Goal: Information Seeking & Learning: Learn about a topic

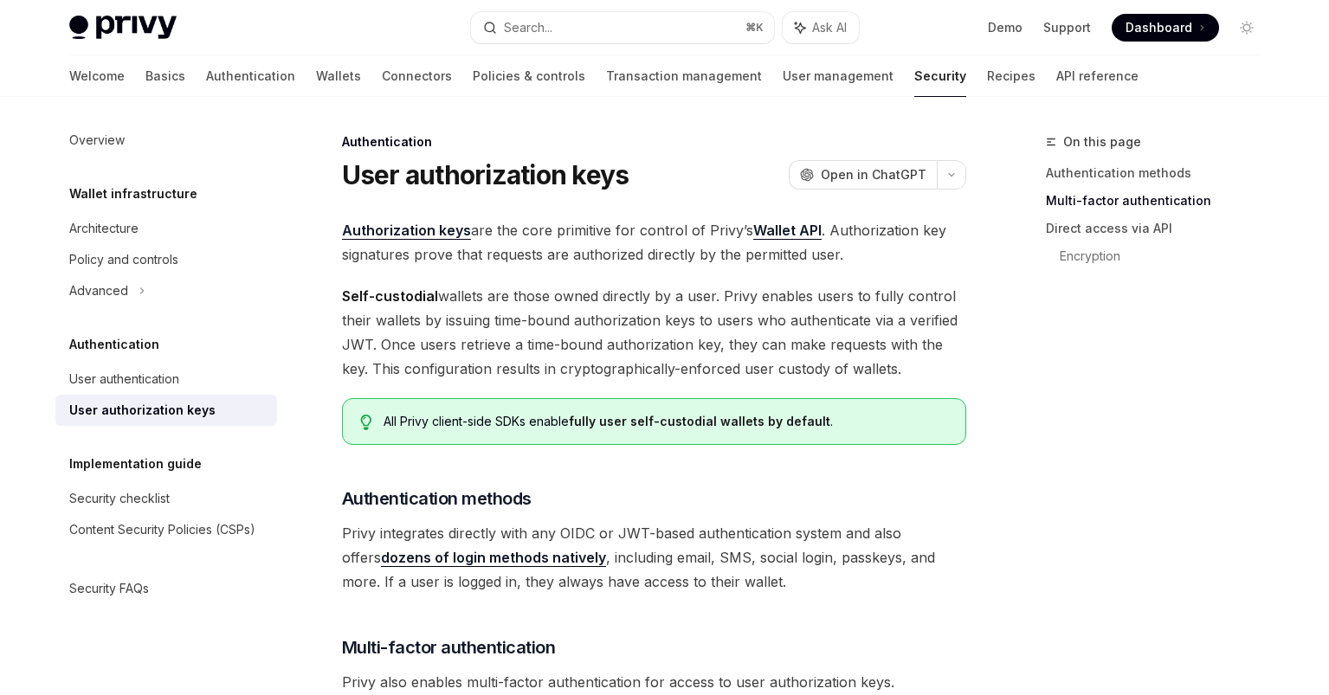
scroll to position [740, 0]
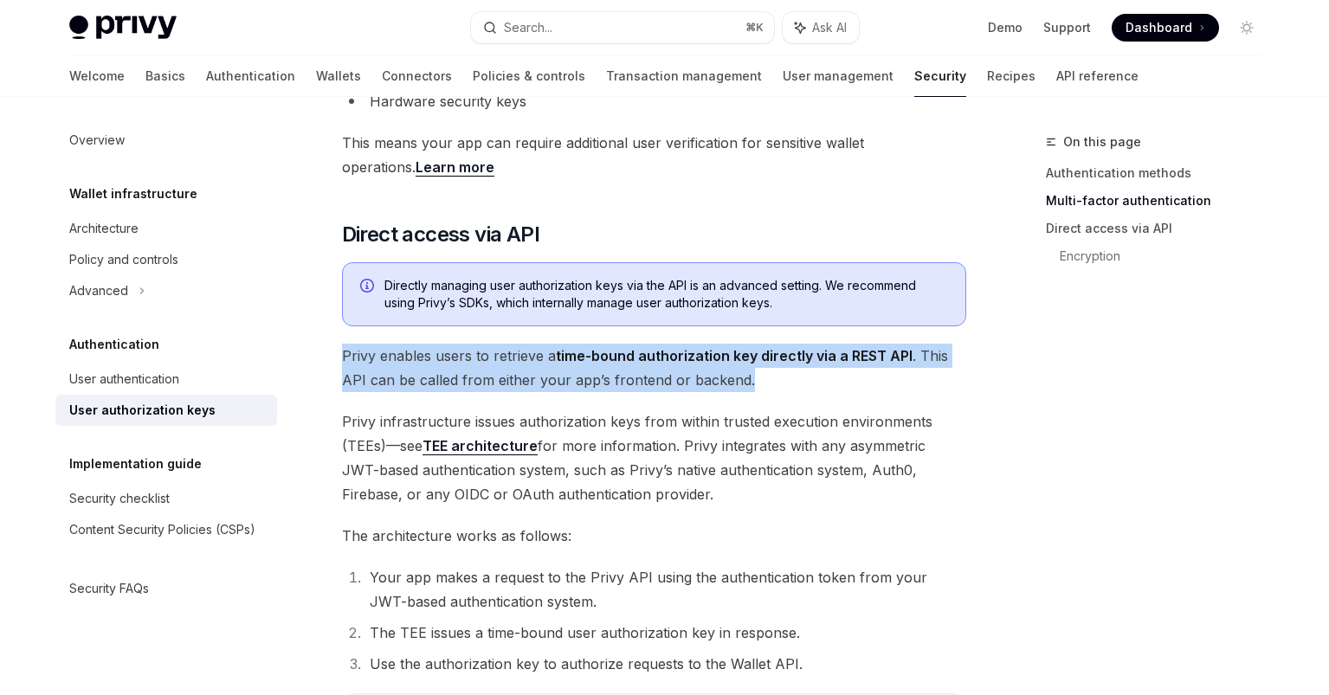
drag, startPoint x: 345, startPoint y: 355, endPoint x: 754, endPoint y: 374, distance: 409.1
click at [754, 374] on span "Privy enables users to retrieve a time-bound authorization key directly via a R…" at bounding box center [654, 368] width 624 height 48
click at [755, 374] on span "Privy enables users to retrieve a time-bound authorization key directly via a R…" at bounding box center [654, 368] width 624 height 48
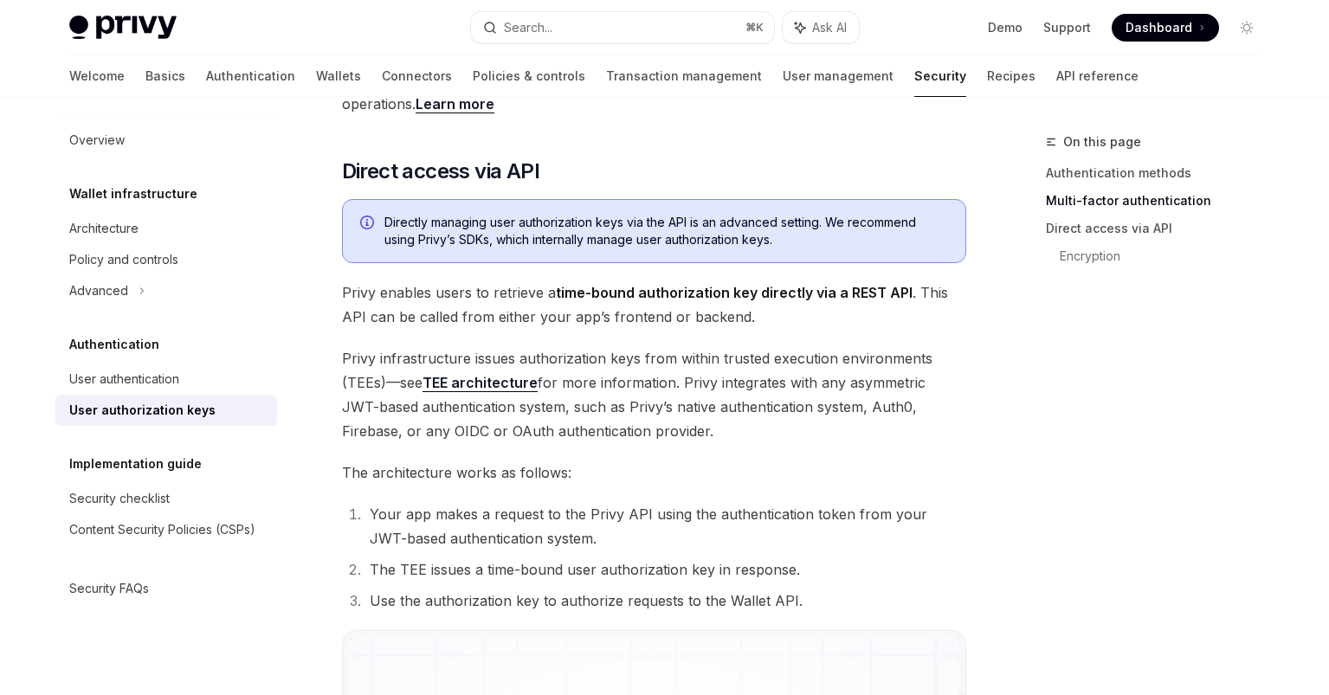
scroll to position [812, 0]
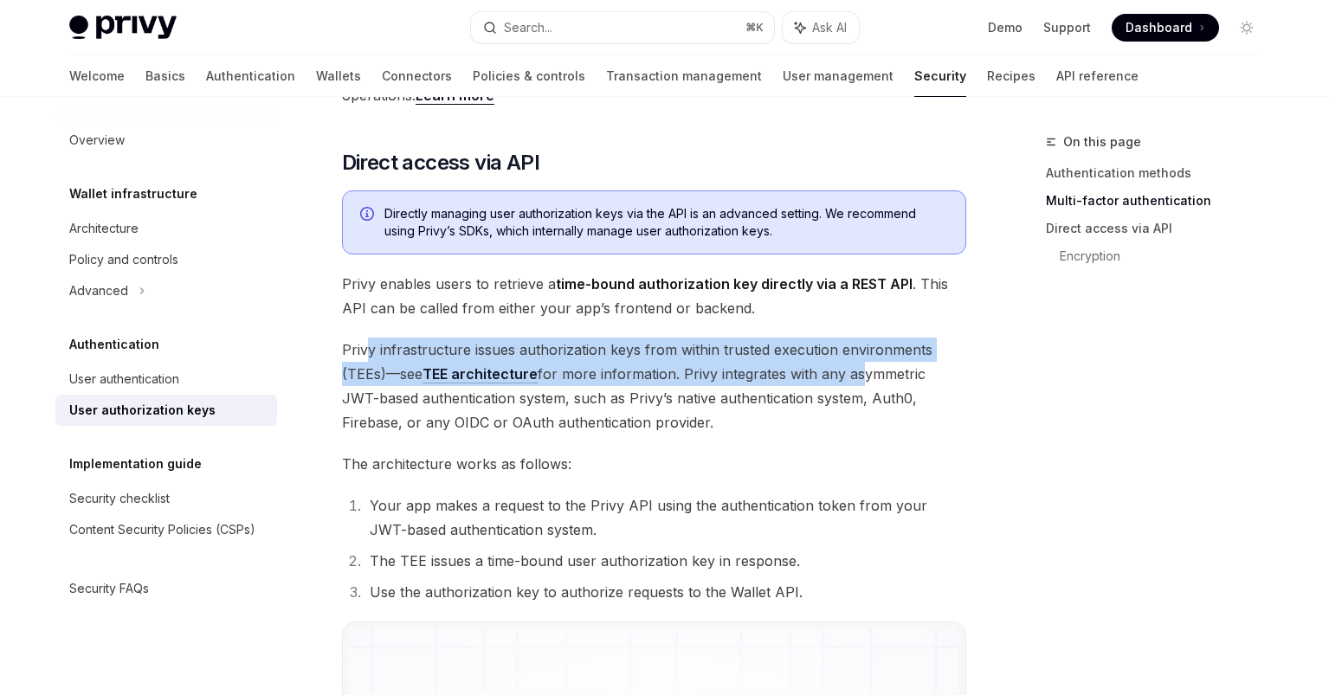
drag, startPoint x: 370, startPoint y: 350, endPoint x: 860, endPoint y: 369, distance: 490.4
click at [858, 369] on span "Privy infrastructure issues authorization keys from within trusted execution en…" at bounding box center [654, 386] width 624 height 97
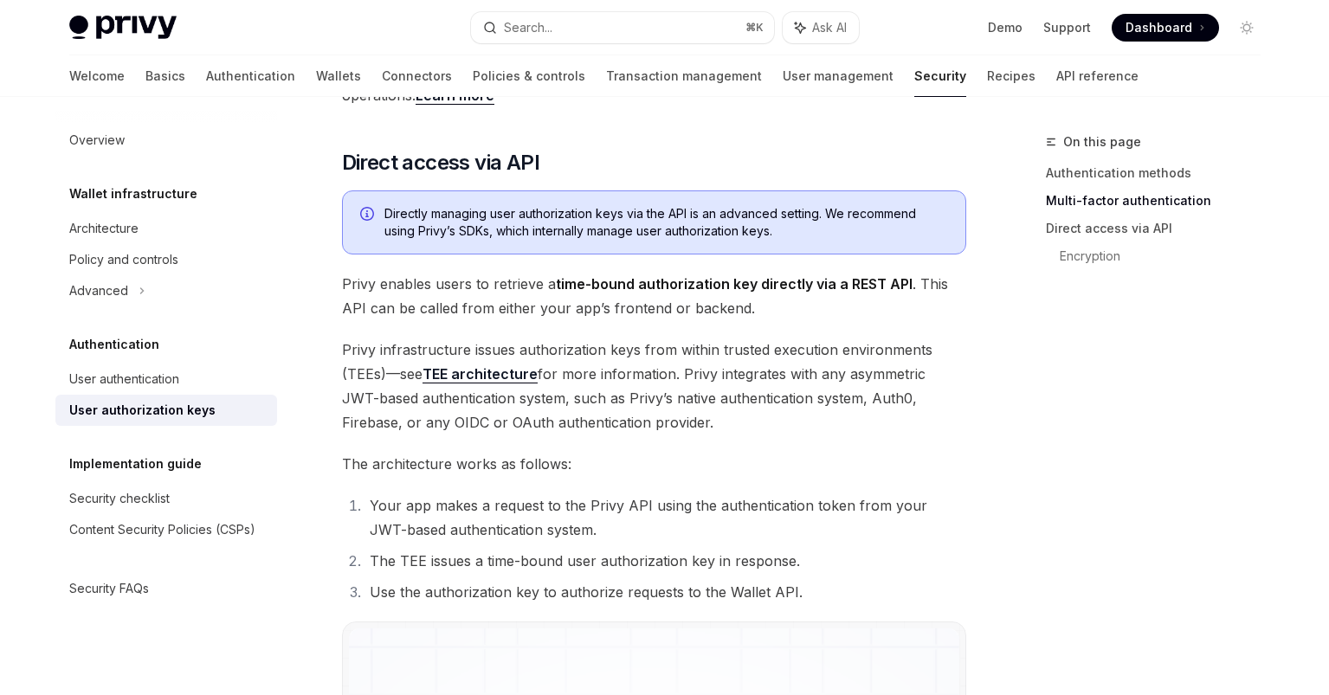
click at [860, 369] on span "Privy infrastructure issues authorization keys from within trusted execution en…" at bounding box center [654, 386] width 624 height 97
drag, startPoint x: 683, startPoint y: 364, endPoint x: 807, endPoint y: 381, distance: 124.9
click at [807, 381] on span "Privy infrastructure issues authorization keys from within trusted execution en…" at bounding box center [654, 386] width 624 height 97
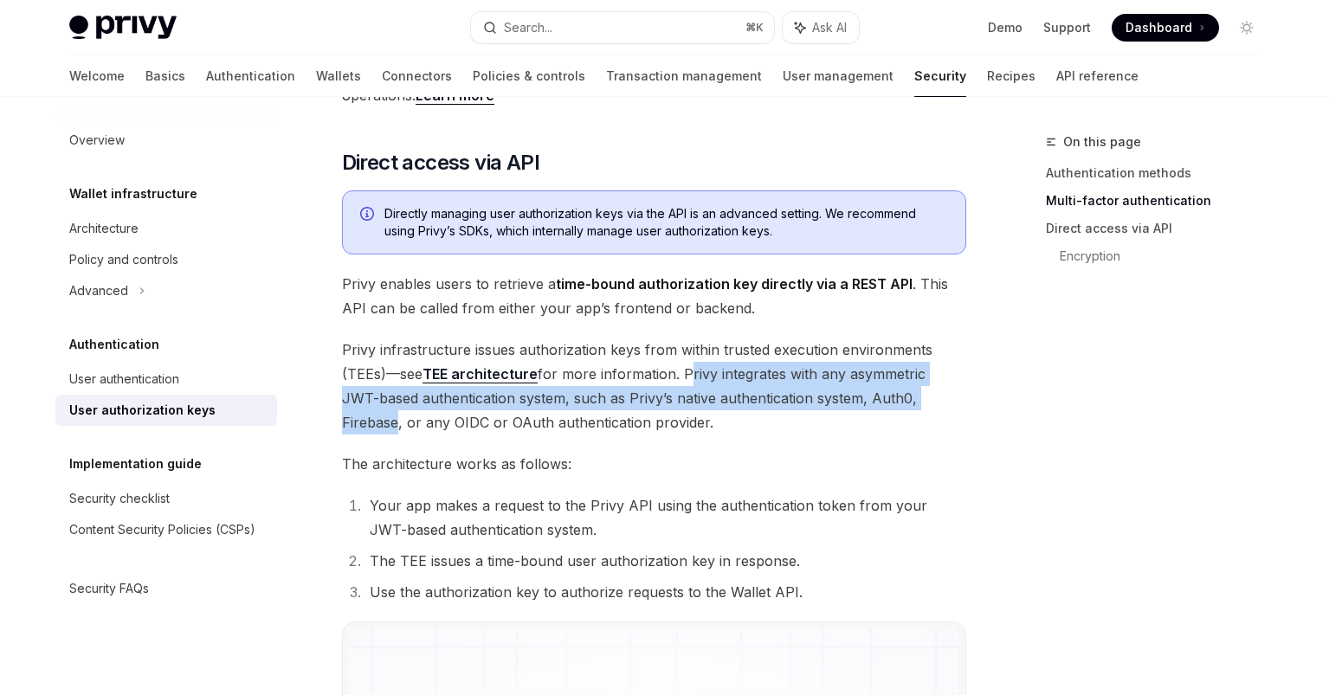
drag, startPoint x: 683, startPoint y: 377, endPoint x: 927, endPoint y: 400, distance: 245.3
click at [927, 400] on span "Privy infrastructure issues authorization keys from within trusted execution en…" at bounding box center [654, 386] width 624 height 97
click at [929, 401] on span "Privy infrastructure issues authorization keys from within trusted execution en…" at bounding box center [654, 386] width 624 height 97
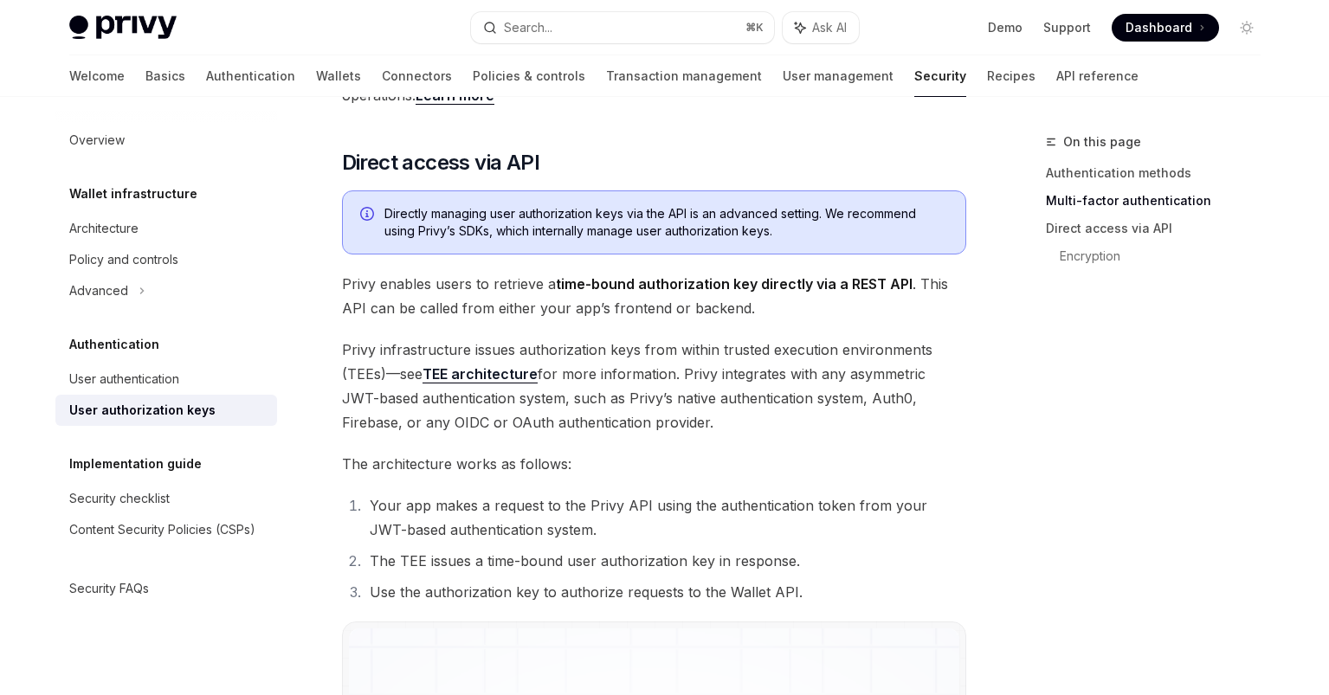
click at [796, 410] on span "Privy infrastructure issues authorization keys from within trusted execution en…" at bounding box center [654, 386] width 624 height 97
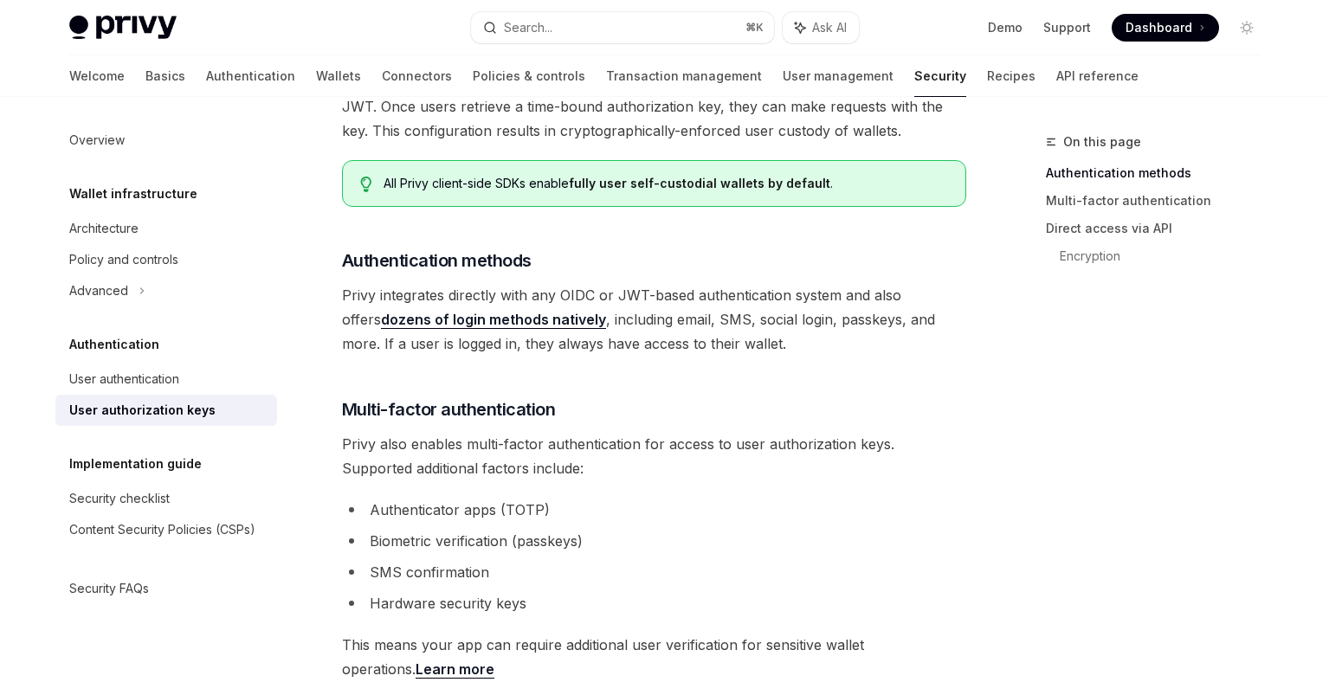
scroll to position [0, 0]
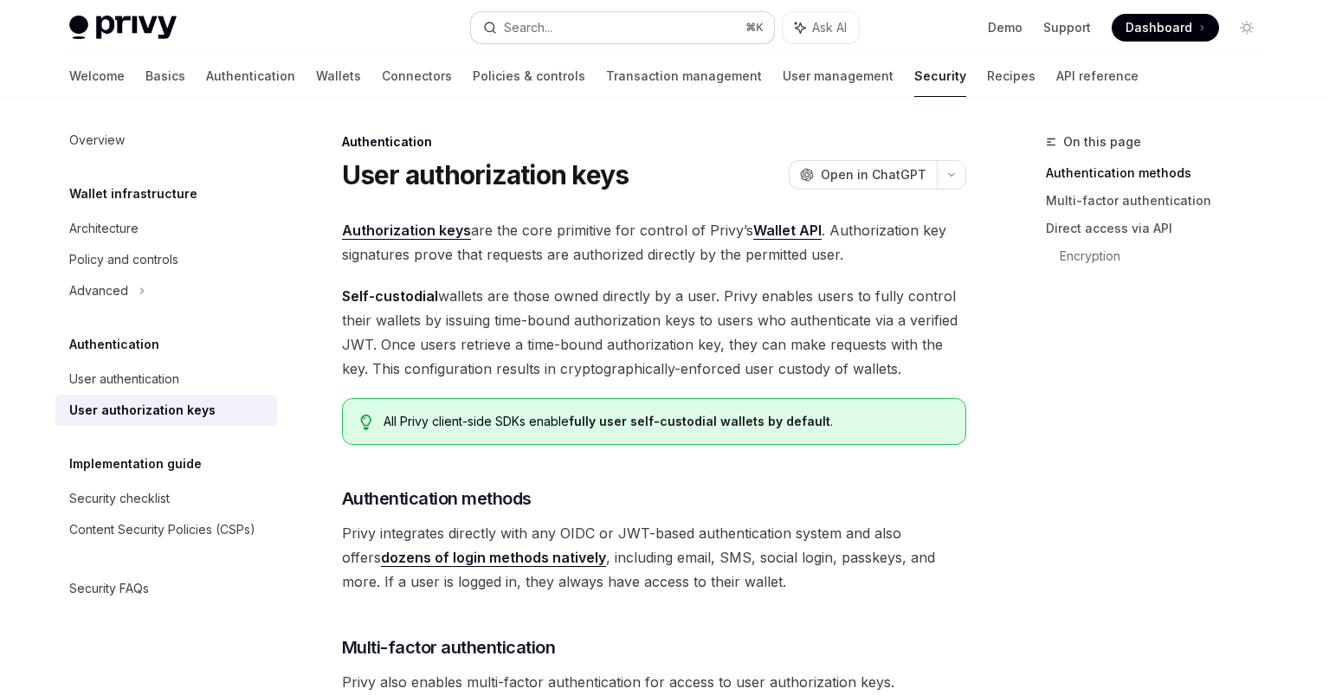
click at [566, 29] on button "Search... ⌘ K" at bounding box center [622, 27] width 303 height 31
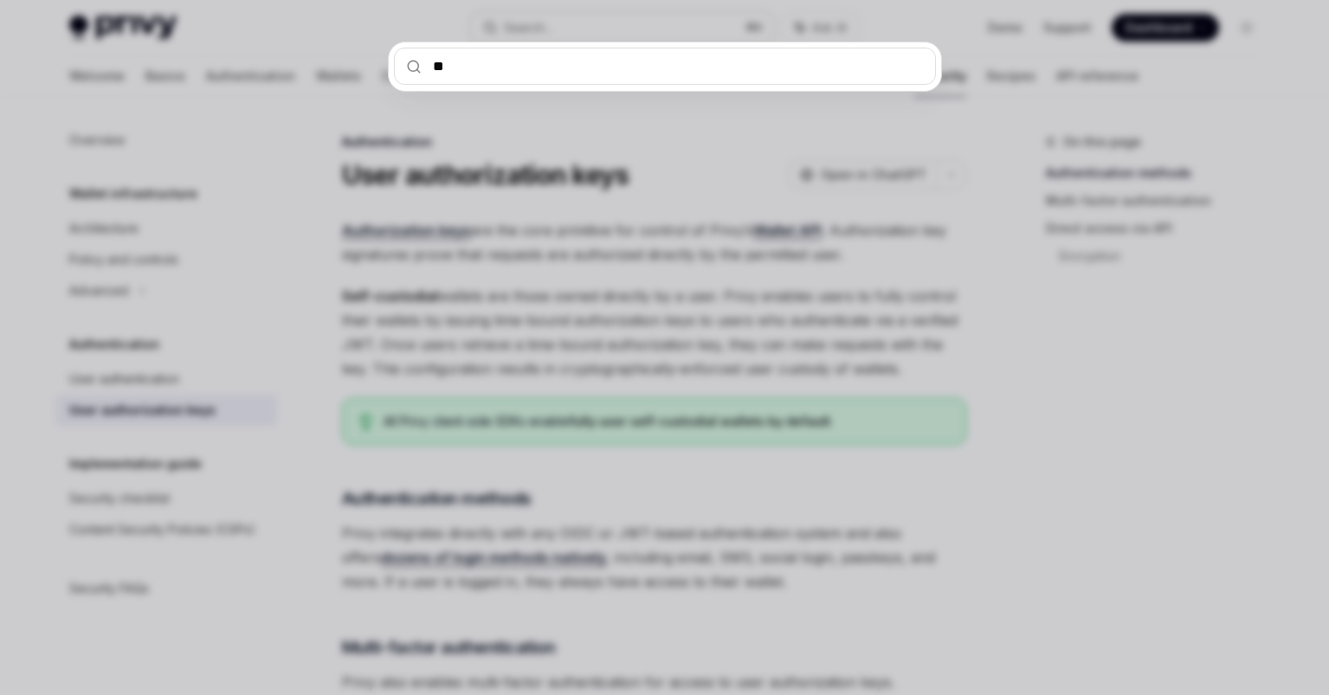
type input "***"
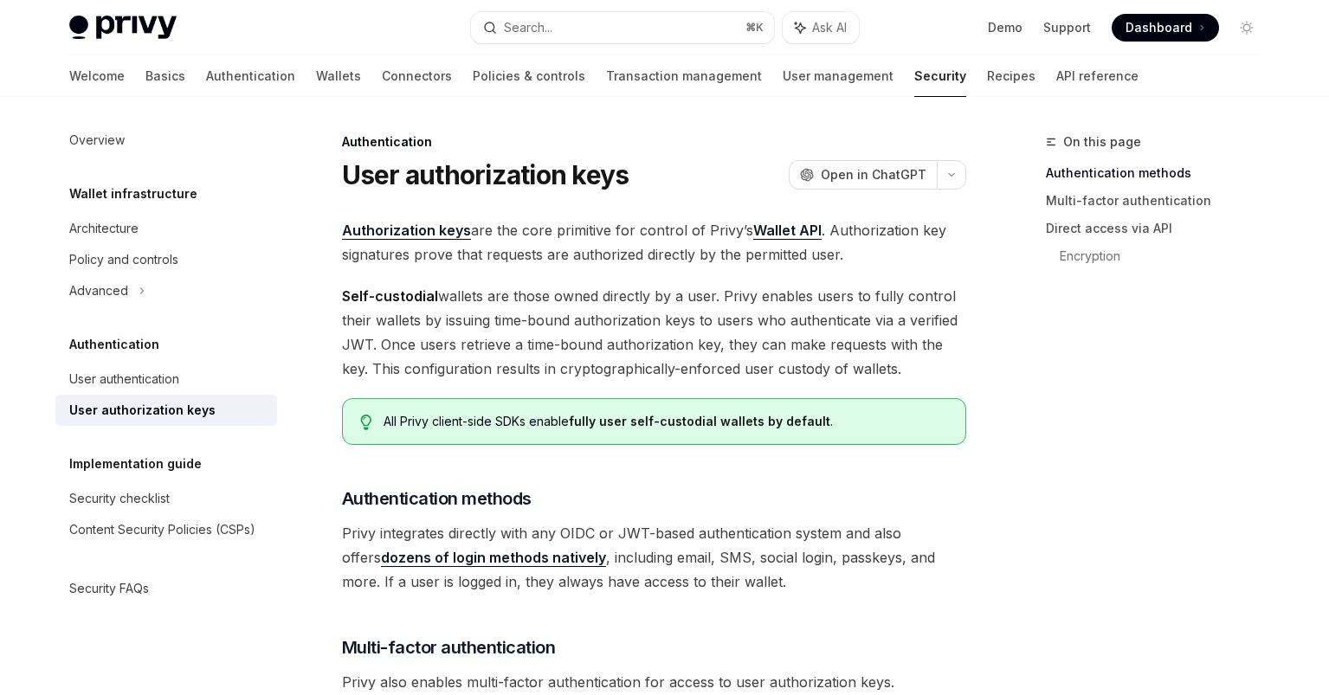
scroll to position [97, 0]
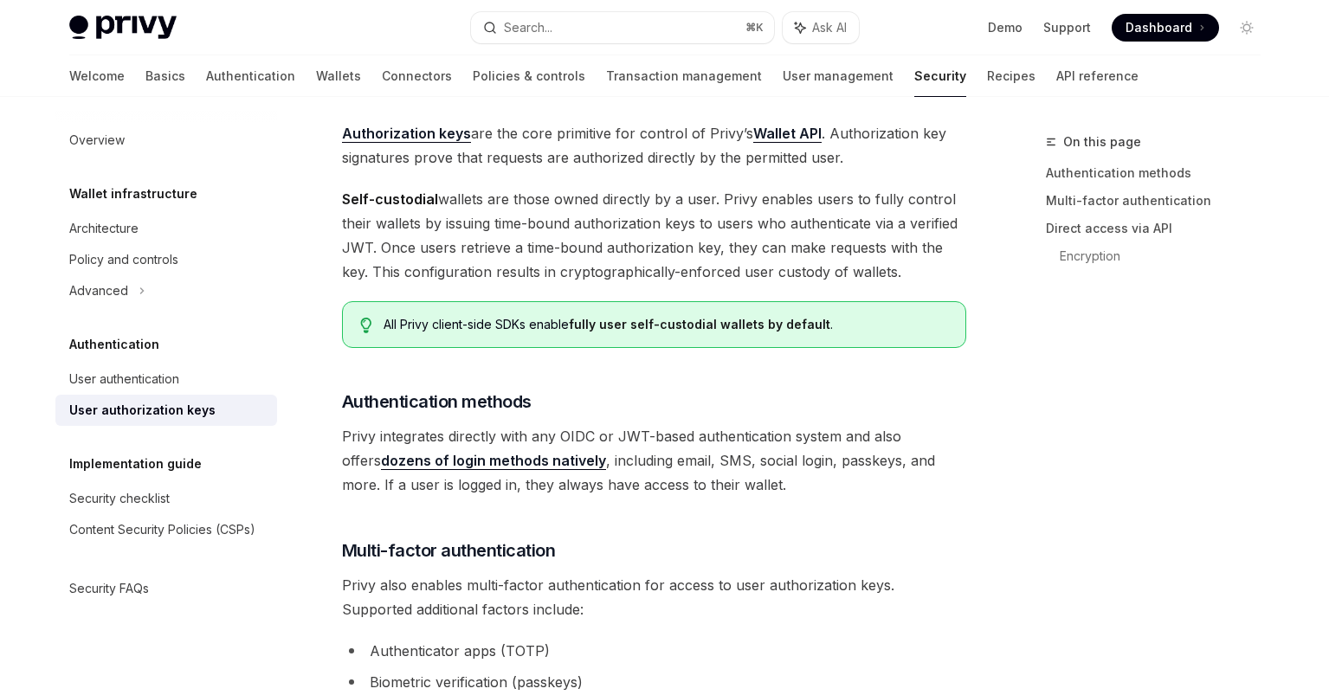
type textarea "*"
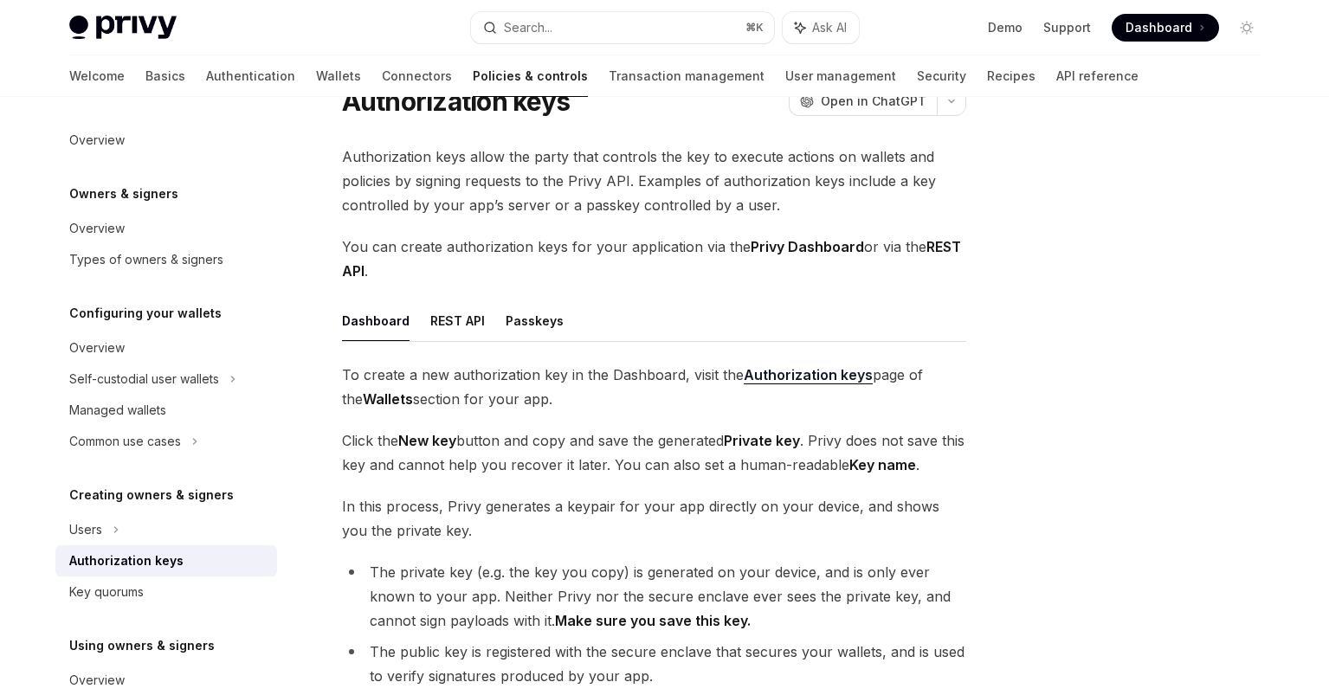
scroll to position [107, 0]
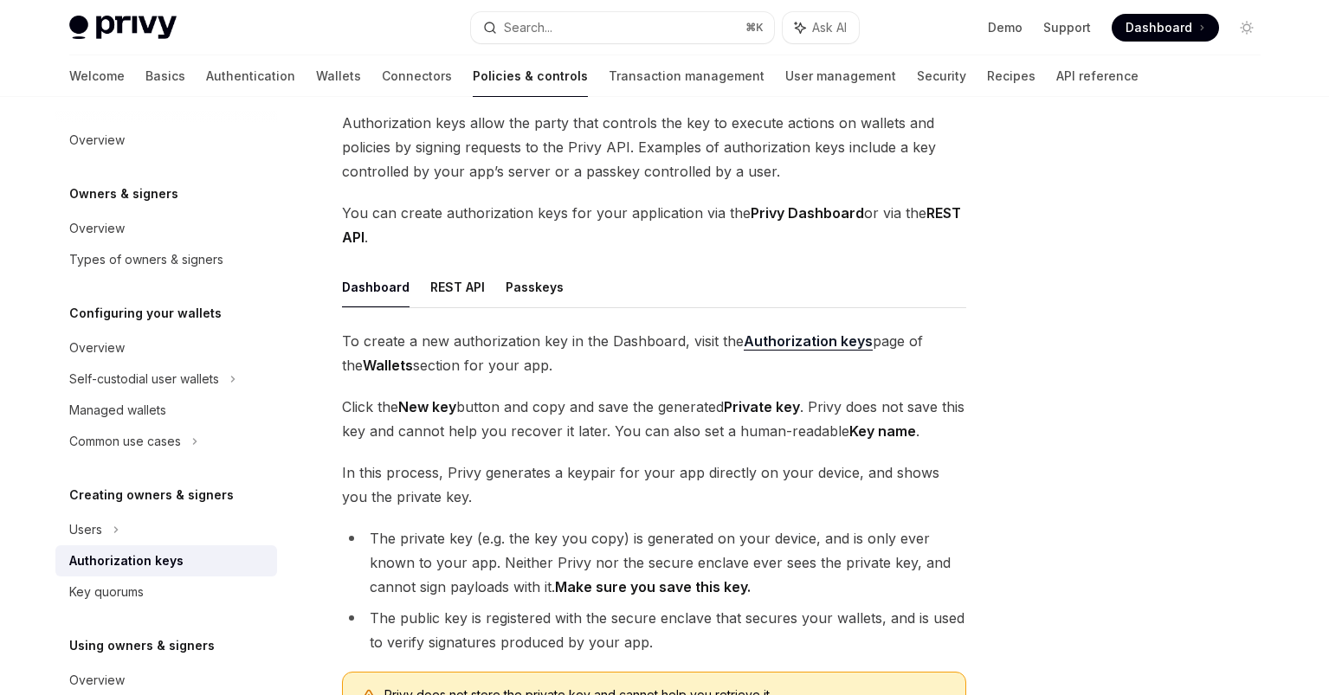
drag, startPoint x: 343, startPoint y: 341, endPoint x: 597, endPoint y: 366, distance: 255.8
click at [596, 366] on span "To create a new authorization key in the Dashboard, visit the Authorization key…" at bounding box center [654, 353] width 624 height 48
click at [597, 366] on span "To create a new authorization key in the Dashboard, visit the Authorization key…" at bounding box center [654, 353] width 624 height 48
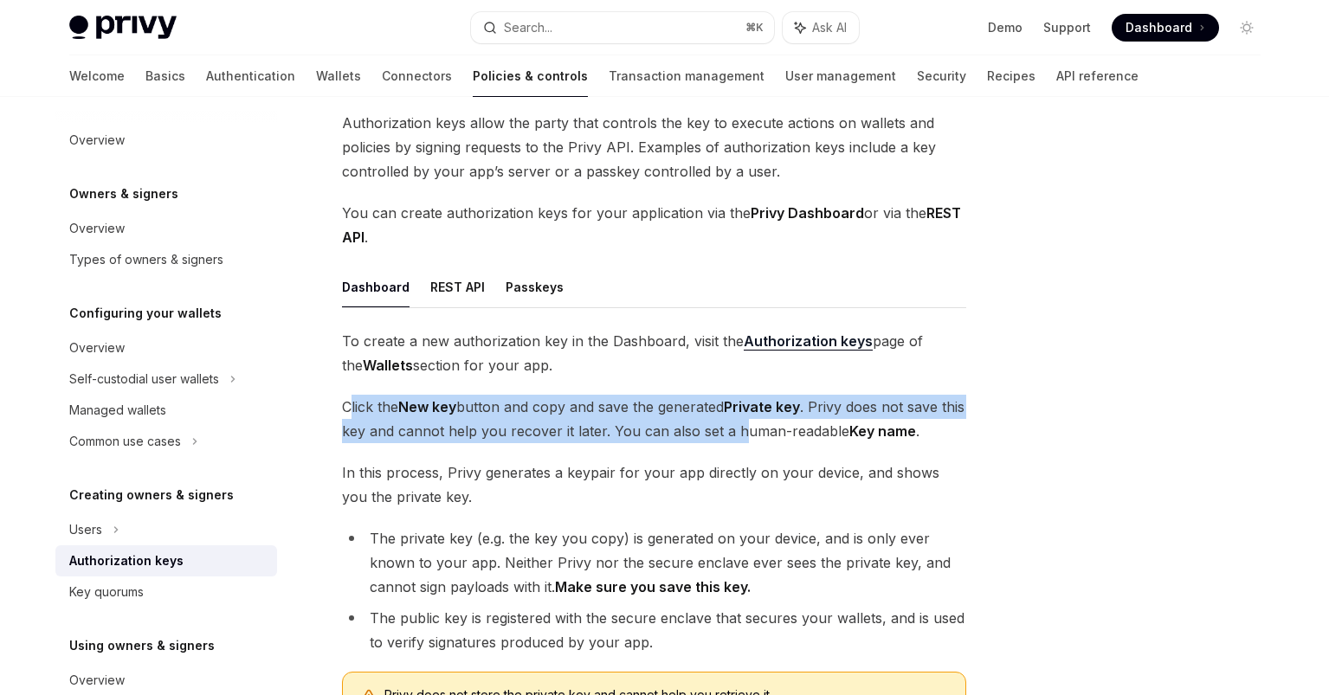
drag, startPoint x: 349, startPoint y: 397, endPoint x: 764, endPoint y: 429, distance: 415.9
click at [764, 429] on span "Click the New key button and copy and save the generated Private key . Privy do…" at bounding box center [654, 419] width 624 height 48
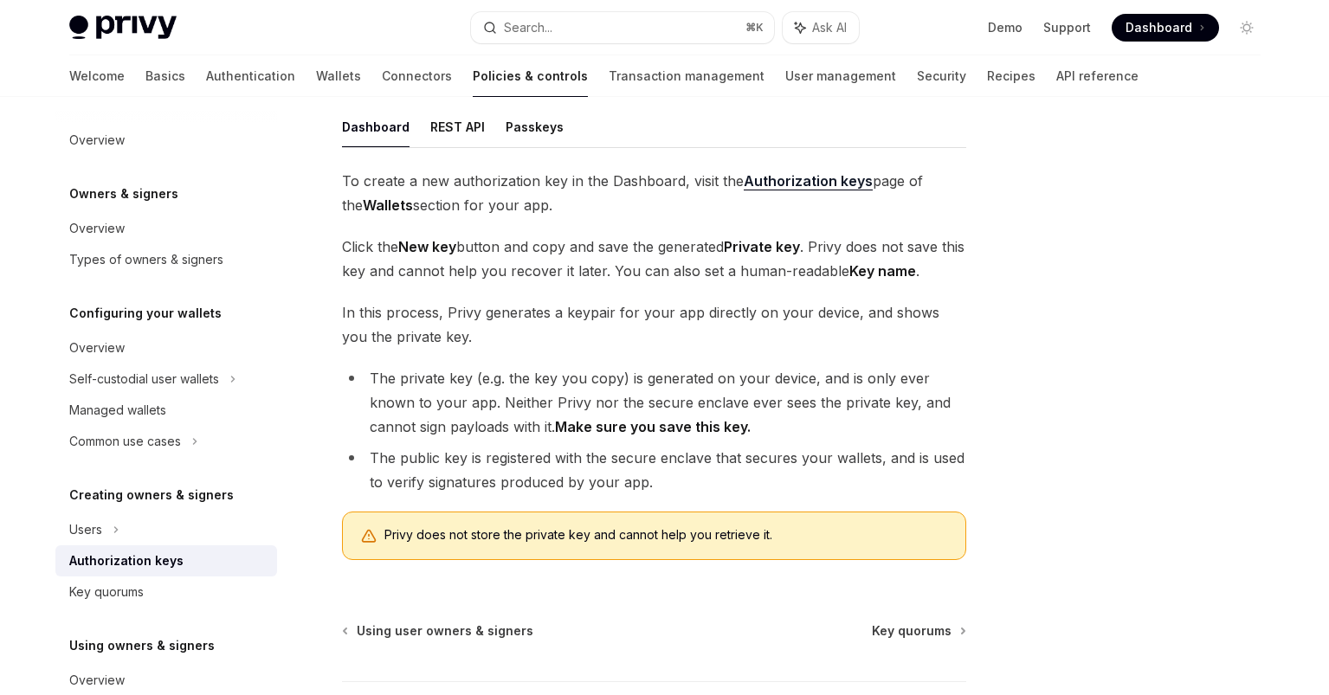
scroll to position [303, 0]
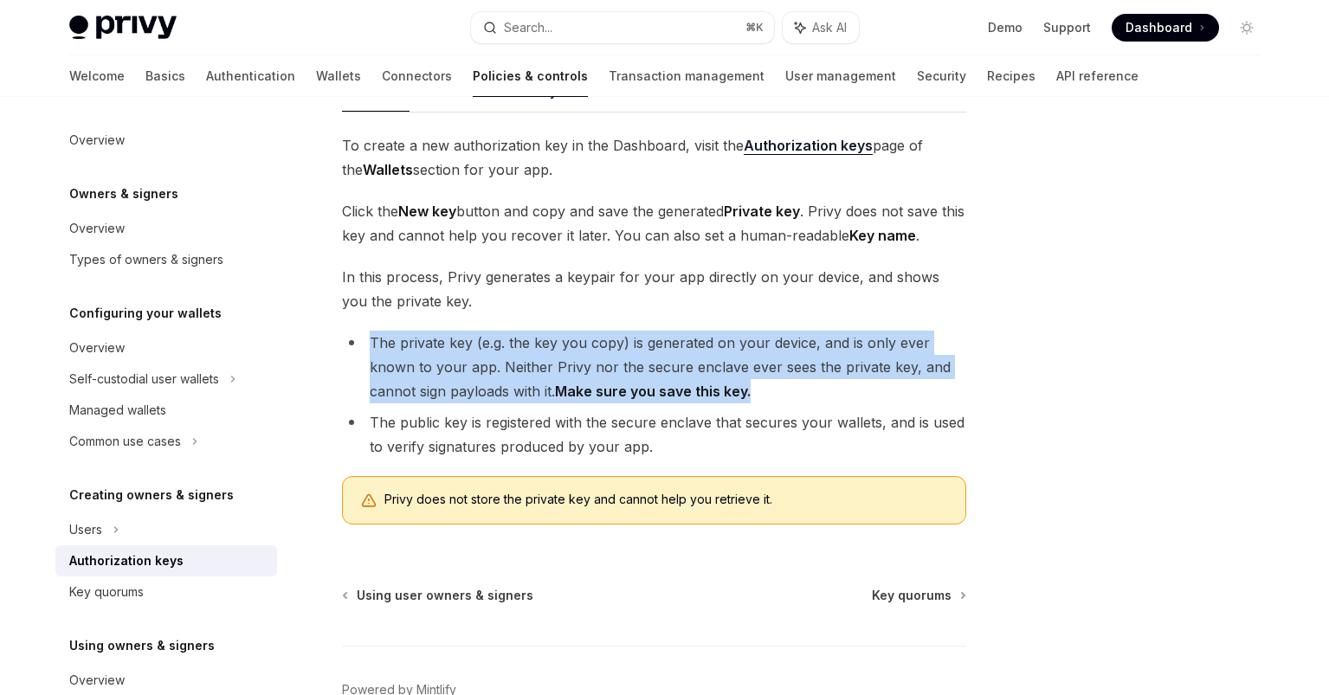
drag, startPoint x: 360, startPoint y: 344, endPoint x: 788, endPoint y: 386, distance: 429.8
click at [788, 386] on li "The private key (e.g. the key you copy) is generated on your device, and is onl…" at bounding box center [654, 367] width 624 height 73
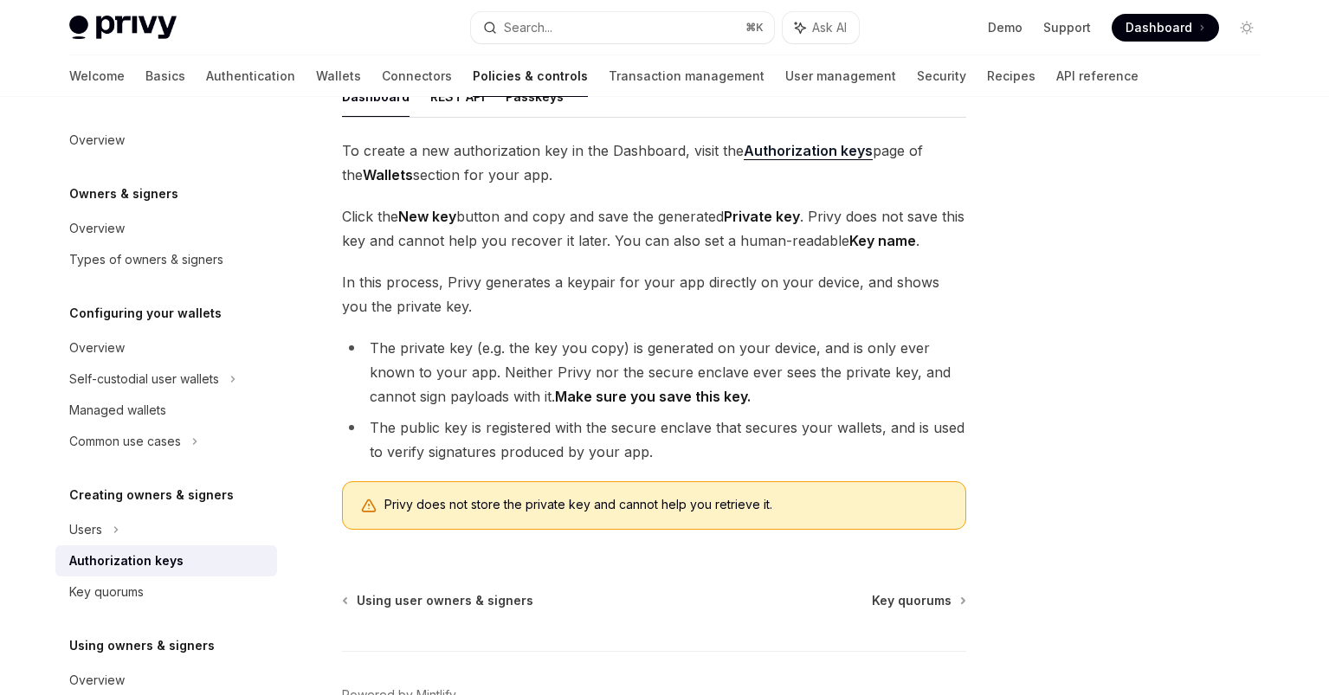
scroll to position [297, 0]
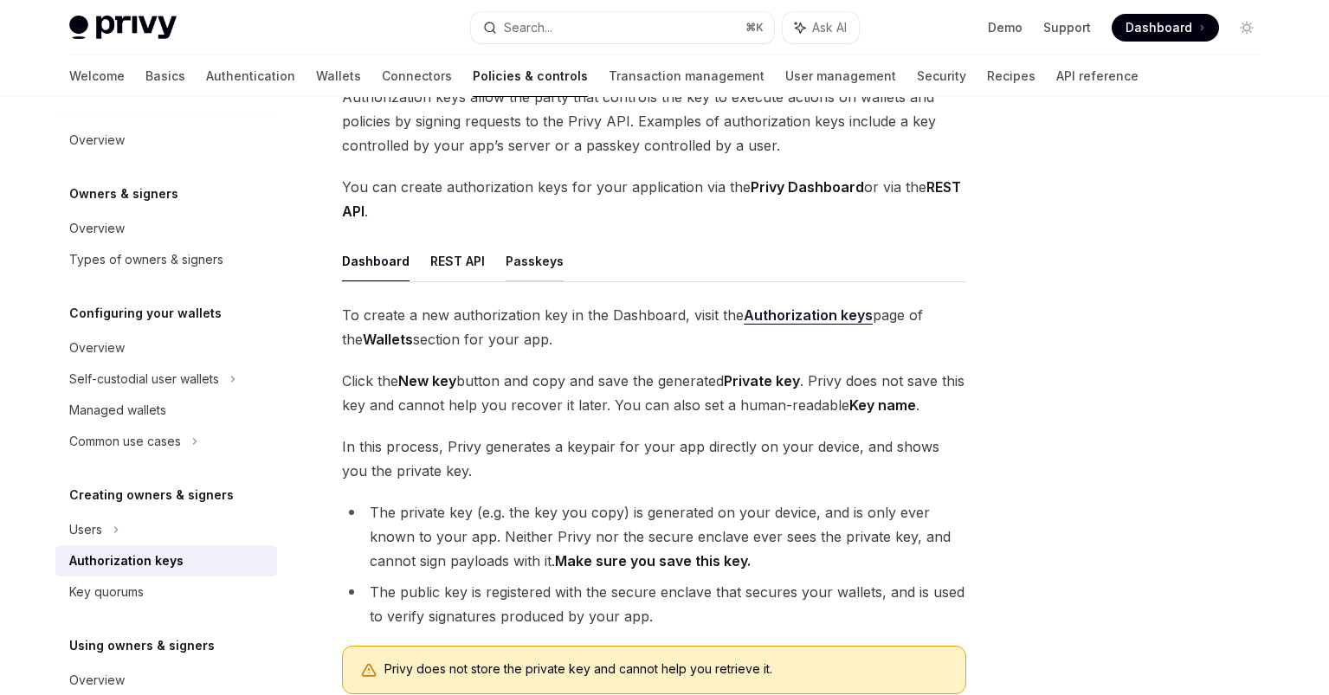
click at [538, 252] on button "Passkeys" at bounding box center [535, 261] width 58 height 41
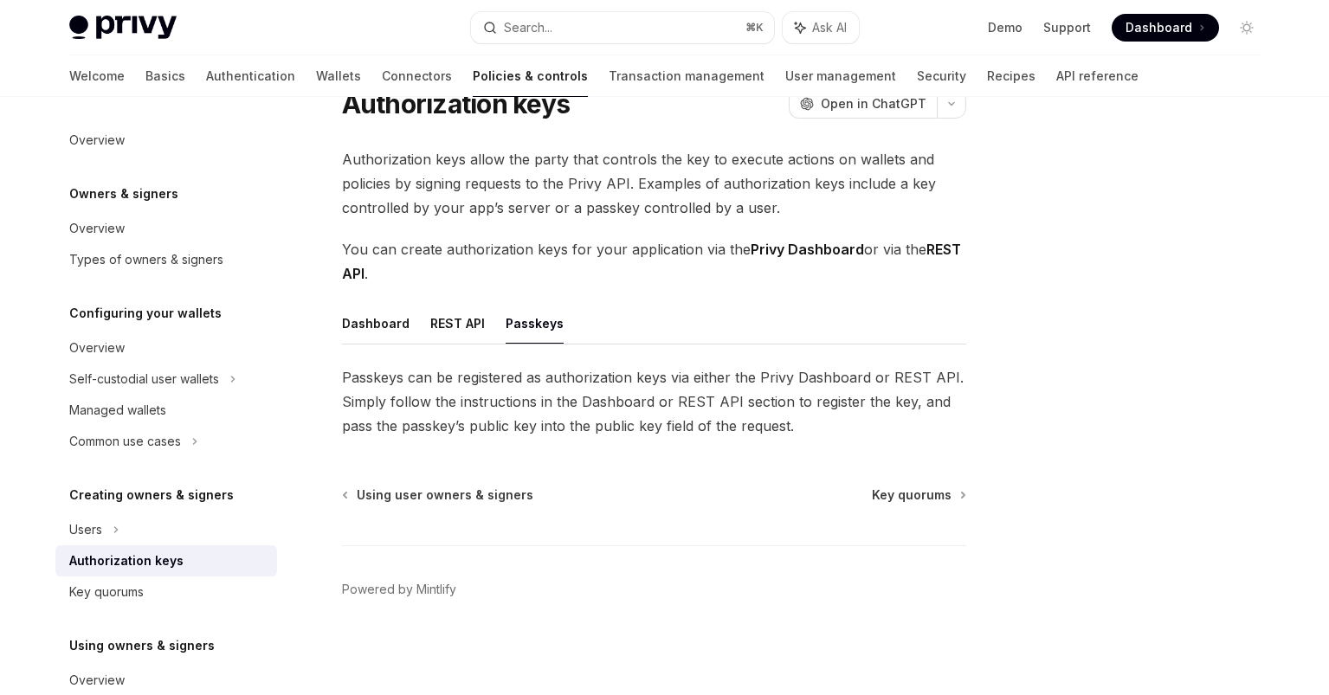
scroll to position [70, 0]
click at [255, 585] on div "Key quorums" at bounding box center [167, 592] width 197 height 21
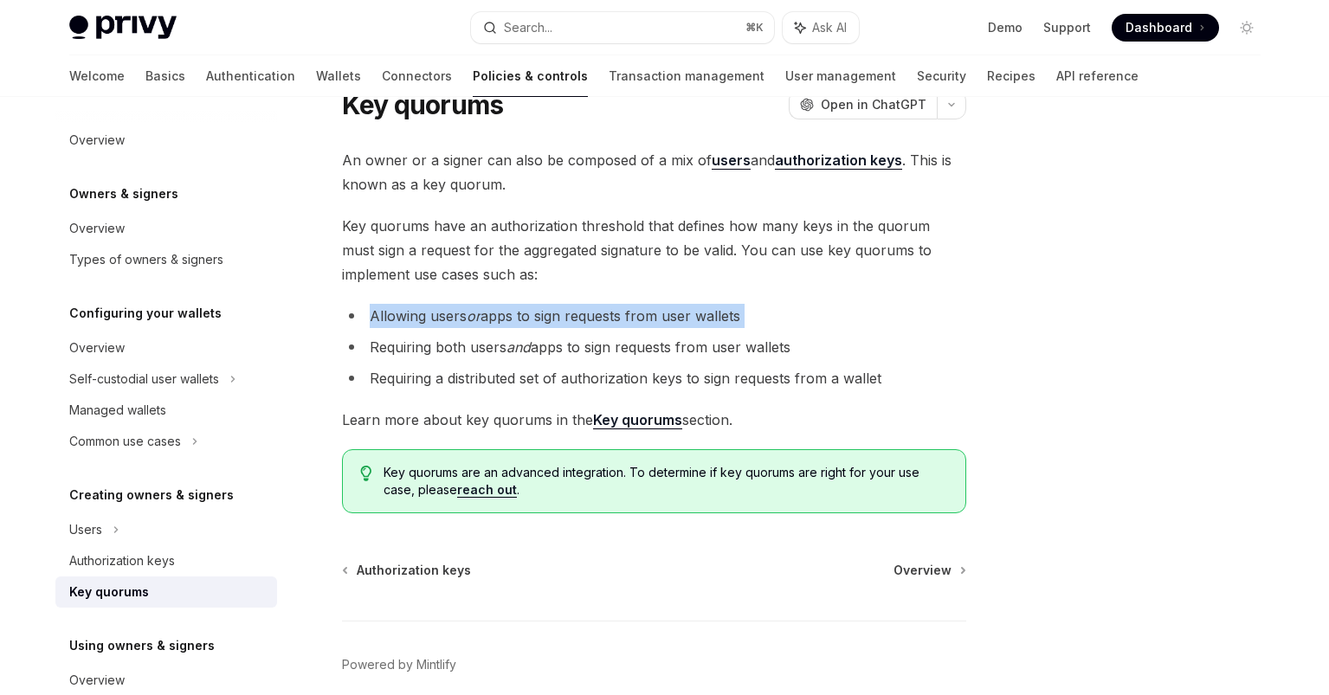
drag, startPoint x: 362, startPoint y: 318, endPoint x: 802, endPoint y: 337, distance: 440.2
click at [802, 337] on ul "Allowing users or apps to sign requests from user wallets Requiring both users …" at bounding box center [654, 347] width 624 height 87
click at [806, 341] on li "Requiring both users and apps to sign requests from user wallets" at bounding box center [654, 347] width 624 height 24
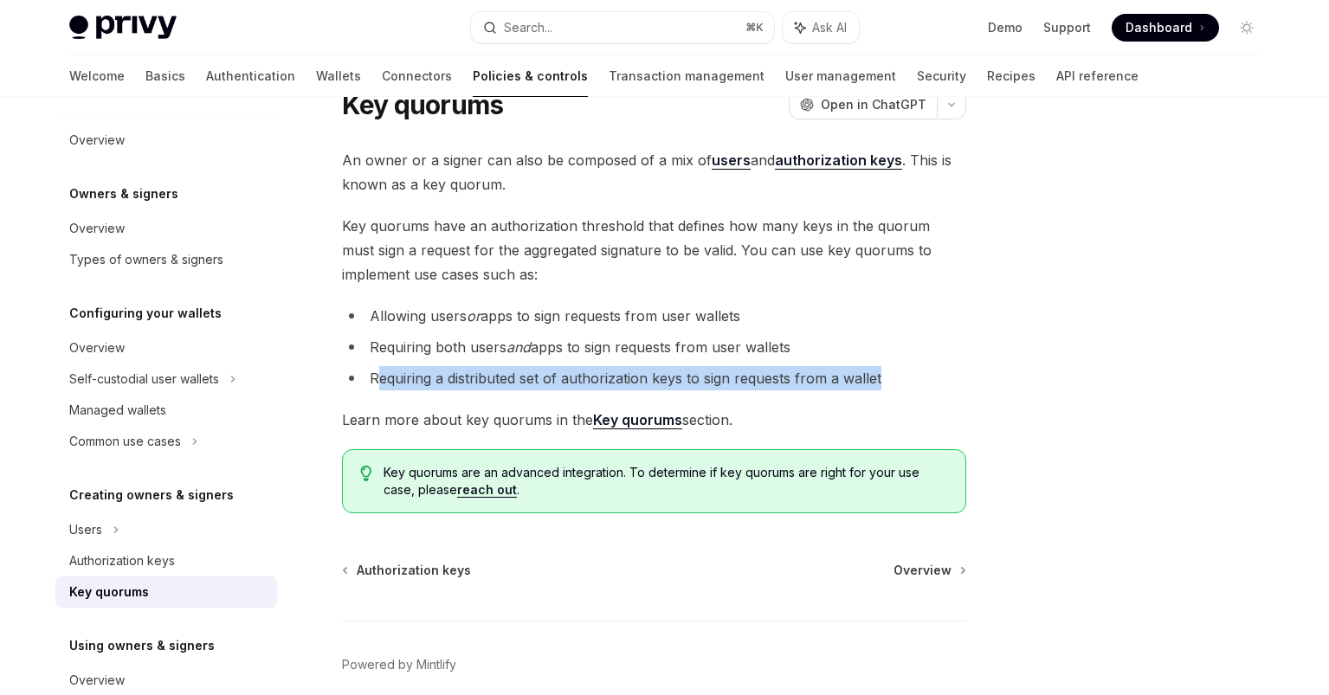
drag, startPoint x: 374, startPoint y: 376, endPoint x: 879, endPoint y: 373, distance: 504.7
click at [879, 373] on li "Requiring a distributed set of authorization keys to sign requests from a wallet" at bounding box center [654, 378] width 624 height 24
drag, startPoint x: 881, startPoint y: 373, endPoint x: 321, endPoint y: 375, distance: 560.1
click at [321, 375] on div "Creating owners & signers Key quorums OpenAI Open in ChatGPT OpenAI Open in Cha…" at bounding box center [492, 415] width 956 height 709
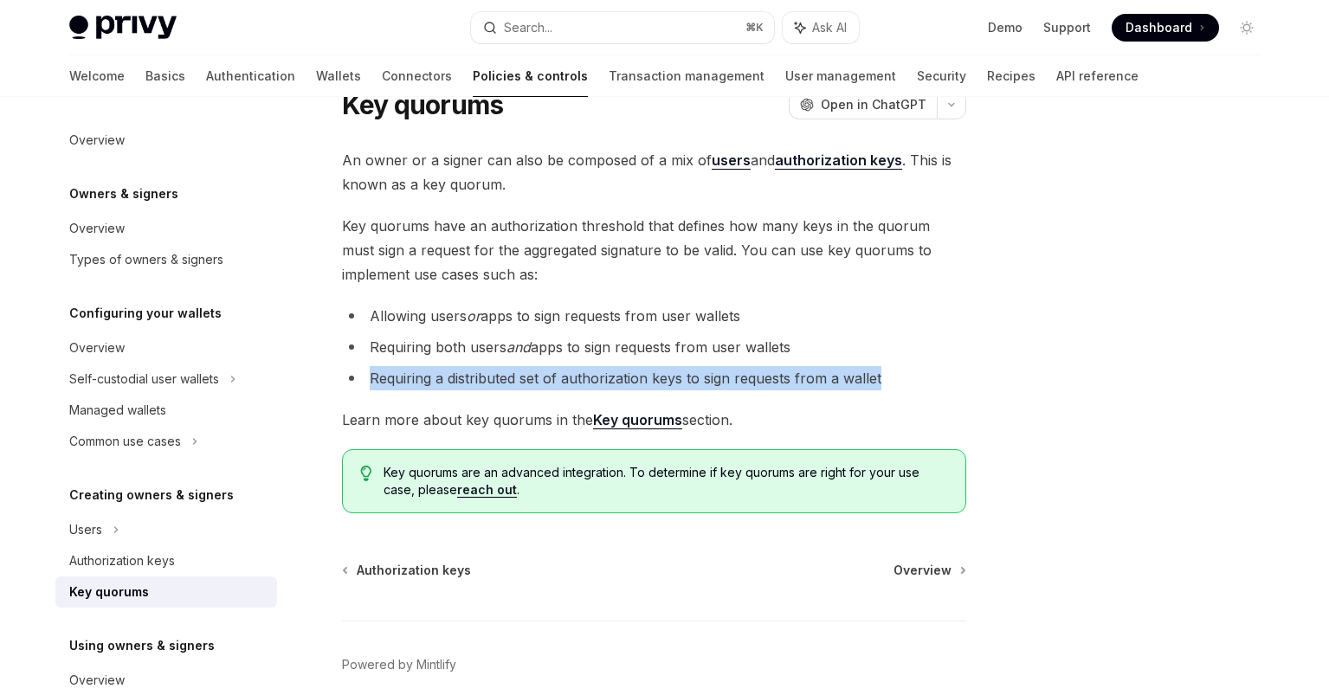
click at [319, 375] on div "Creating owners & signers Key quorums OpenAI Open in ChatGPT OpenAI Open in Cha…" at bounding box center [492, 415] width 956 height 709
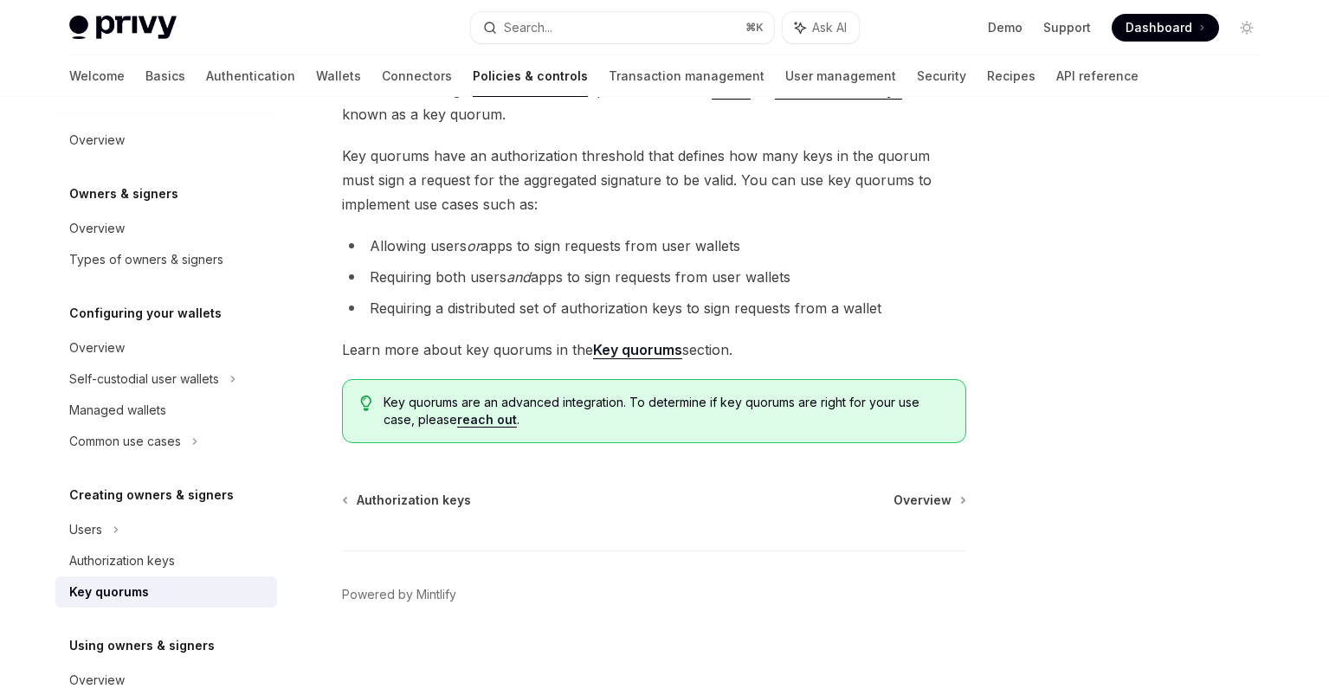
scroll to position [145, 0]
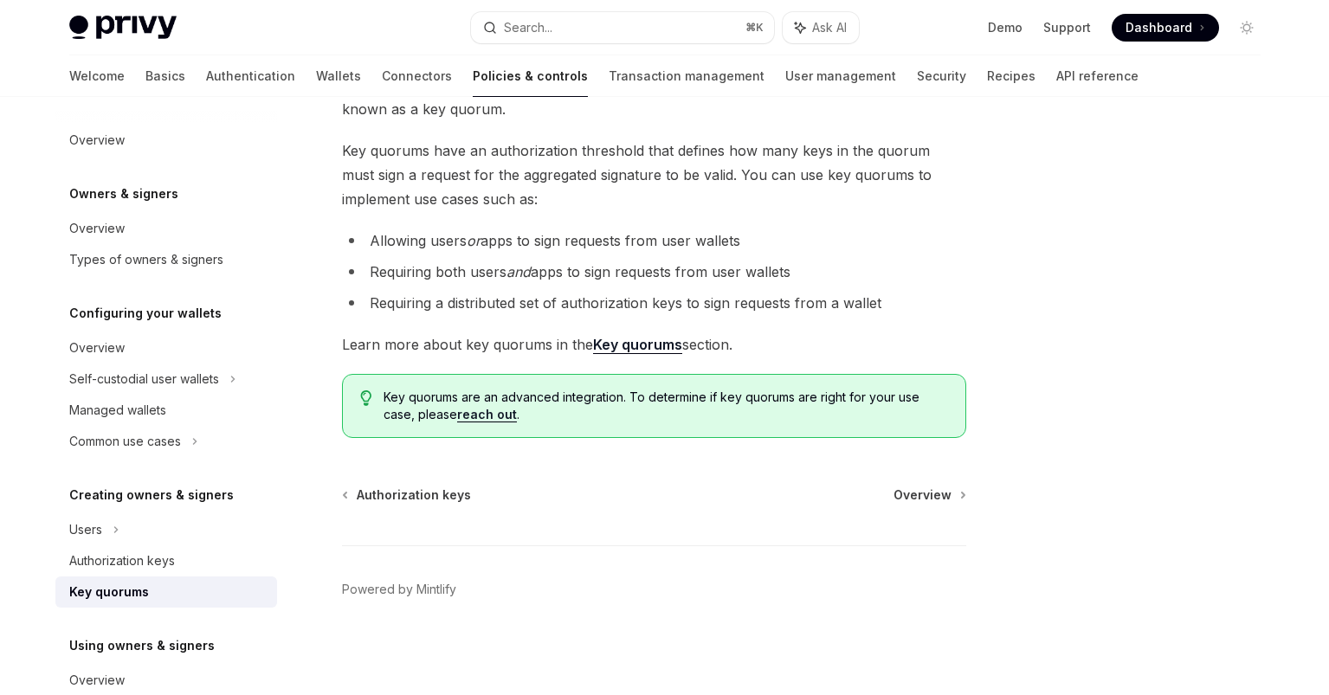
click at [616, 345] on strong "Key quorums" at bounding box center [637, 344] width 89 height 17
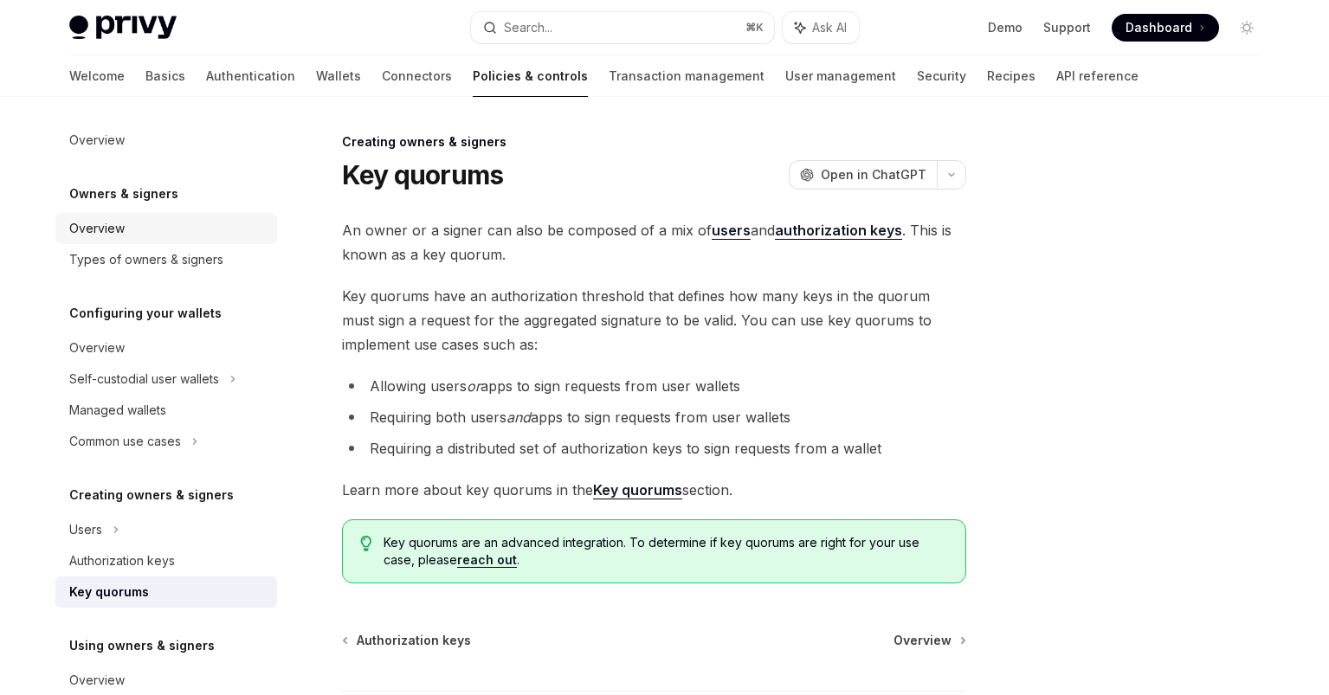
click at [197, 230] on div "Overview" at bounding box center [167, 228] width 197 height 21
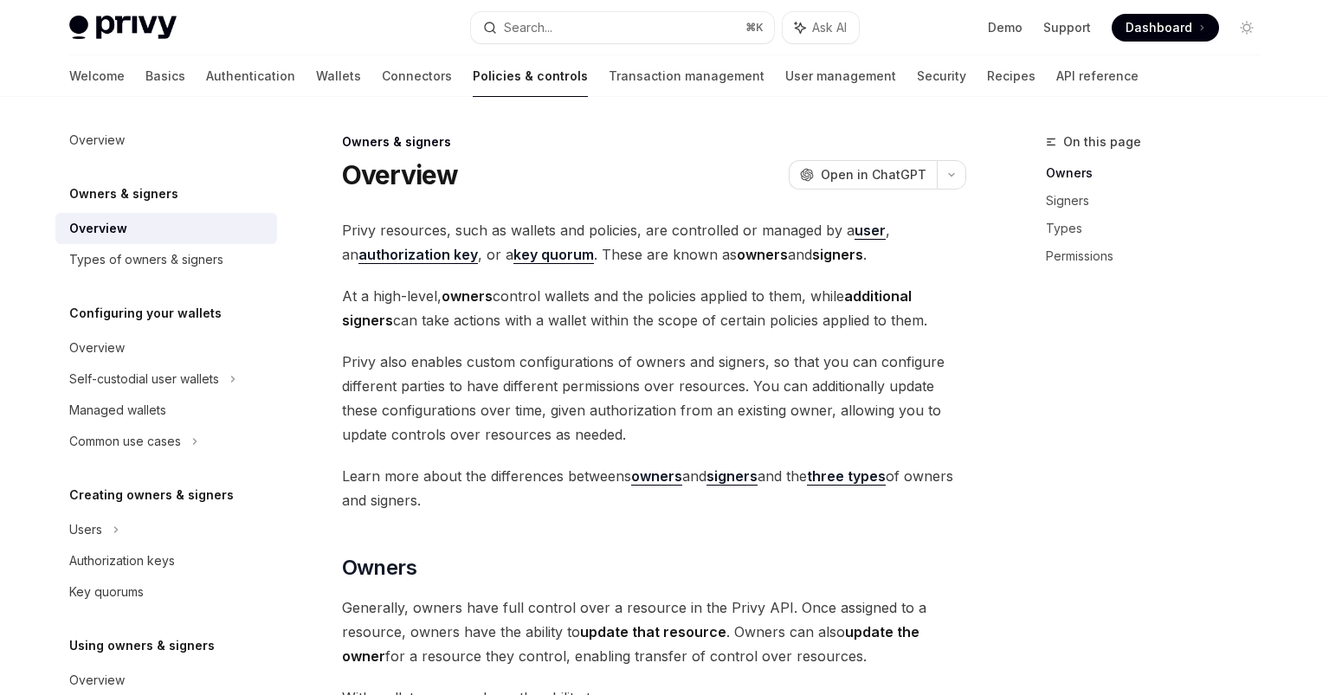
click at [608, 182] on div "Overview OpenAI Open in ChatGPT" at bounding box center [654, 174] width 624 height 31
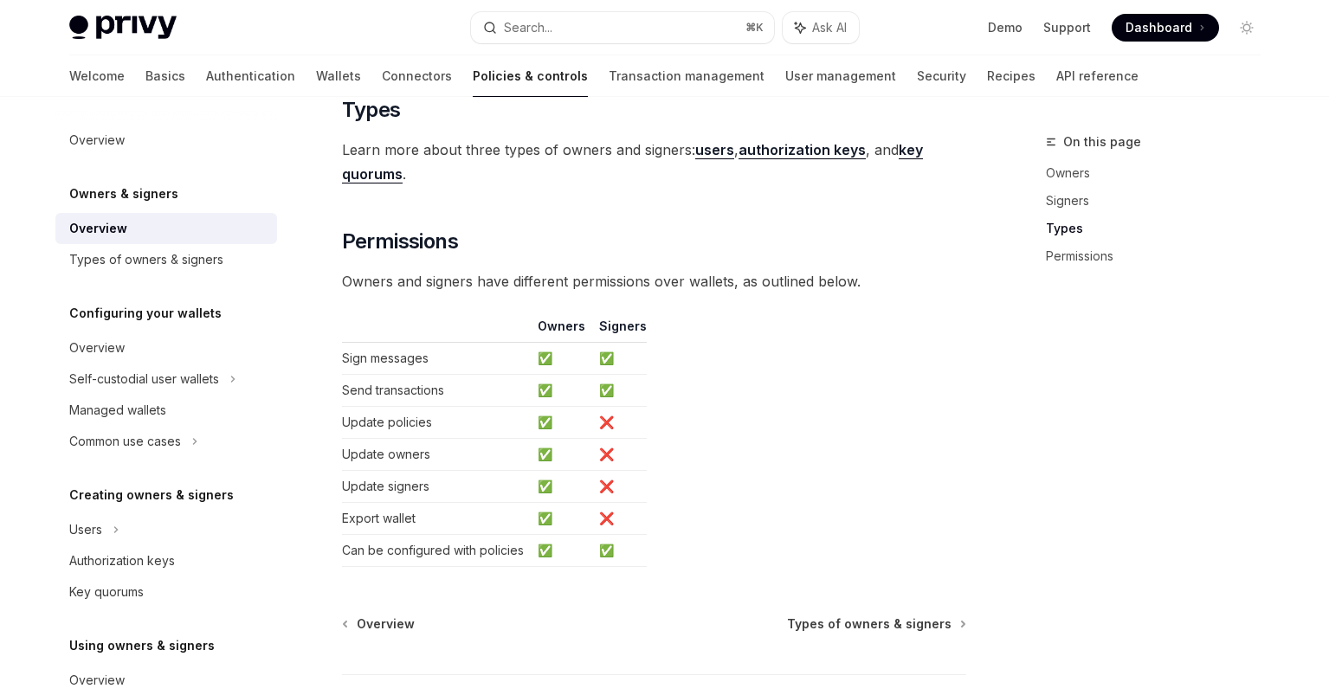
scroll to position [1378, 0]
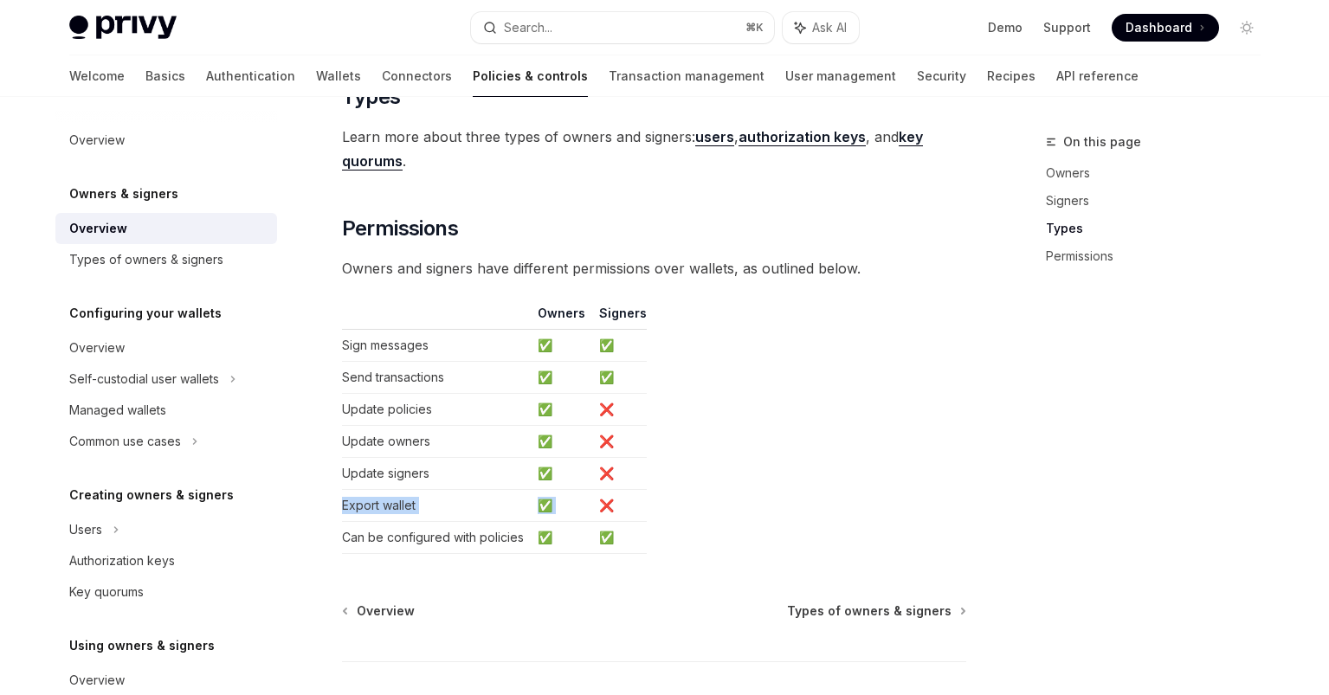
drag, startPoint x: 335, startPoint y: 502, endPoint x: 590, endPoint y: 500, distance: 255.4
click at [630, 499] on td "❌" at bounding box center [619, 506] width 55 height 32
click at [832, 606] on span "Types of owners & signers" at bounding box center [869, 611] width 164 height 17
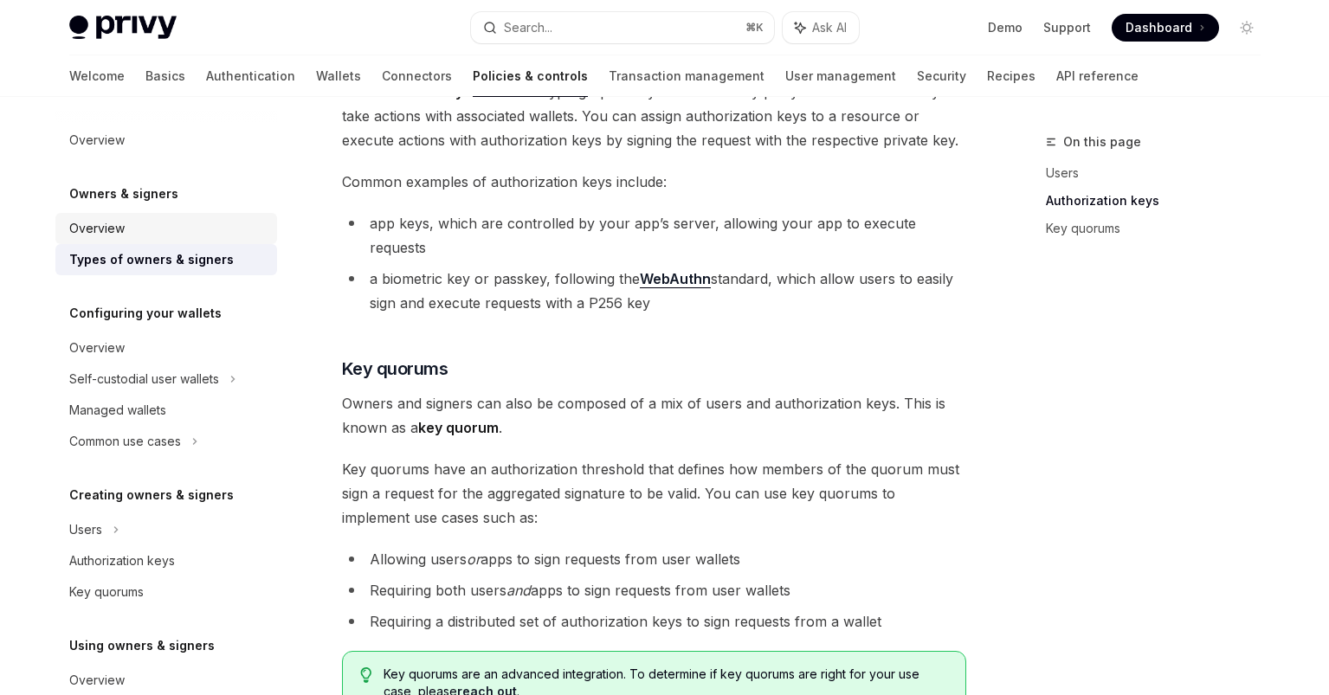
scroll to position [412, 0]
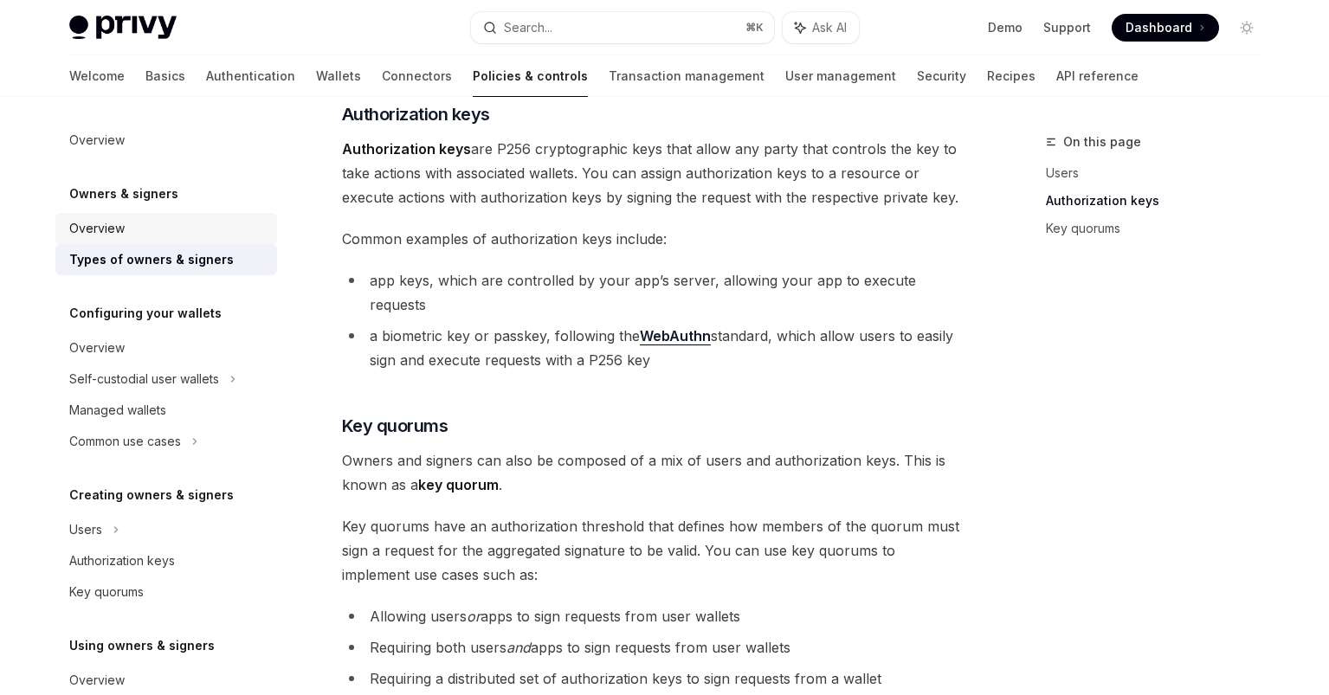
click at [129, 222] on div "Overview" at bounding box center [167, 228] width 197 height 21
type textarea "*"
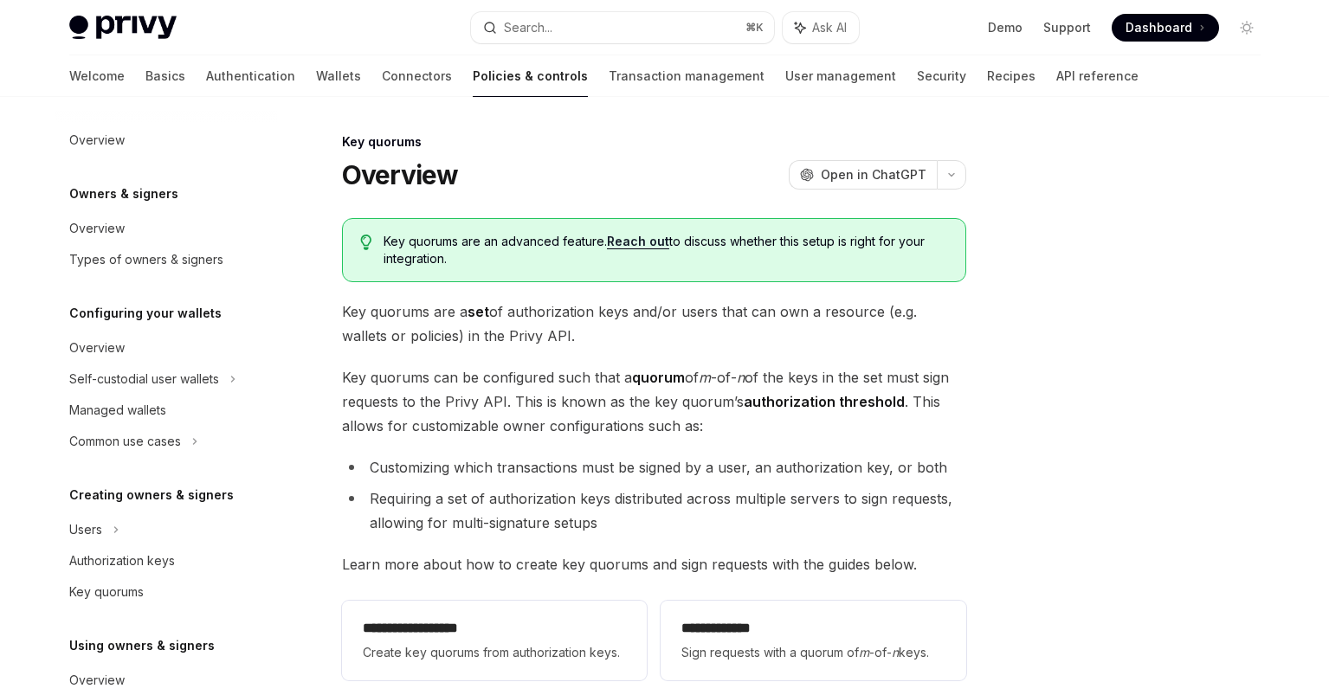
scroll to position [497, 0]
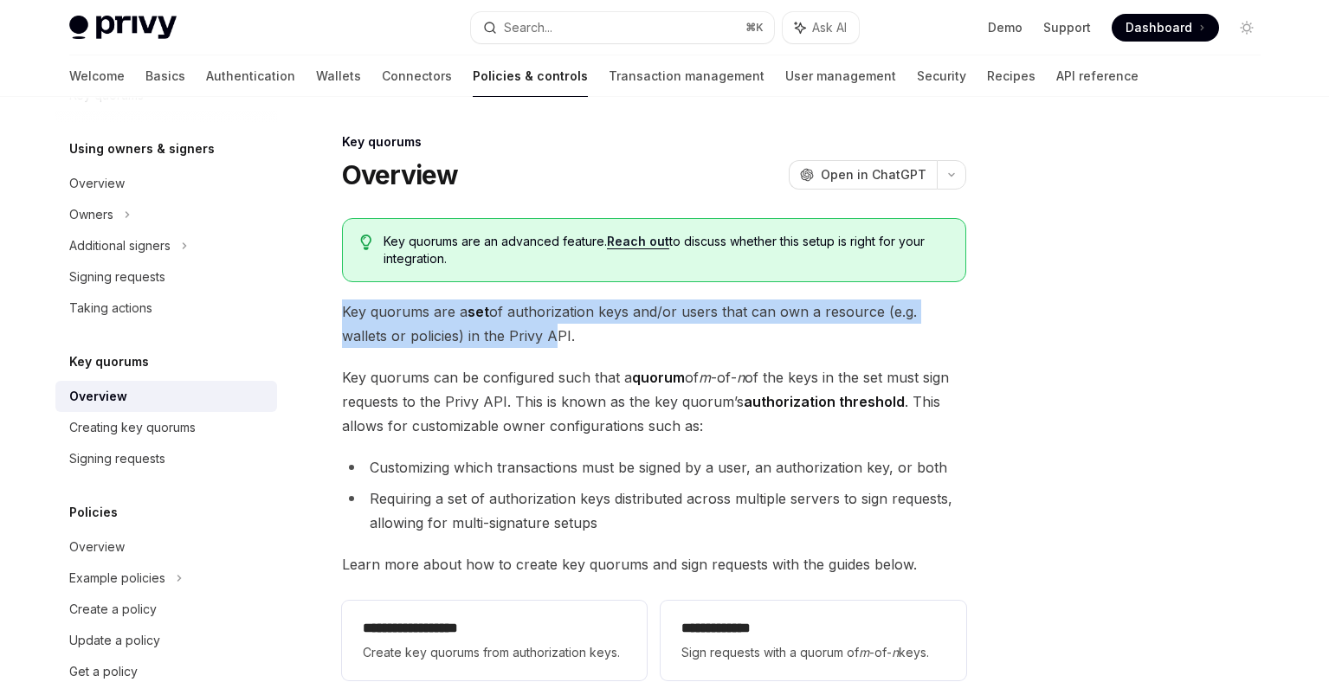
drag, startPoint x: 343, startPoint y: 306, endPoint x: 500, endPoint y: 326, distance: 158.0
click at [500, 326] on span "Key quorums are a set of authorization keys and/or users that can own a resourc…" at bounding box center [654, 324] width 624 height 48
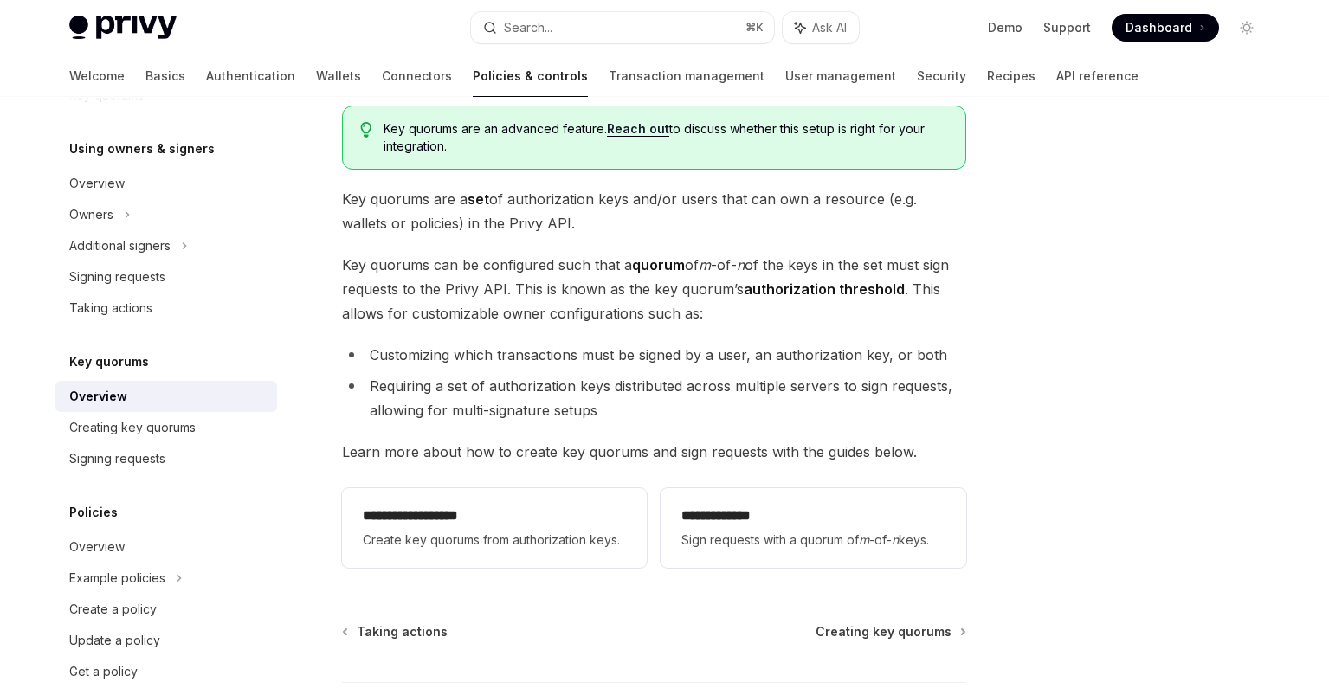
scroll to position [113, 0]
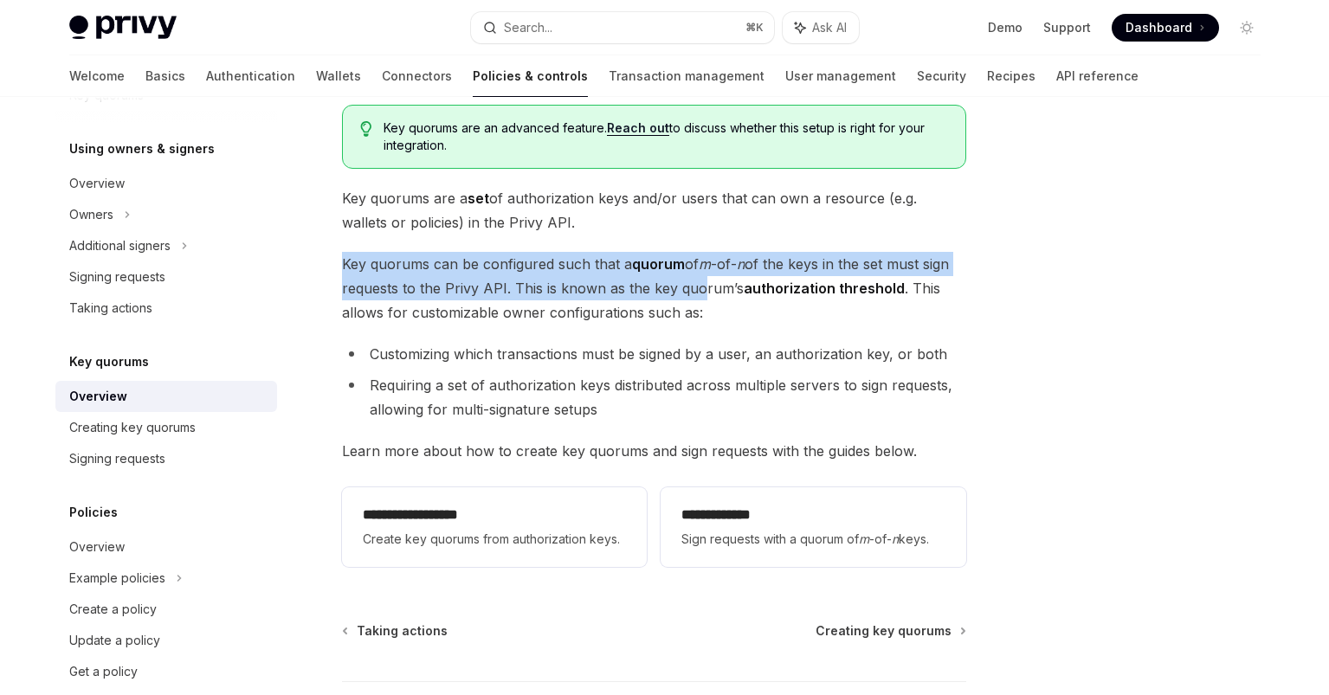
drag, startPoint x: 339, startPoint y: 265, endPoint x: 693, endPoint y: 288, distance: 355.7
click at [693, 288] on div "**********" at bounding box center [492, 424] width 956 height 813
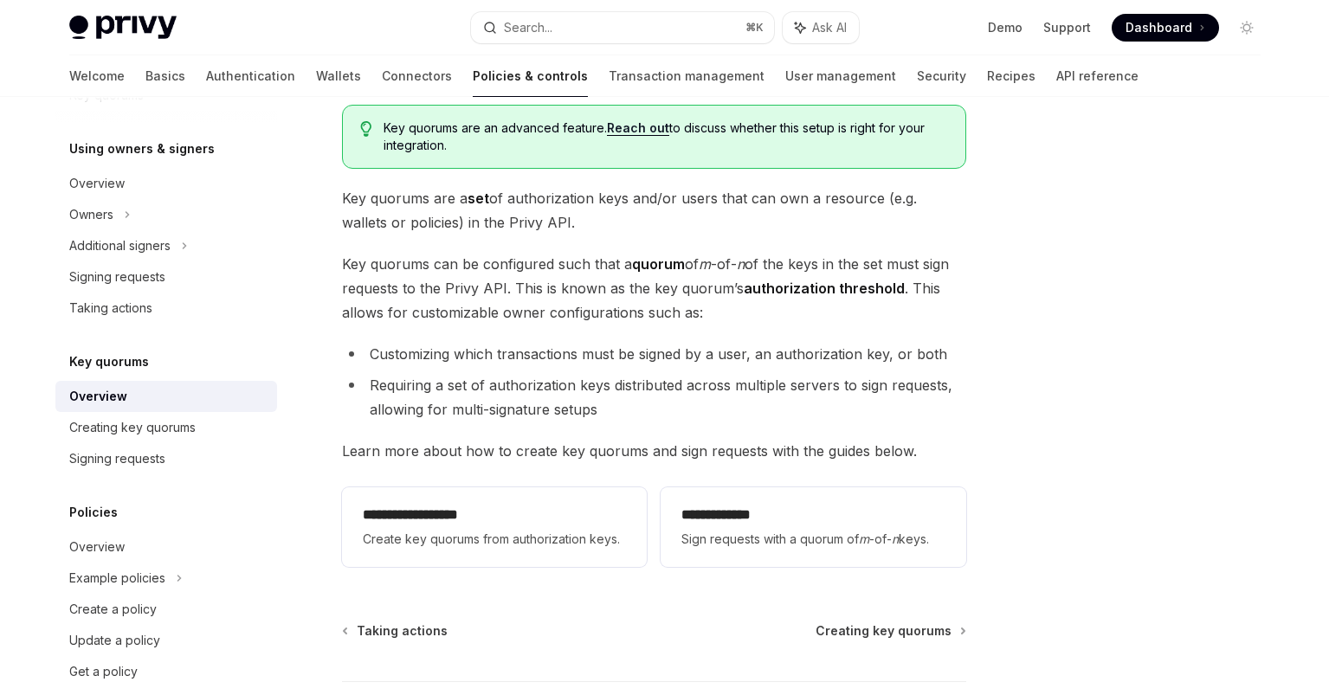
click at [695, 288] on span "Key quorums can be configured such that a quorum of m -of- n of the keys in the…" at bounding box center [654, 288] width 624 height 73
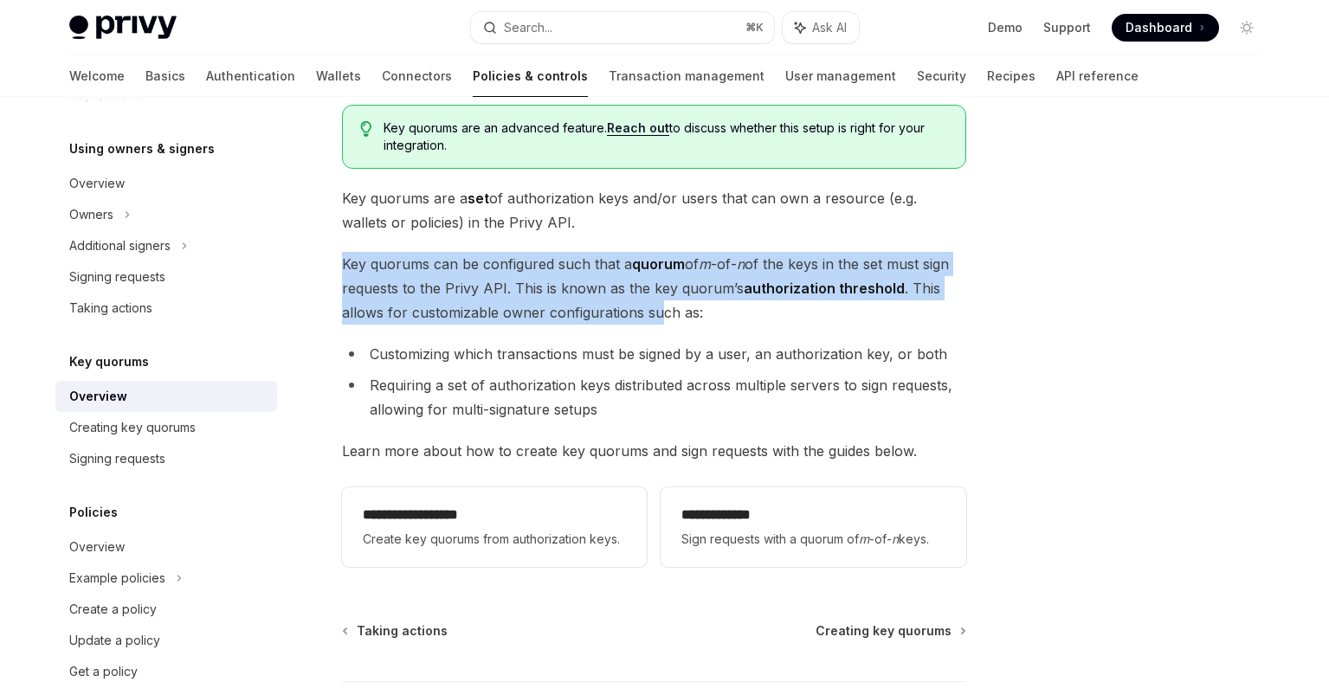
drag, startPoint x: 345, startPoint y: 270, endPoint x: 654, endPoint y: 306, distance: 312.0
click at [654, 306] on span "Key quorums can be configured such that a quorum of m -of- n of the keys in the…" at bounding box center [654, 288] width 624 height 73
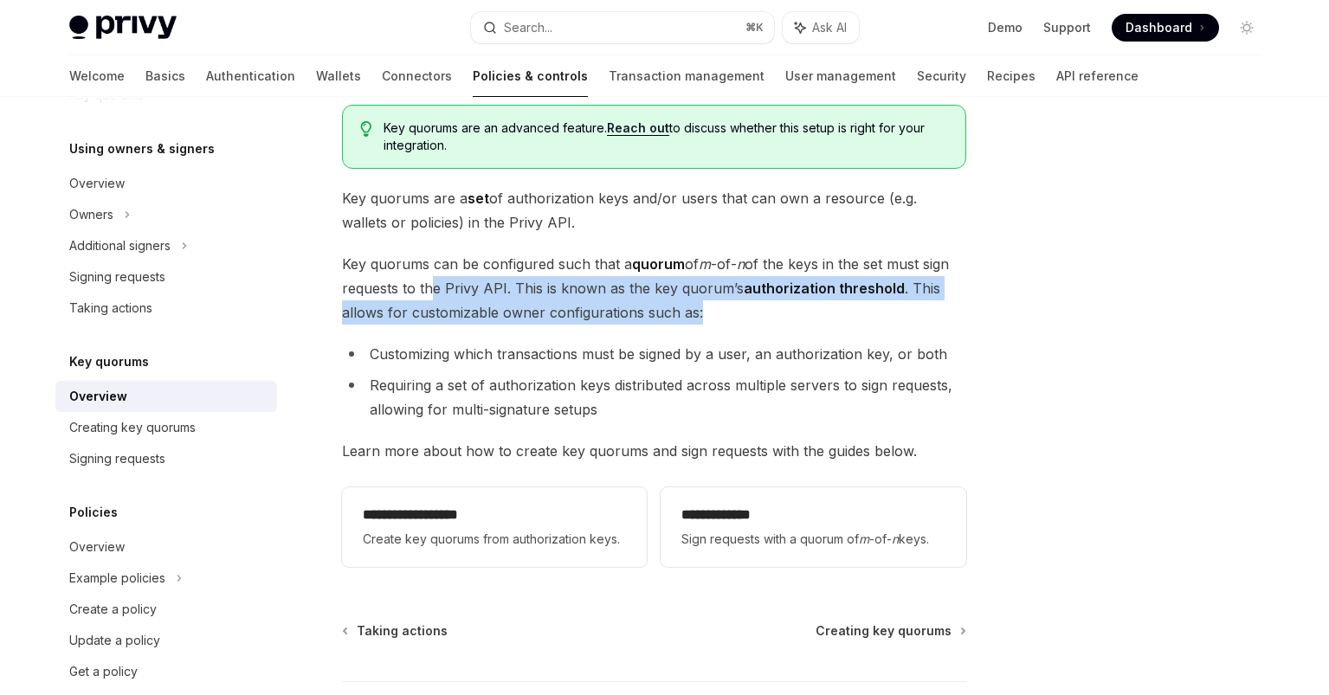
drag, startPoint x: 697, startPoint y: 310, endPoint x: 427, endPoint y: 284, distance: 271.4
click at [427, 284] on span "Key quorums can be configured such that a quorum of m -of- n of the keys in the…" at bounding box center [654, 288] width 624 height 73
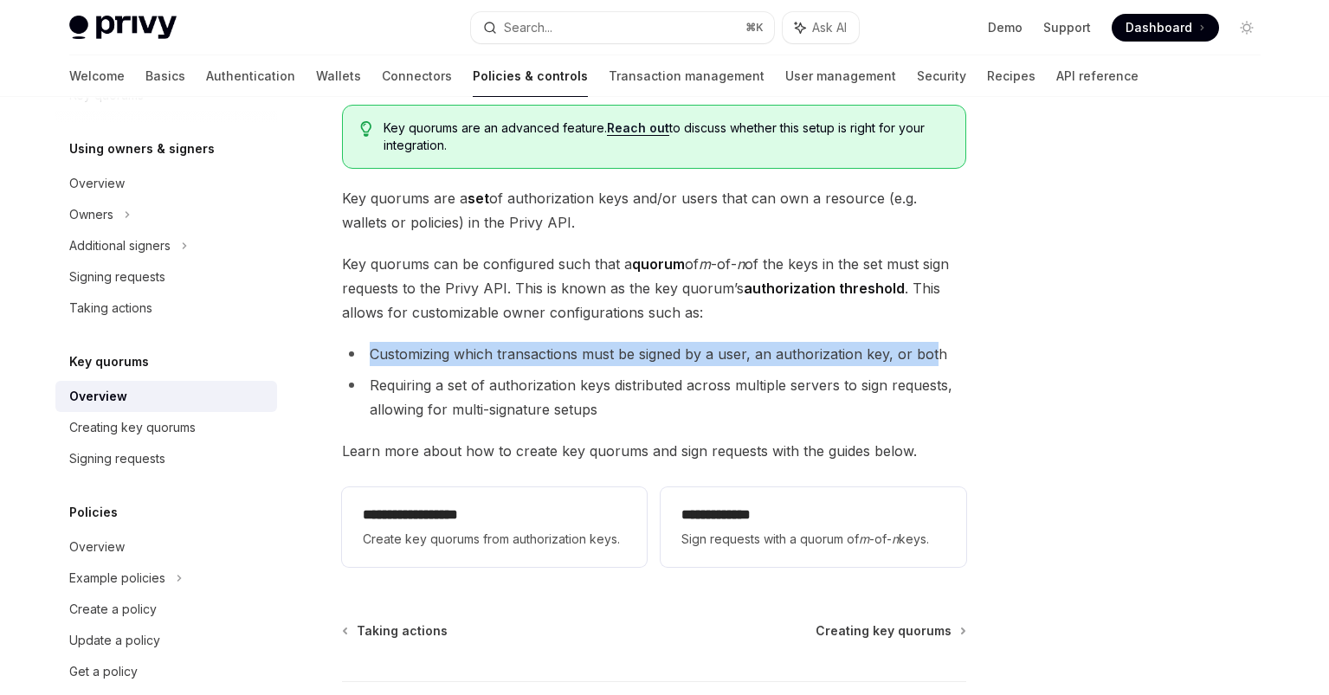
drag, startPoint x: 363, startPoint y: 351, endPoint x: 935, endPoint y: 350, distance: 572.3
click at [935, 350] on li "Customizing which transactions must be signed by a user, an authorization key, …" at bounding box center [654, 354] width 624 height 24
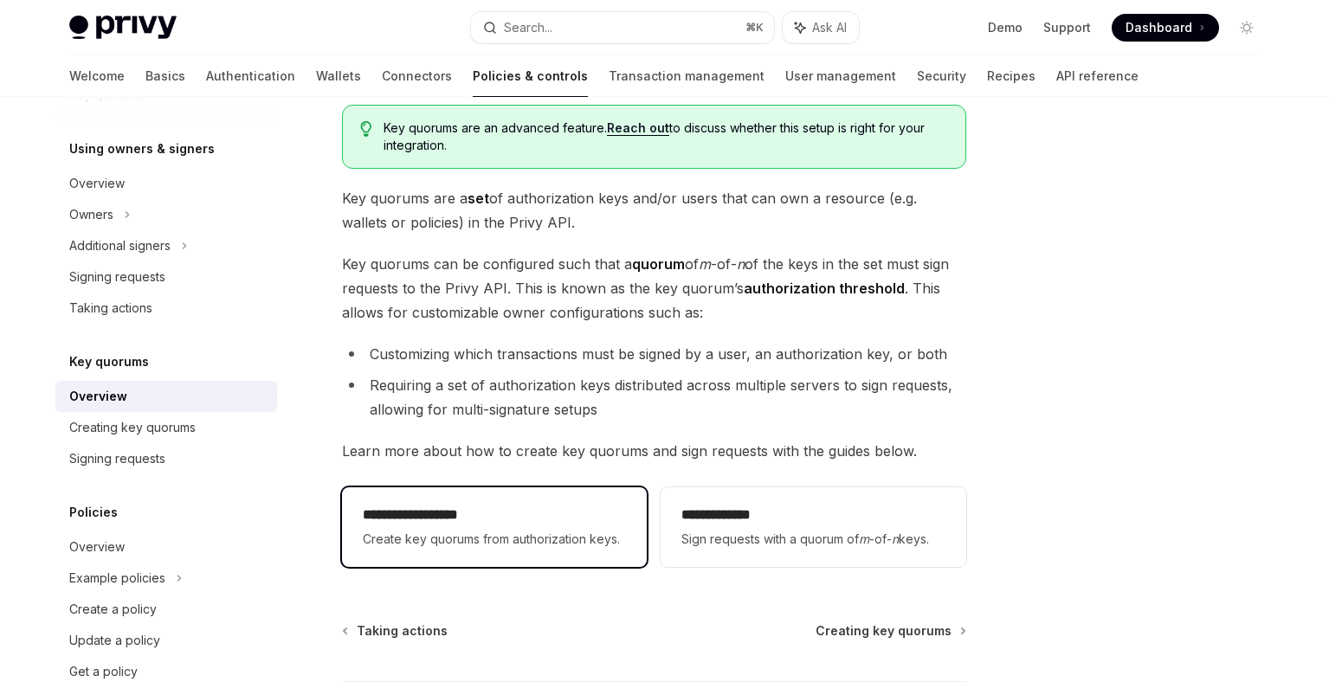
click at [467, 520] on h2 "**********" at bounding box center [494, 515] width 263 height 21
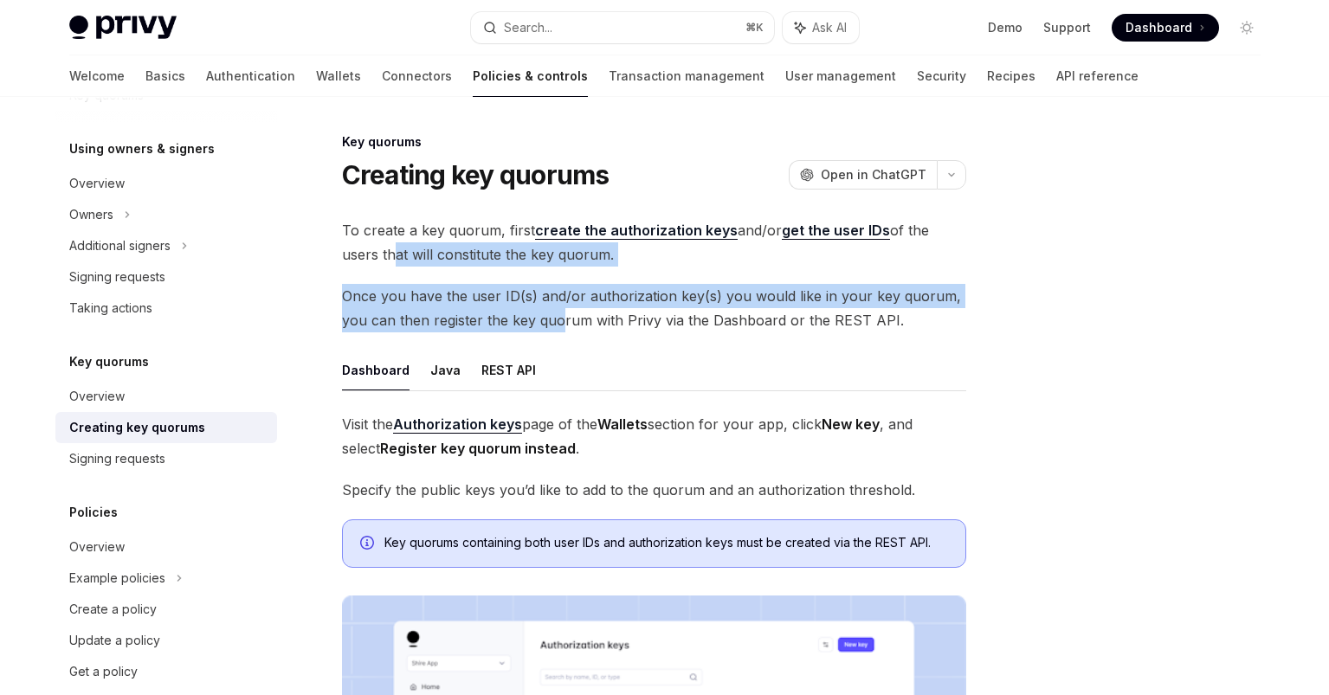
drag, startPoint x: 349, startPoint y: 256, endPoint x: 557, endPoint y: 317, distance: 216.4
click at [557, 317] on div "To create a key quorum, first create the authorization keys and/or get the user…" at bounding box center [654, 643] width 624 height 851
click at [557, 317] on span "Once you have the user ID(s) and/or authorization key(s) you would like in your…" at bounding box center [654, 308] width 624 height 48
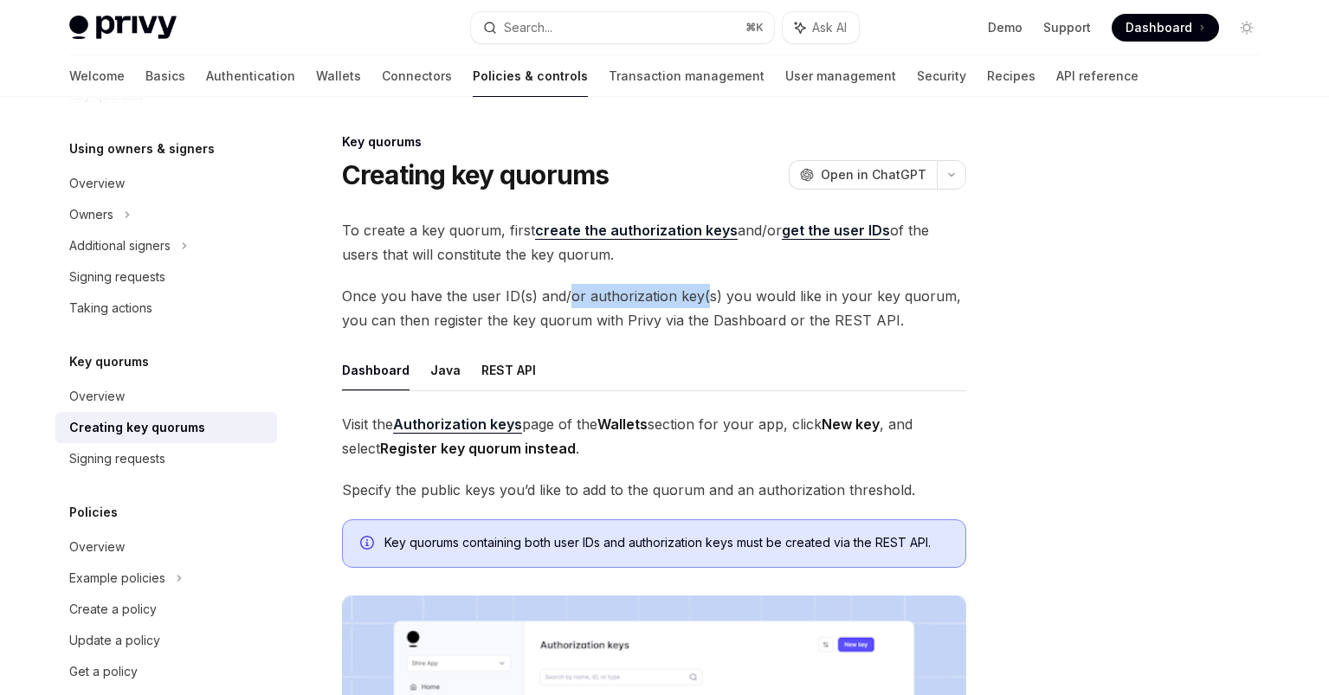
drag, startPoint x: 564, startPoint y: 287, endPoint x: 702, endPoint y: 305, distance: 139.7
click at [702, 305] on span "Once you have the user ID(s) and/or authorization key(s) you would like in your…" at bounding box center [654, 308] width 624 height 48
click at [703, 306] on span "Once you have the user ID(s) and/or authorization key(s) you would like in your…" at bounding box center [654, 308] width 624 height 48
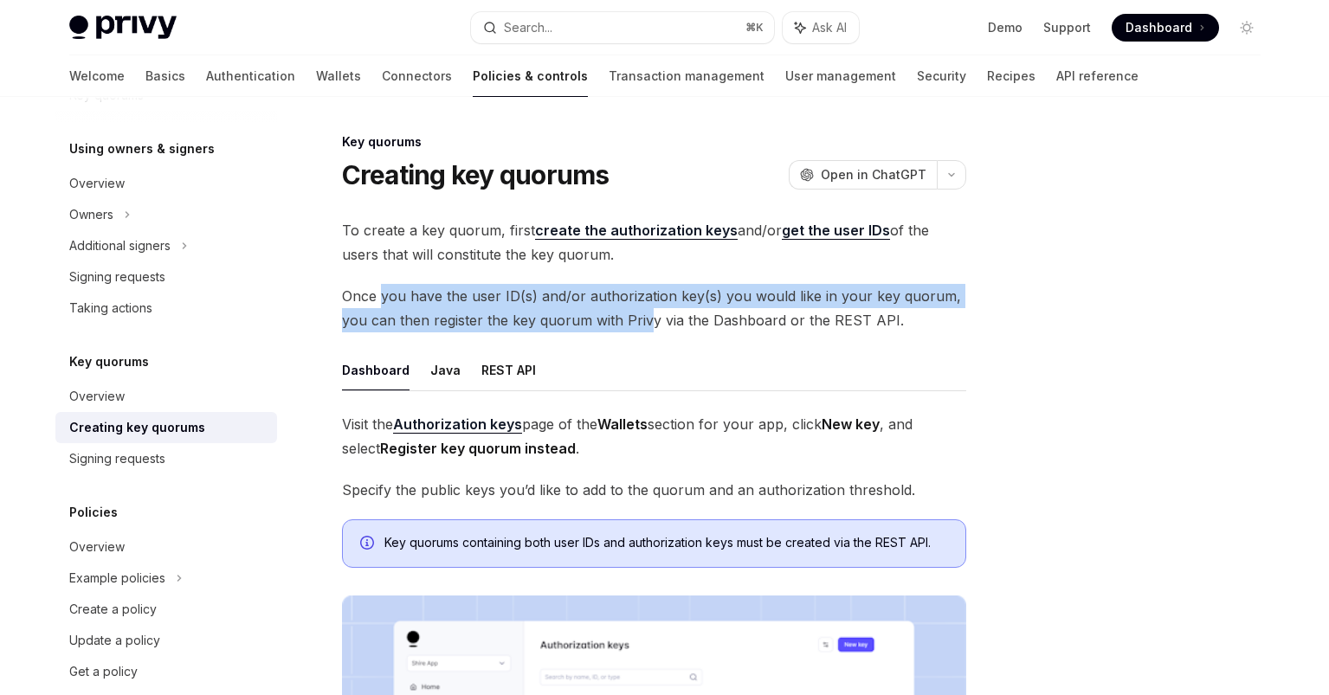
drag, startPoint x: 379, startPoint y: 293, endPoint x: 649, endPoint y: 321, distance: 271.5
click at [649, 321] on span "Once you have the user ID(s) and/or authorization key(s) you would like in your…" at bounding box center [654, 308] width 624 height 48
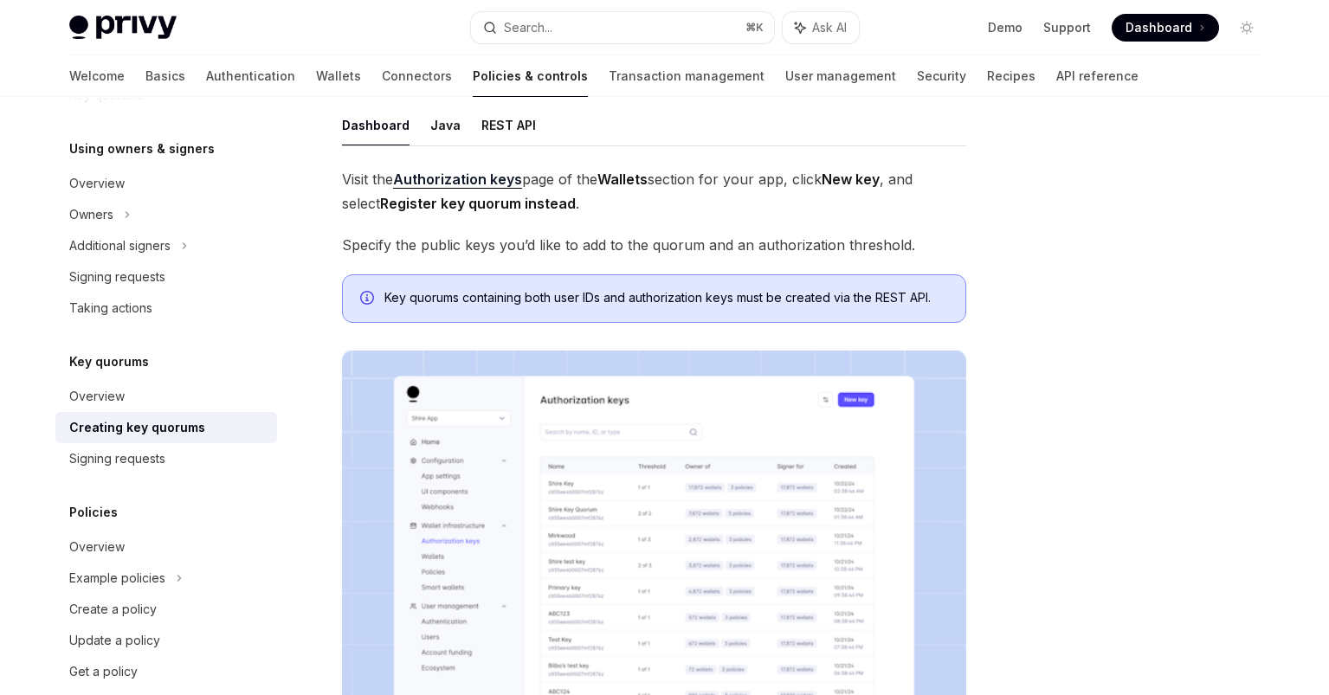
scroll to position [631, 0]
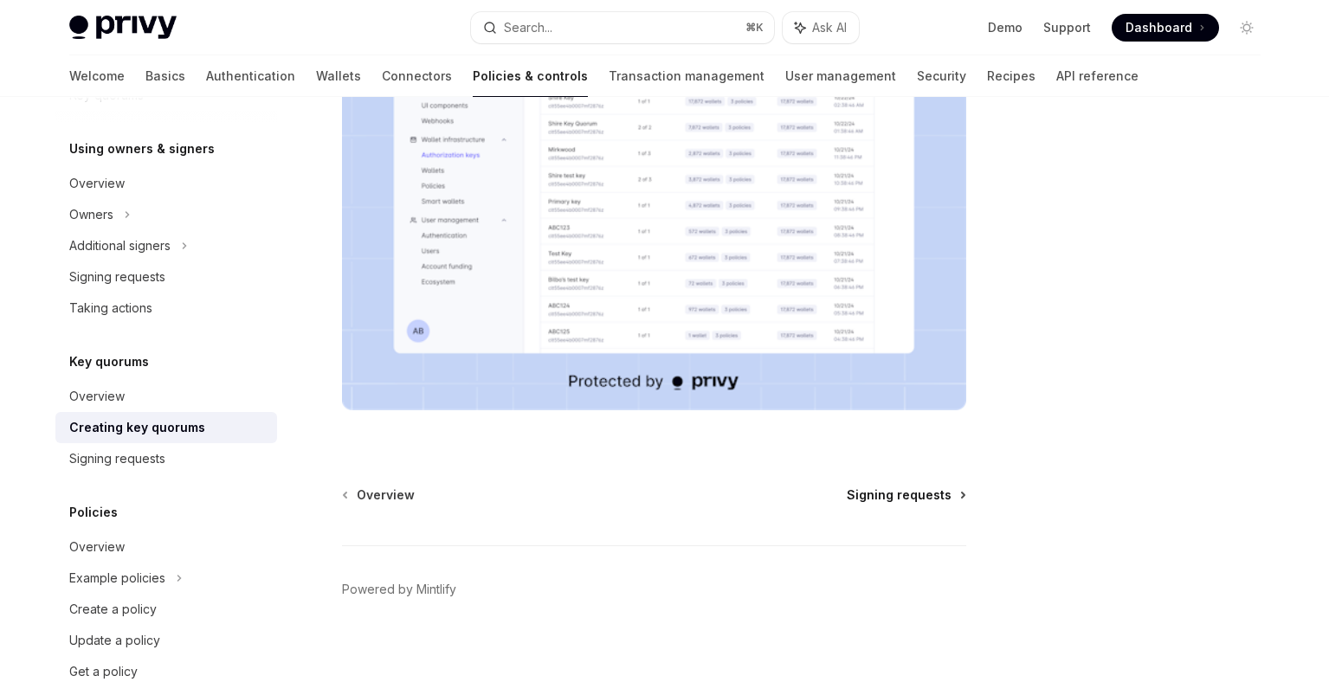
click at [917, 500] on span "Signing requests" at bounding box center [899, 495] width 105 height 17
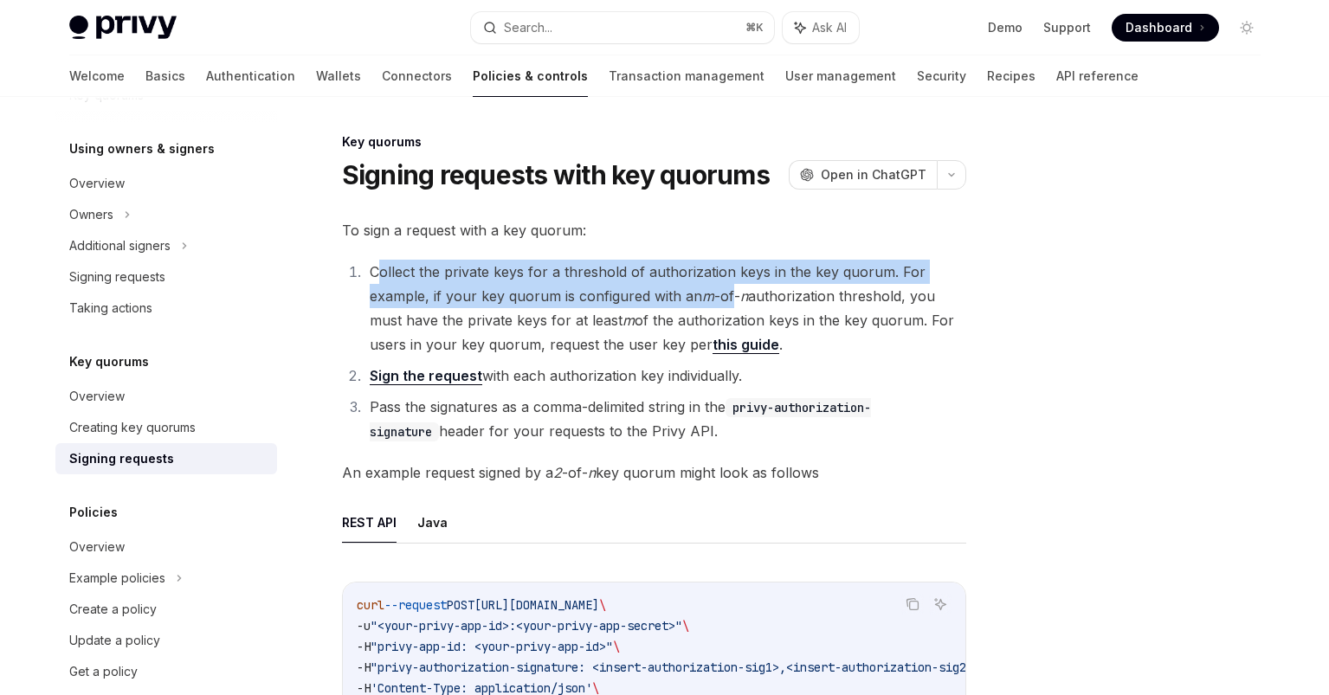
drag, startPoint x: 375, startPoint y: 275, endPoint x: 730, endPoint y: 290, distance: 355.3
click at [730, 290] on li "Collect the private keys for a threshold of authorization keys in the key quoru…" at bounding box center [665, 308] width 602 height 97
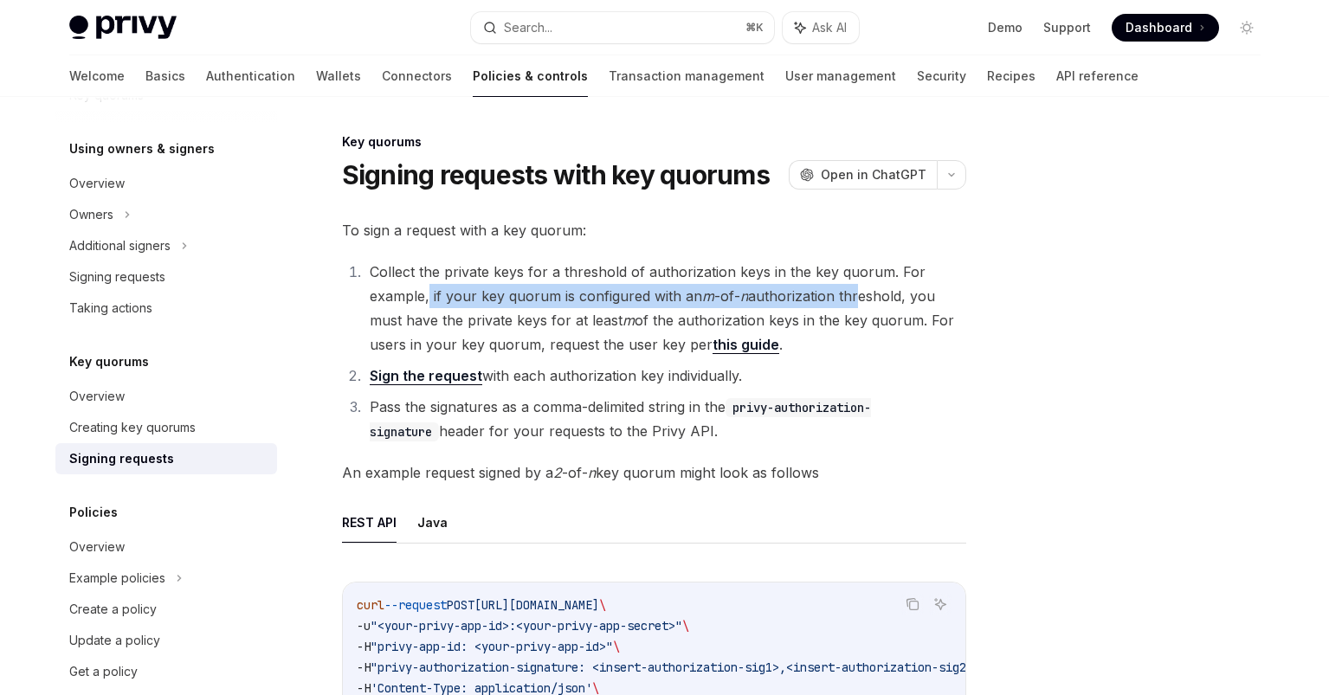
drag, startPoint x: 427, startPoint y: 292, endPoint x: 849, endPoint y: 293, distance: 422.5
click at [849, 293] on li "Collect the private keys for a threshold of authorization keys in the key quoru…" at bounding box center [665, 308] width 602 height 97
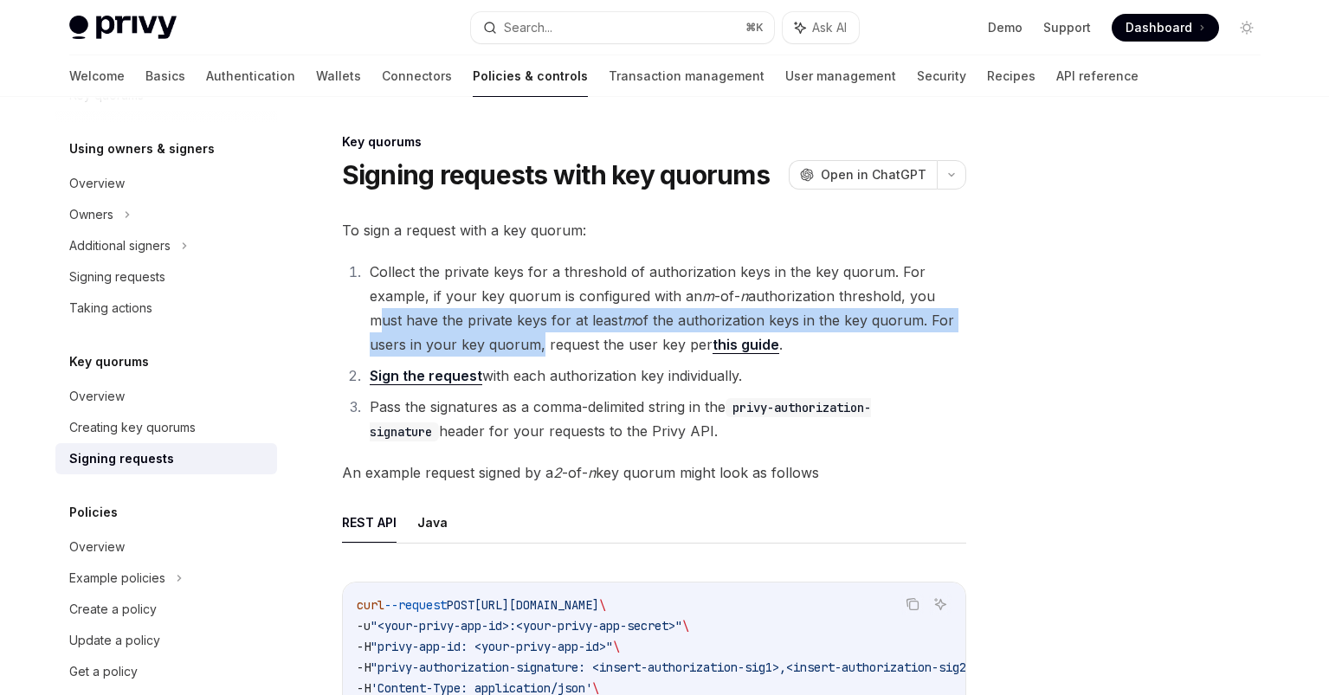
drag, startPoint x: 369, startPoint y: 321, endPoint x: 535, endPoint y: 339, distance: 167.2
click at [535, 339] on li "Collect the private keys for a threshold of authorization keys in the key quoru…" at bounding box center [665, 308] width 602 height 97
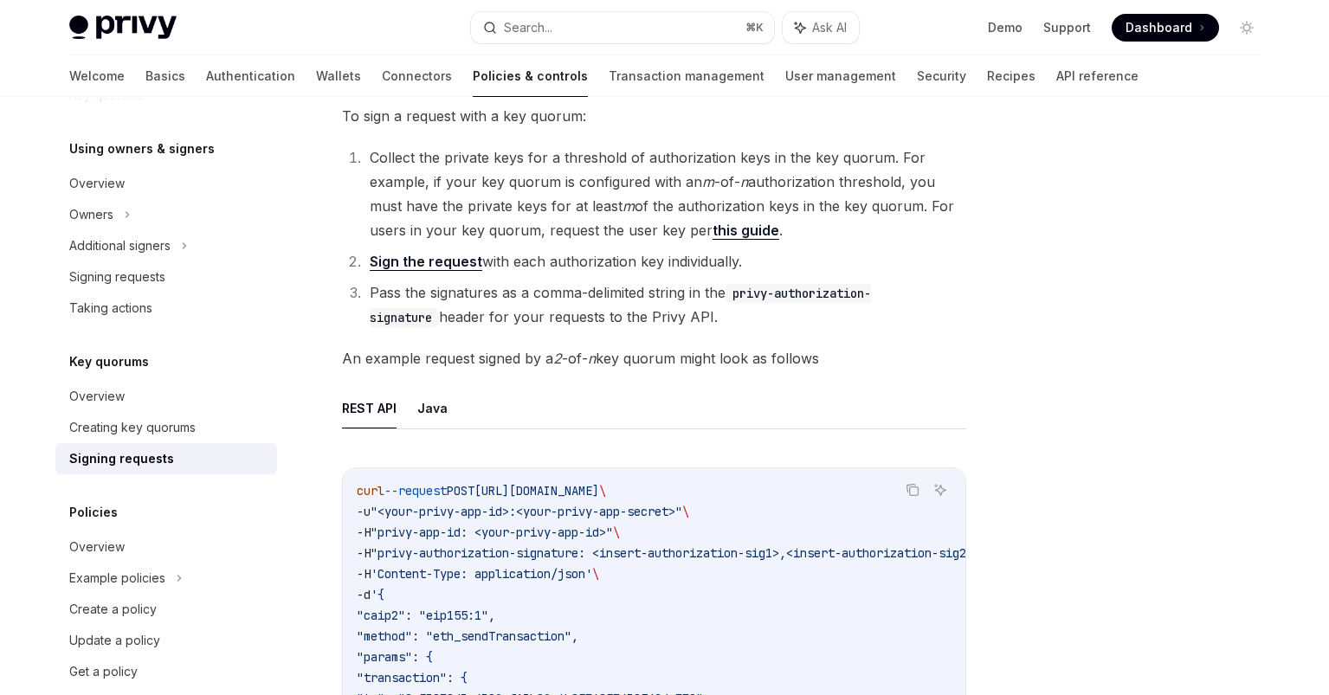
scroll to position [123, 0]
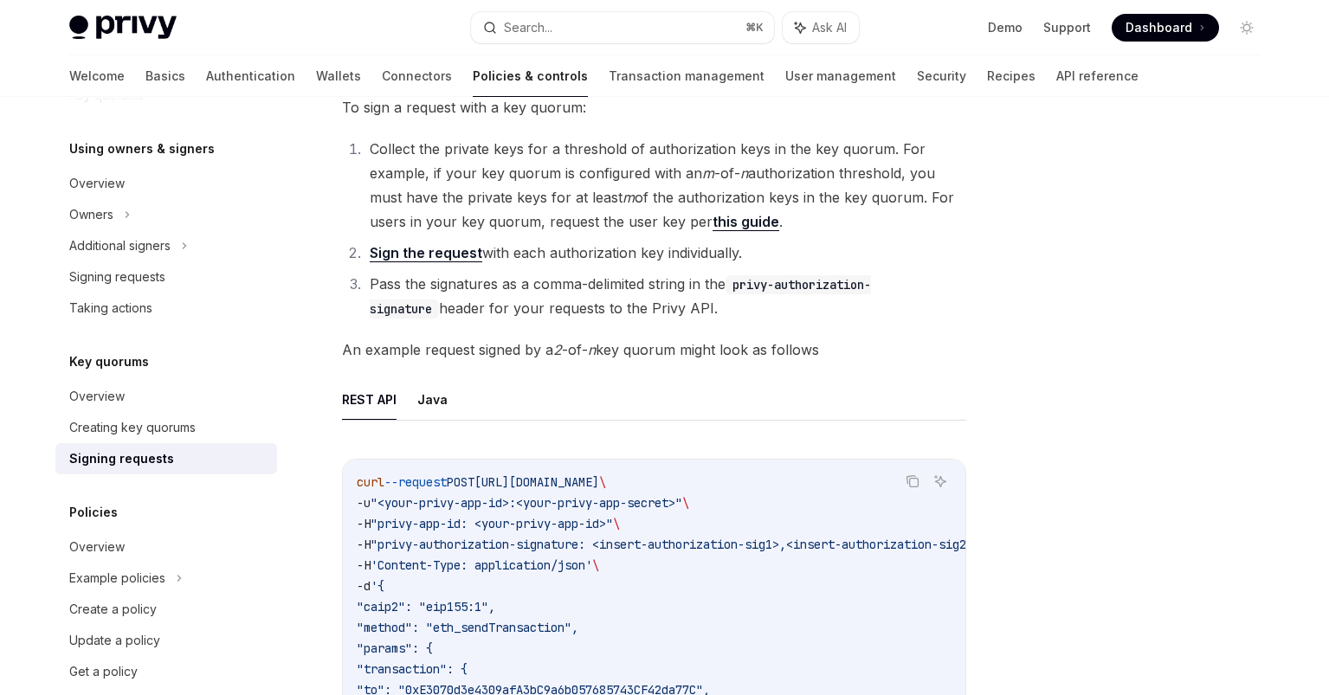
drag, startPoint x: 367, startPoint y: 290, endPoint x: 712, endPoint y: 311, distance: 345.2
click at [708, 310] on li "Pass the signatures as a comma-delimited string in the privy-authorization-sign…" at bounding box center [665, 296] width 602 height 48
click at [712, 311] on li "Pass the signatures as a comma-delimited string in the privy-authorization-sign…" at bounding box center [665, 296] width 602 height 48
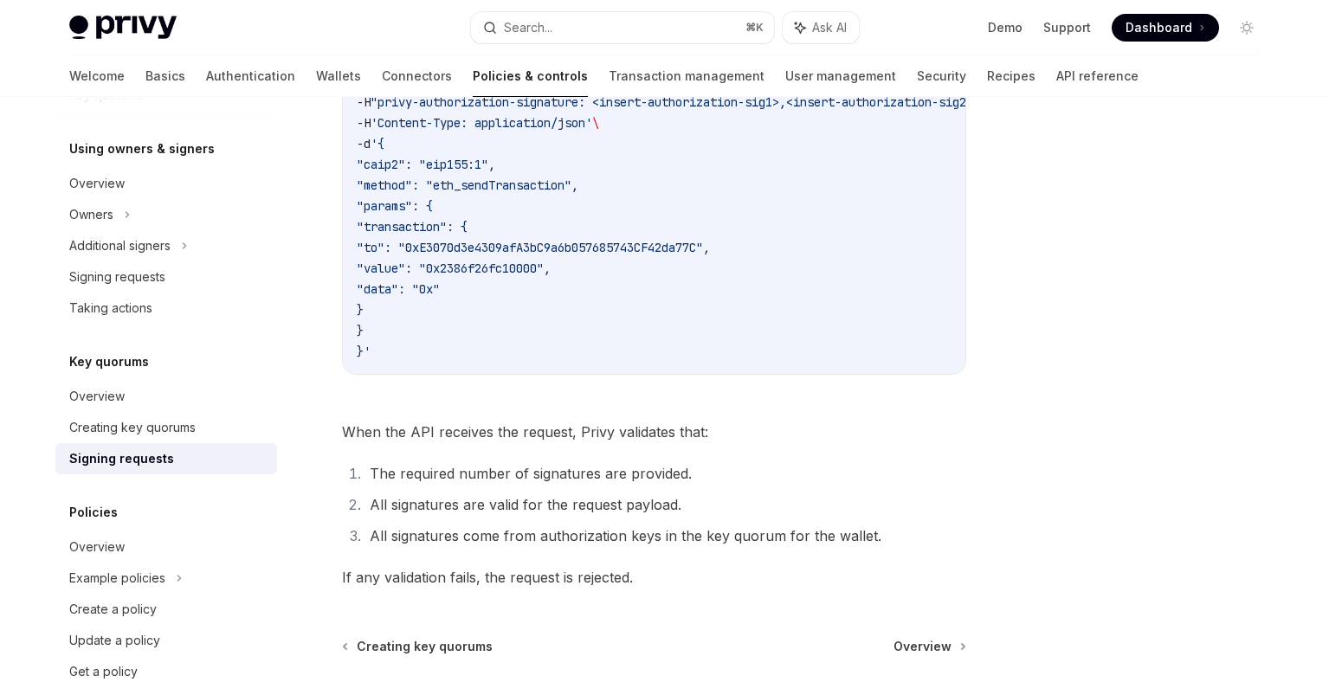
scroll to position [724, 0]
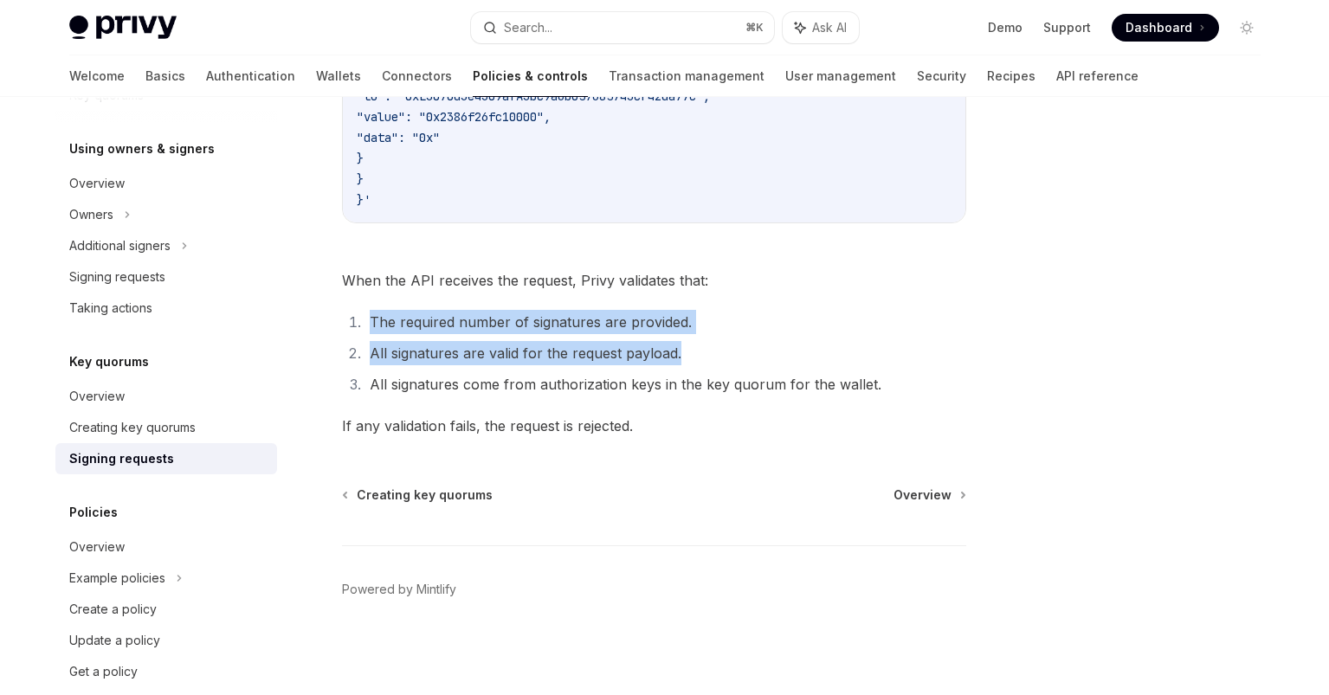
drag, startPoint x: 358, startPoint y: 318, endPoint x: 802, endPoint y: 364, distance: 446.6
click at [801, 364] on ol "The required number of signatures are provided. All signatures are valid for th…" at bounding box center [654, 353] width 624 height 87
click at [802, 364] on li "All signatures are valid for the request payload." at bounding box center [665, 353] width 602 height 24
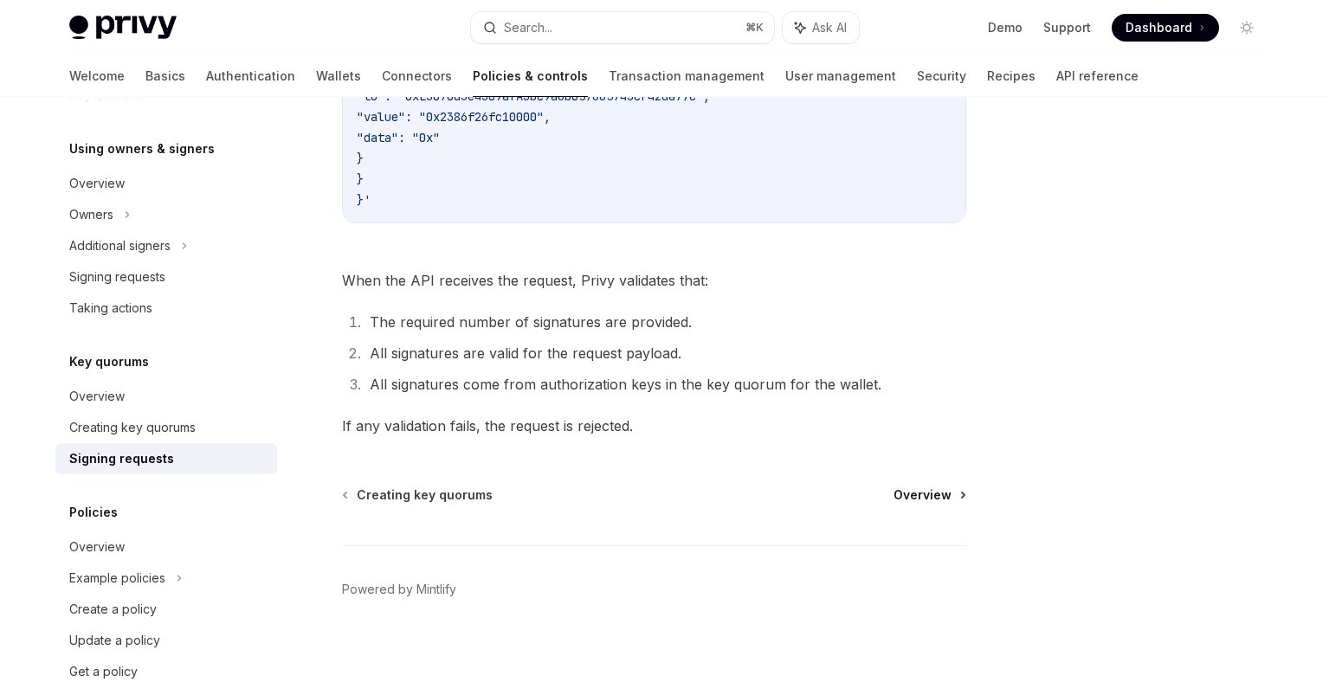
click at [942, 492] on span "Overview" at bounding box center [922, 495] width 58 height 17
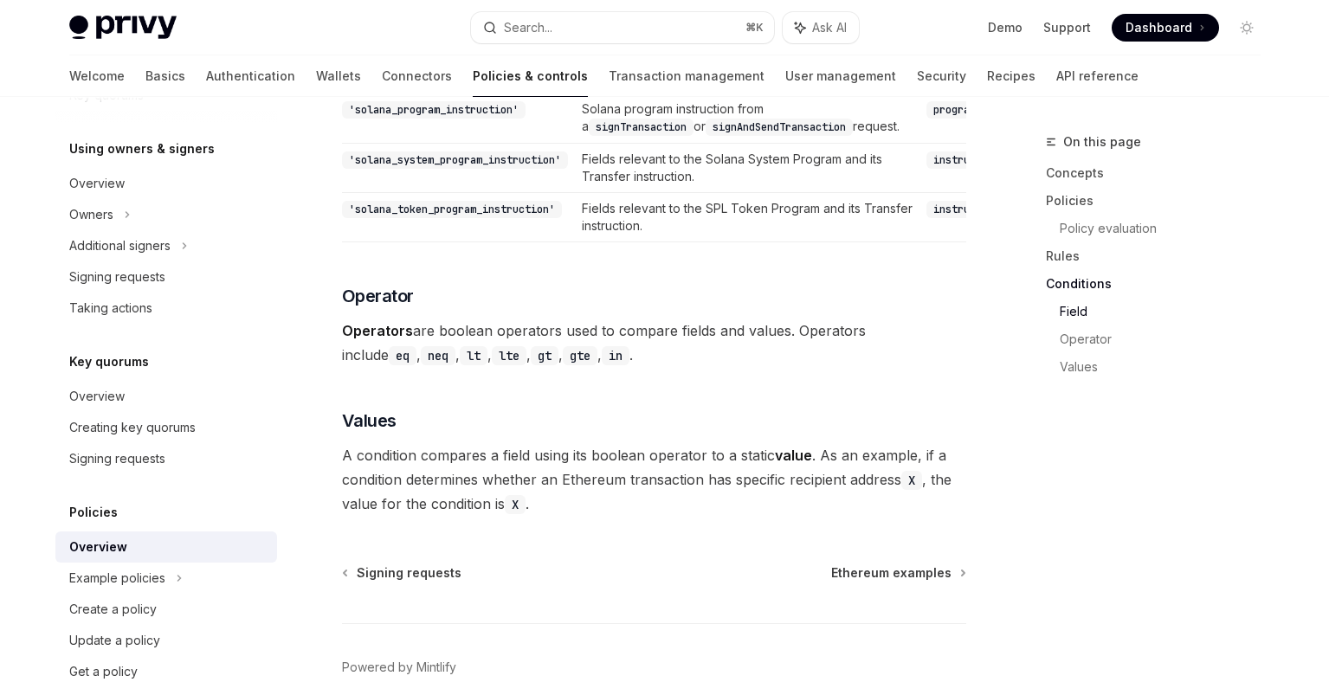
scroll to position [5220, 0]
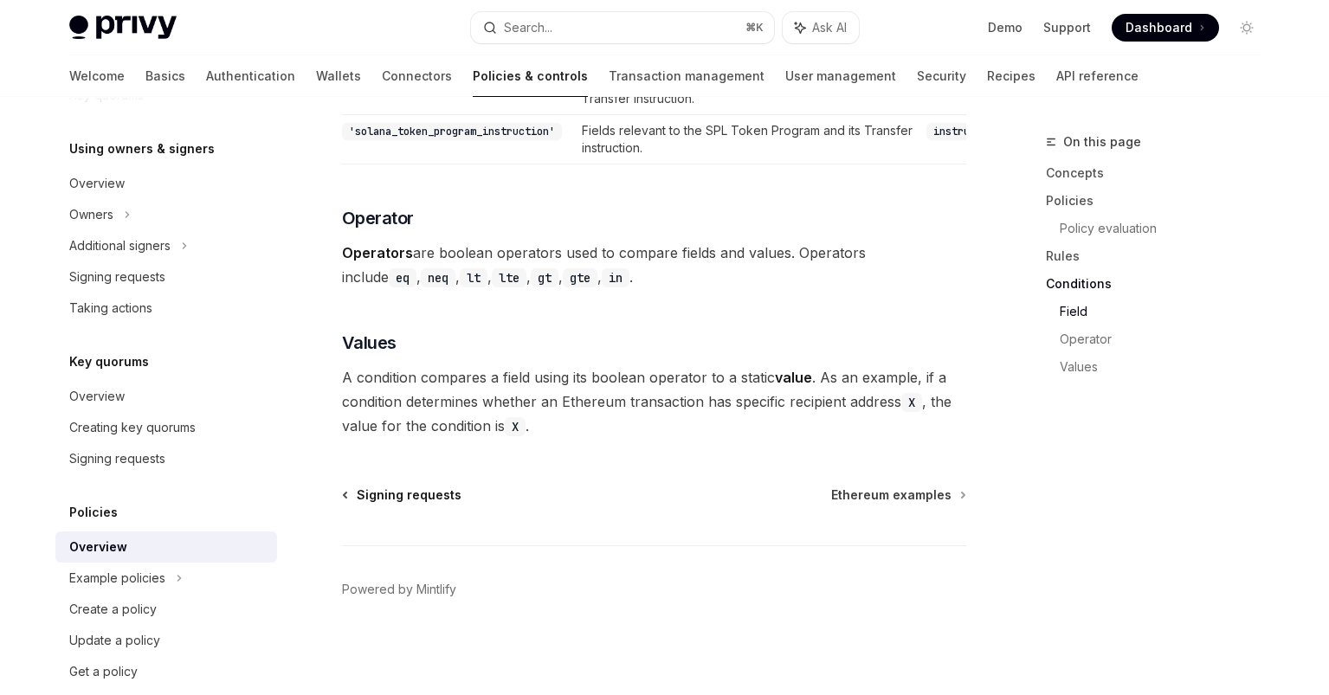
click at [394, 493] on span "Signing requests" at bounding box center [409, 495] width 105 height 17
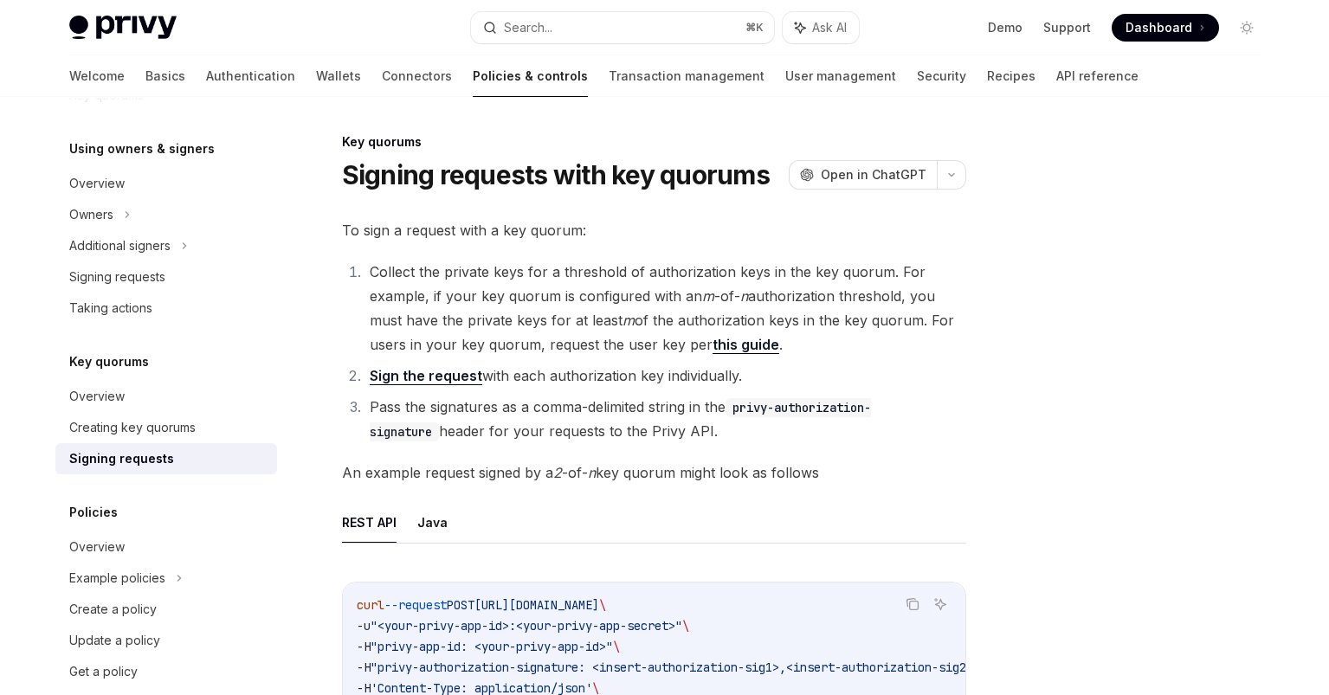
scroll to position [14, 0]
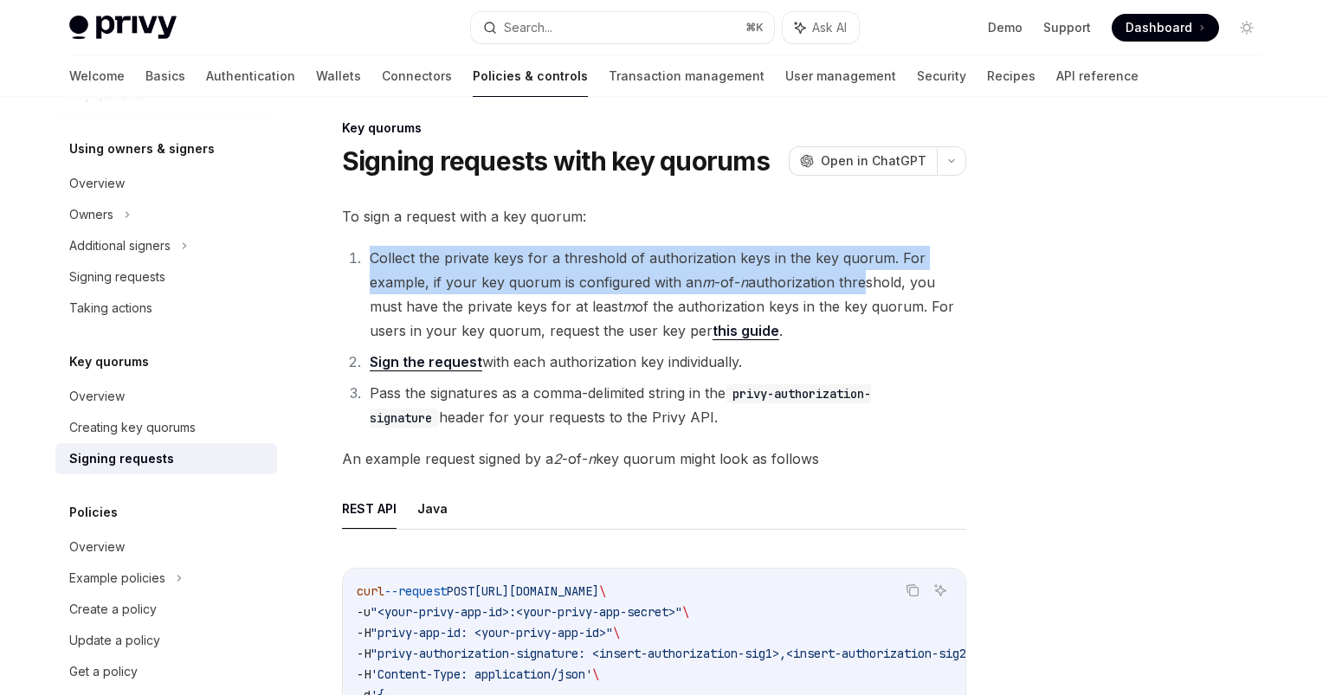
drag, startPoint x: 370, startPoint y: 265, endPoint x: 855, endPoint y: 292, distance: 486.4
click at [855, 292] on li "Collect the private keys for a threshold of authorization keys in the key quoru…" at bounding box center [665, 294] width 602 height 97
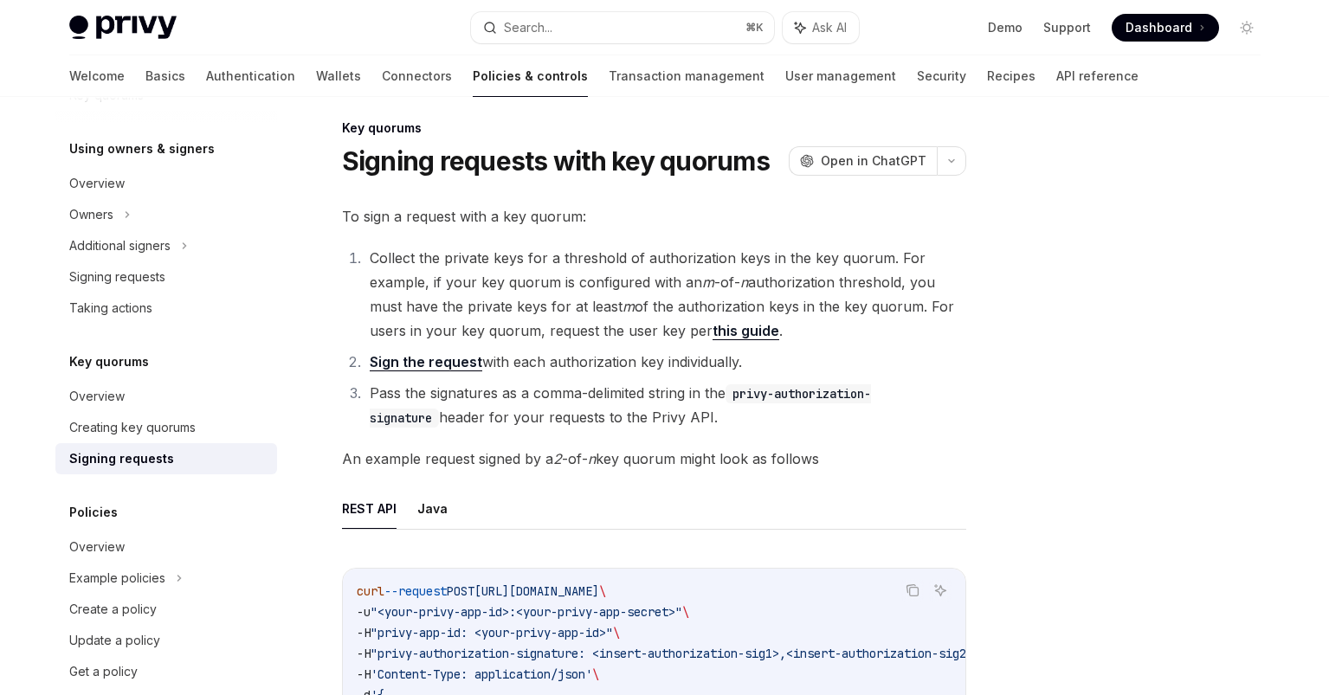
scroll to position [724, 0]
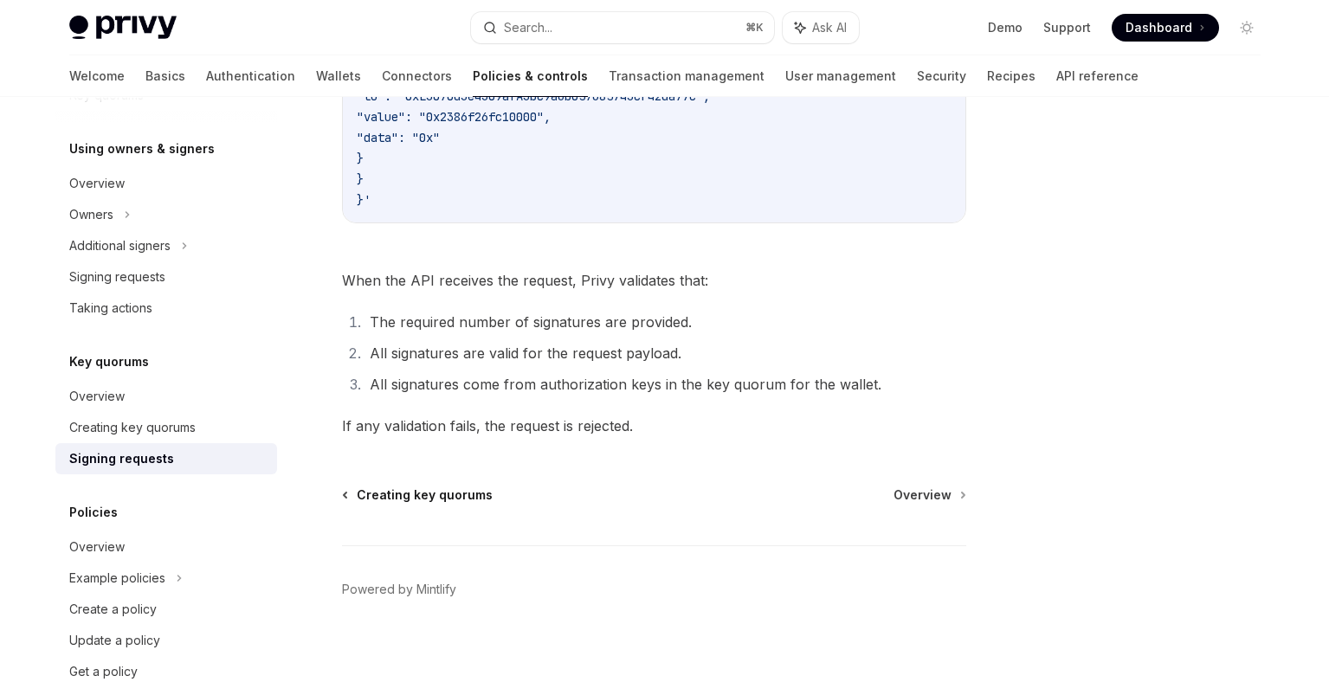
click at [408, 500] on span "Creating key quorums" at bounding box center [425, 495] width 136 height 17
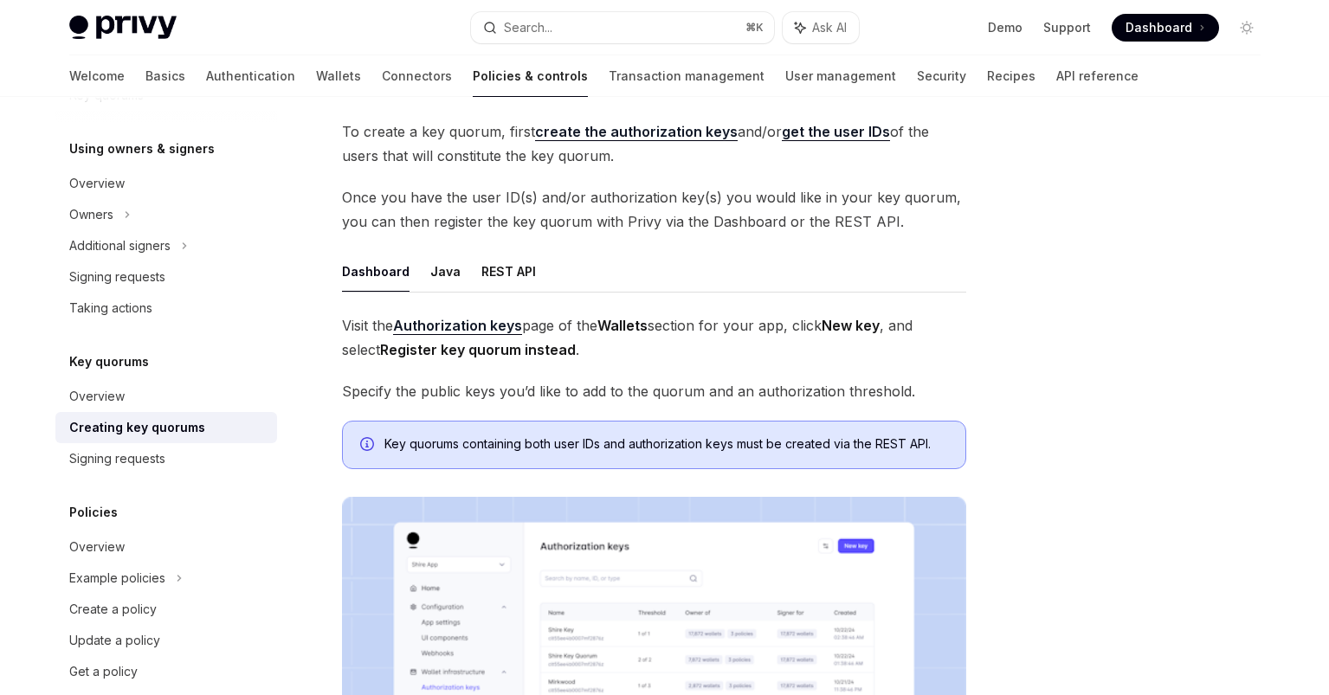
scroll to position [100, 0]
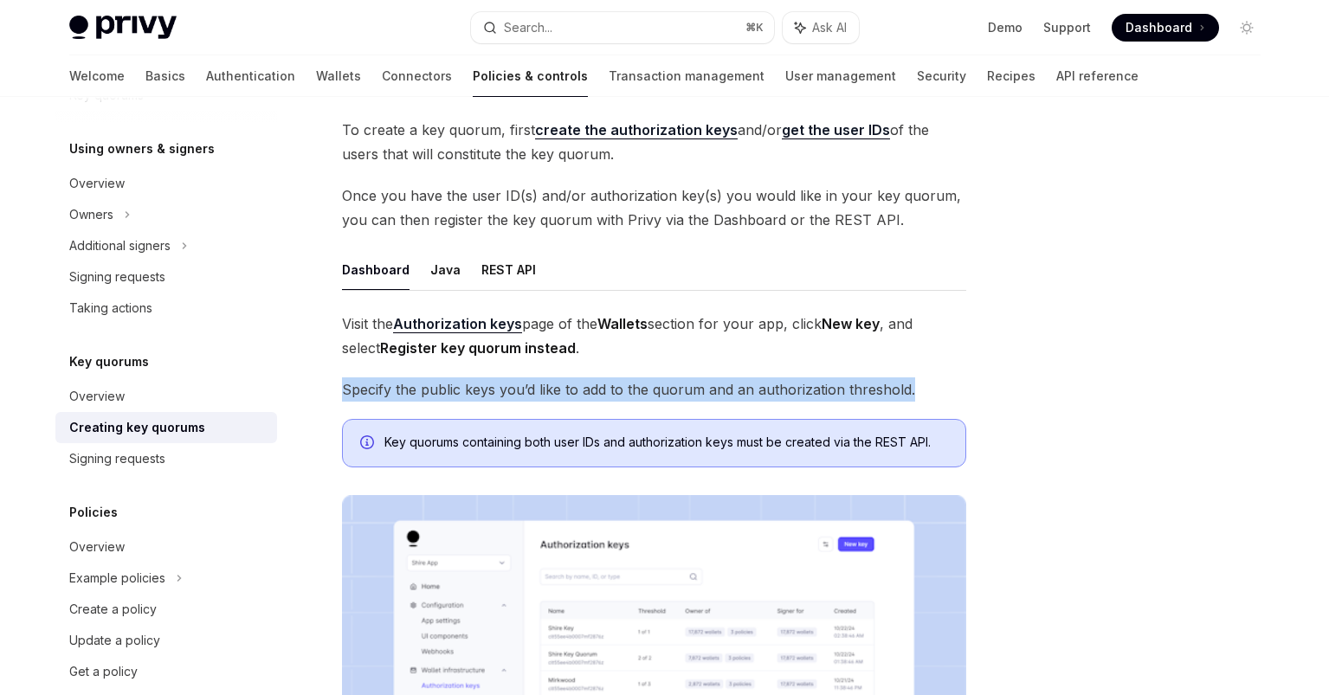
drag, startPoint x: 333, startPoint y: 386, endPoint x: 944, endPoint y: 394, distance: 610.4
click at [944, 394] on div "Key quorums Creating key quorums OpenAI Open in ChatGPT OpenAI Open in ChatGPT …" at bounding box center [492, 628] width 956 height 1195
click at [944, 394] on span "Specify the public keys you’d like to add to the quorum and an authorization th…" at bounding box center [654, 389] width 624 height 24
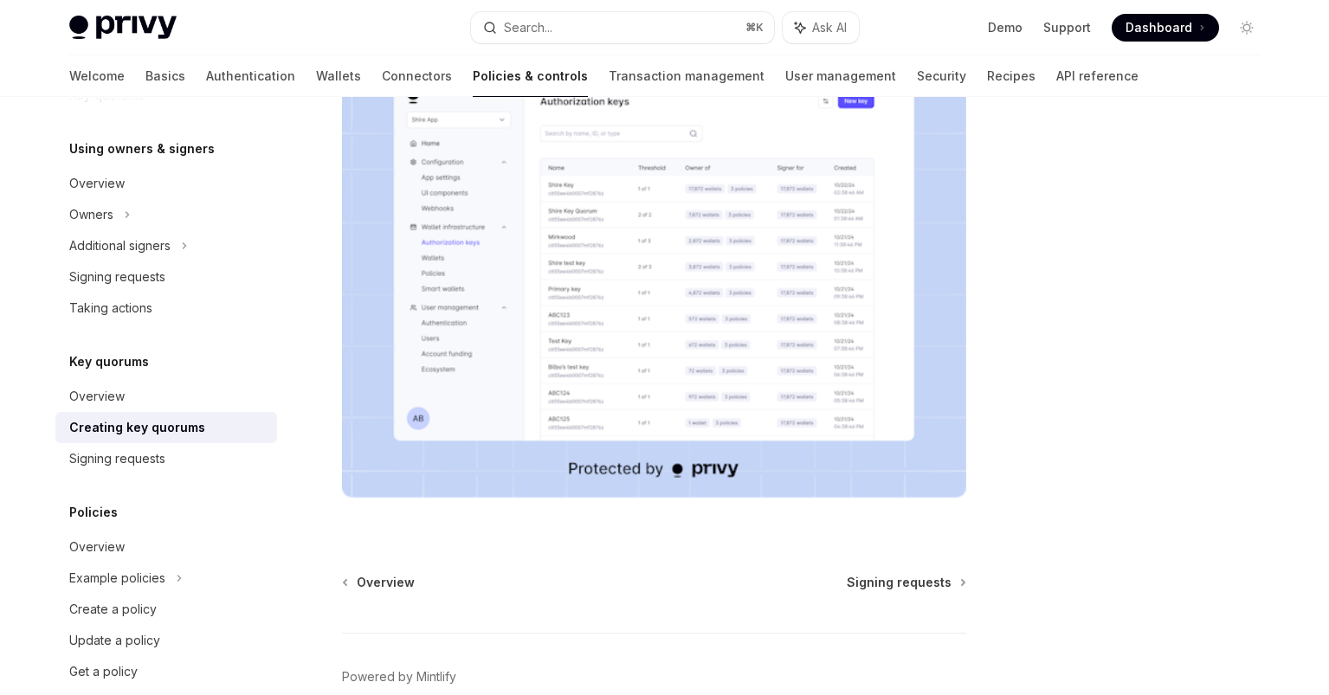
scroll to position [631, 0]
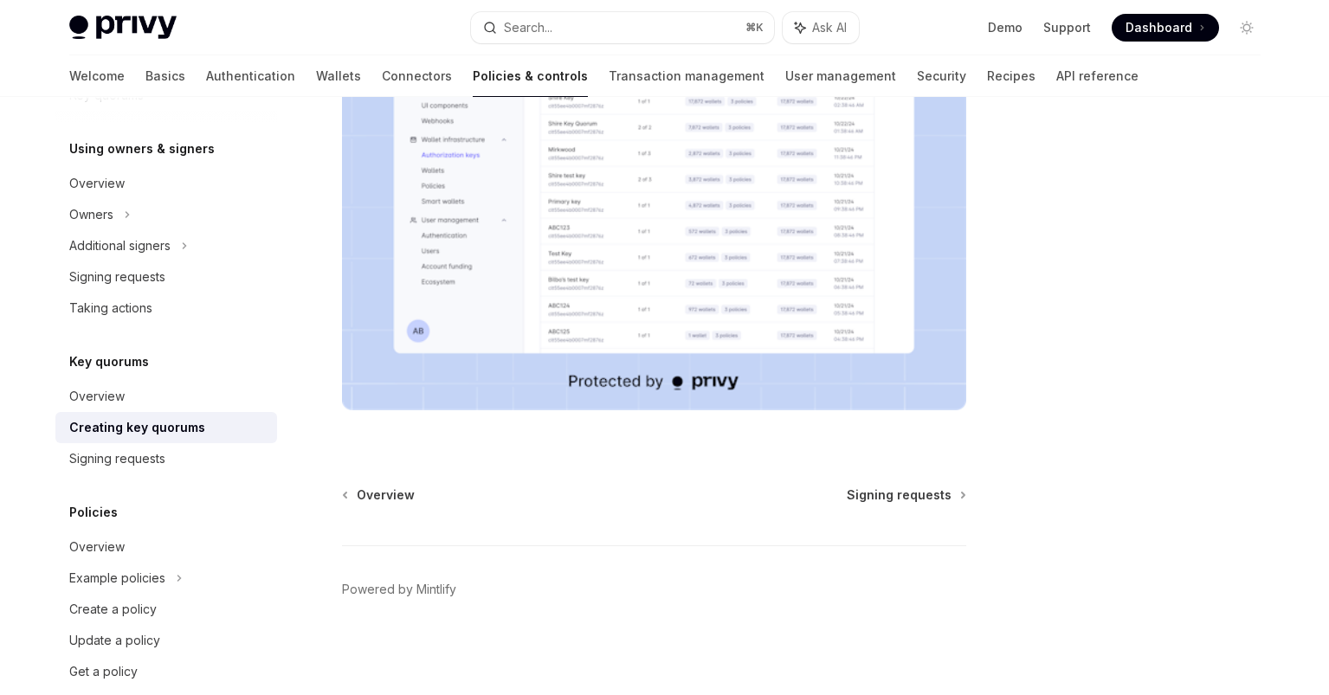
click at [918, 505] on div "Overview Signing requests Powered by [PERSON_NAME]" at bounding box center [654, 591] width 624 height 209
click at [915, 493] on span "Signing requests" at bounding box center [899, 495] width 105 height 17
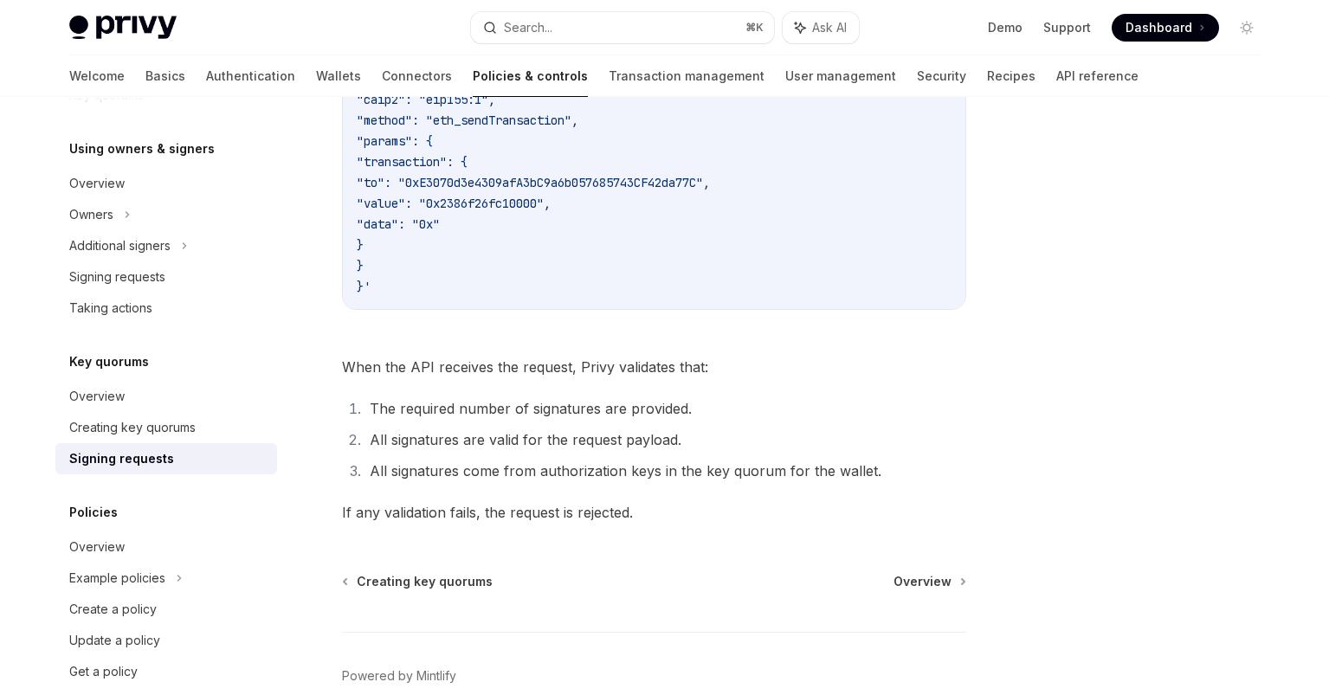
scroll to position [655, 0]
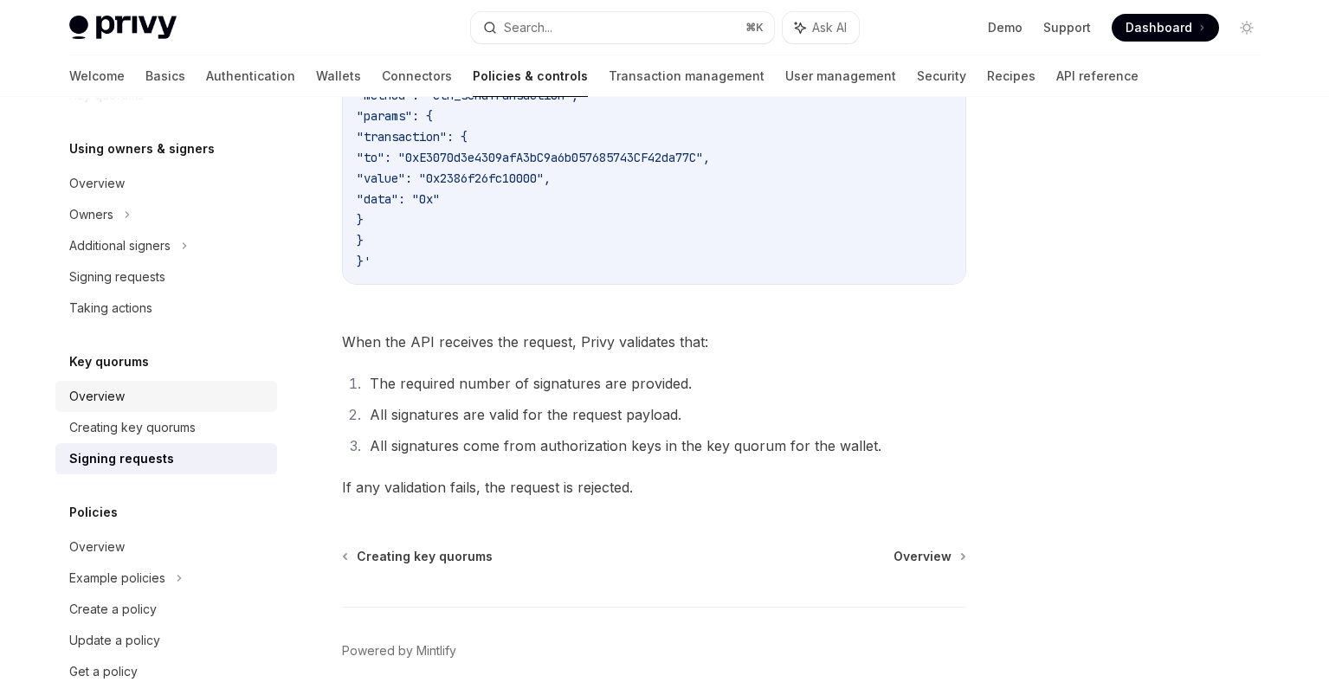
click at [157, 391] on div "Overview" at bounding box center [167, 396] width 197 height 21
type textarea "*"
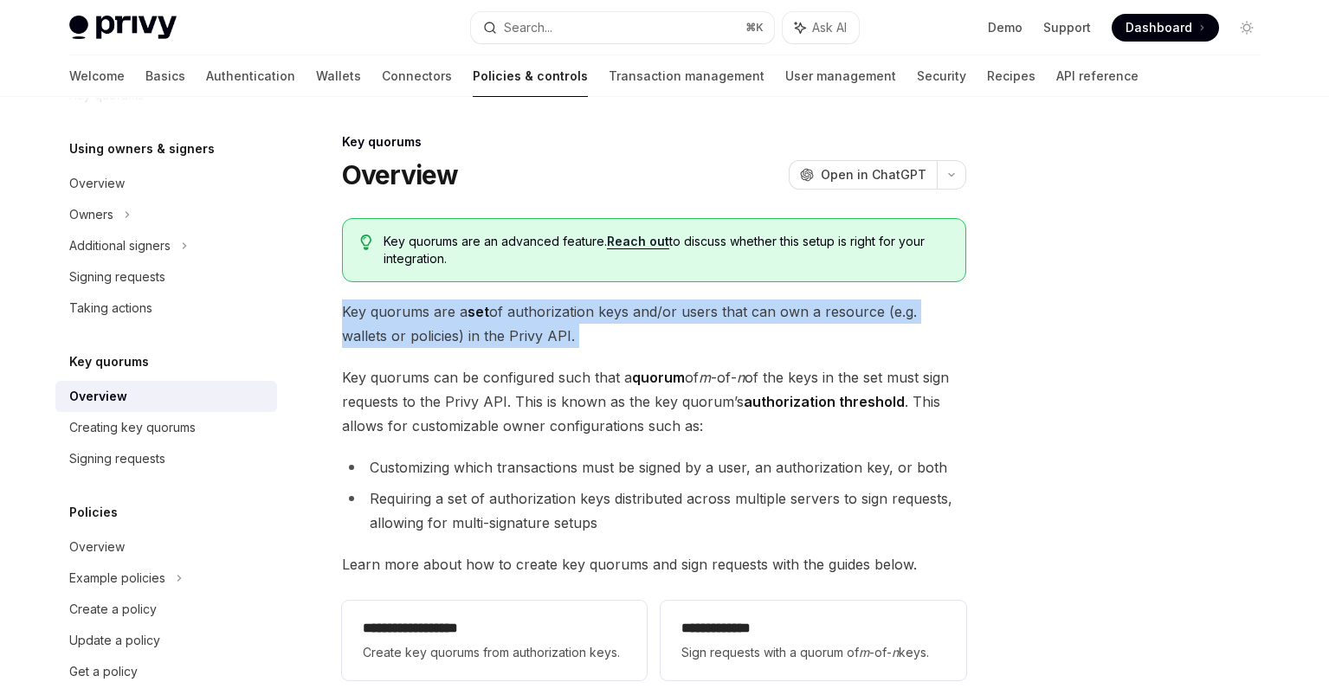
drag, startPoint x: 332, startPoint y: 312, endPoint x: 522, endPoint y: 349, distance: 194.1
click at [522, 349] on div "**********" at bounding box center [492, 538] width 956 height 813
click at [522, 349] on div "**********" at bounding box center [654, 452] width 624 height 469
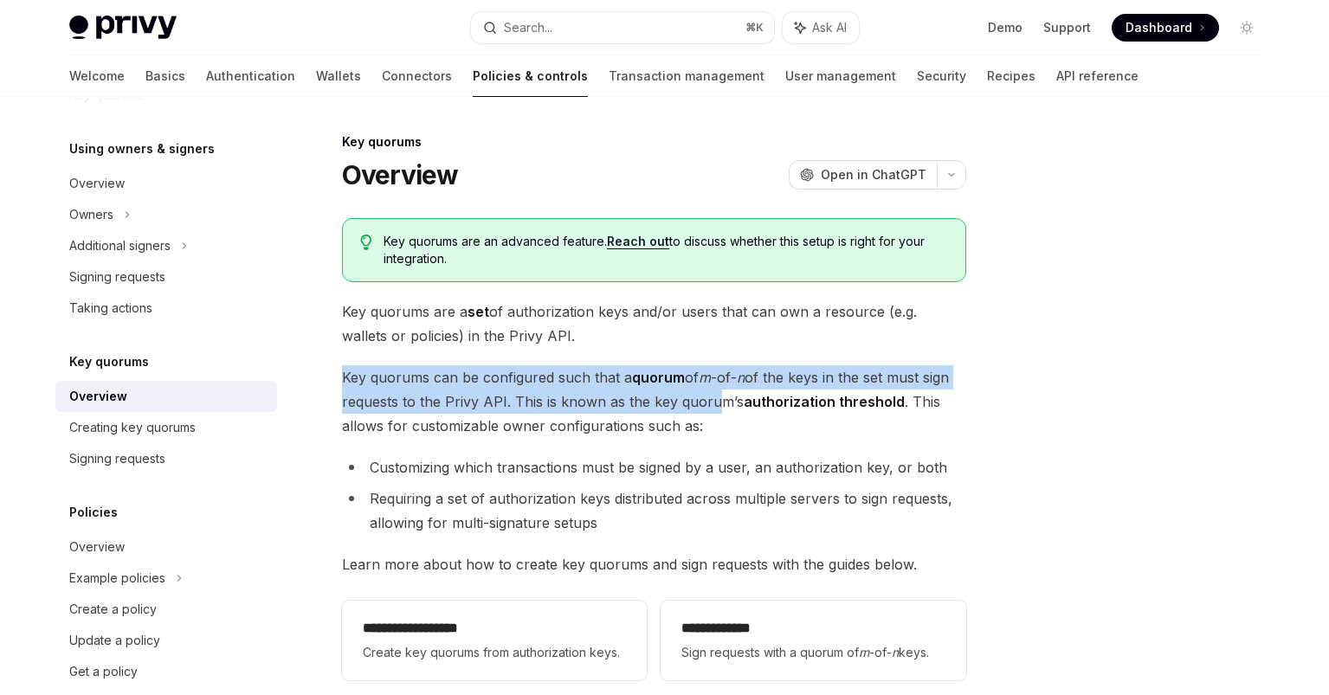
drag, startPoint x: 328, startPoint y: 375, endPoint x: 702, endPoint y: 409, distance: 375.6
click at [702, 409] on div "**********" at bounding box center [492, 538] width 956 height 813
click at [702, 409] on span "Key quorums can be configured such that a quorum of m -of- n of the keys in the…" at bounding box center [654, 401] width 624 height 73
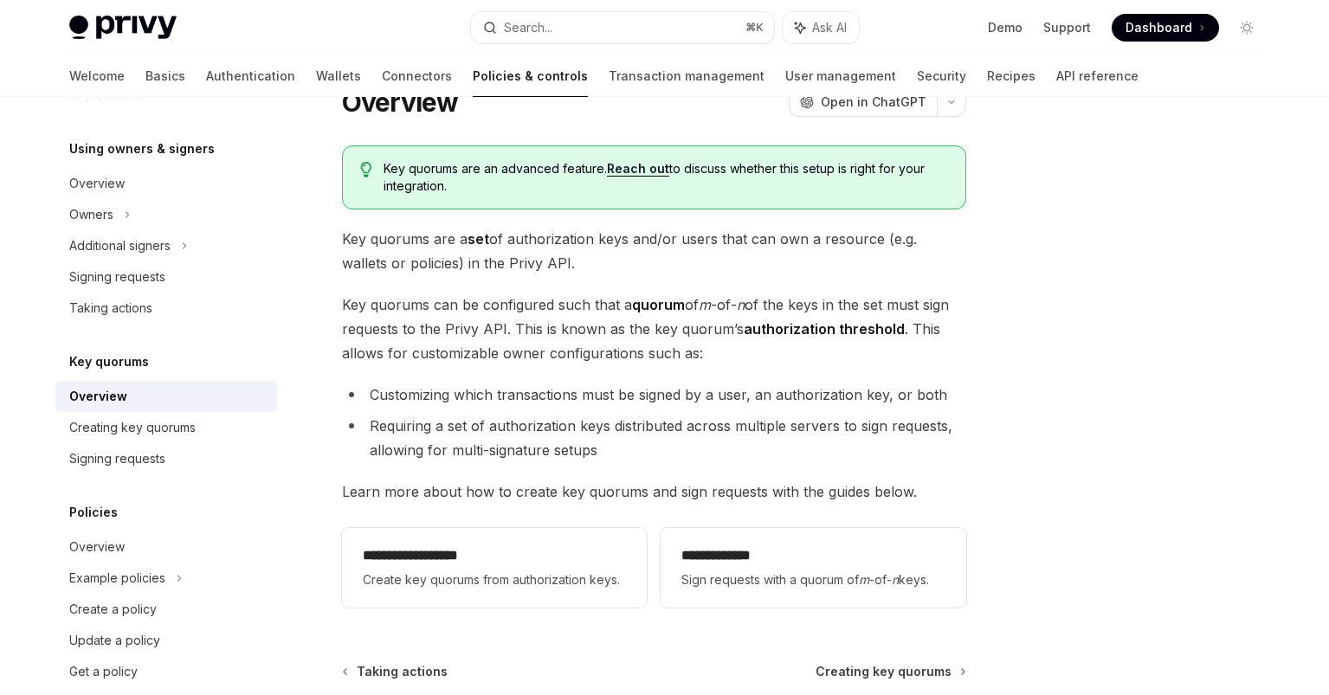
scroll to position [109, 0]
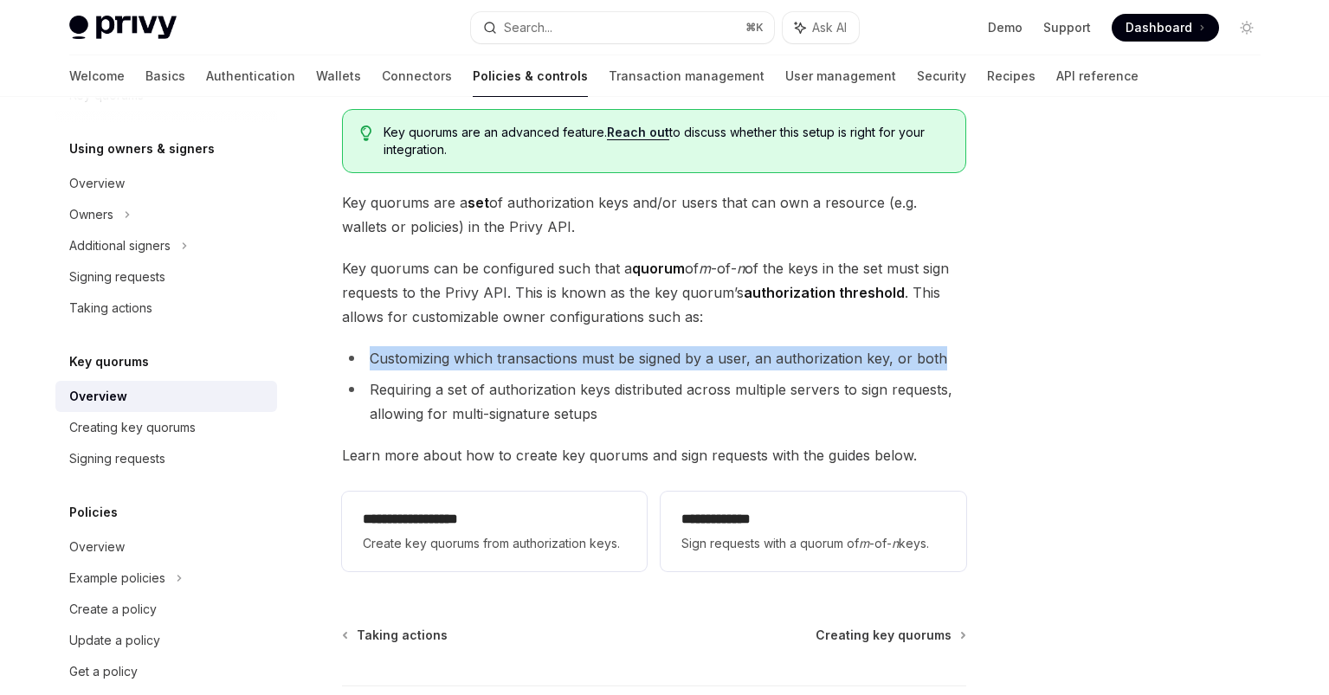
drag, startPoint x: 364, startPoint y: 358, endPoint x: 948, endPoint y: 361, distance: 583.5
click at [948, 361] on li "Customizing which transactions must be signed by a user, an authorization key, …" at bounding box center [654, 358] width 624 height 24
click at [949, 361] on li "Customizing which transactions must be signed by a user, an authorization key, …" at bounding box center [654, 358] width 624 height 24
drag, startPoint x: 967, startPoint y: 359, endPoint x: 365, endPoint y: 349, distance: 601.8
click at [365, 349] on div "**********" at bounding box center [492, 429] width 956 height 813
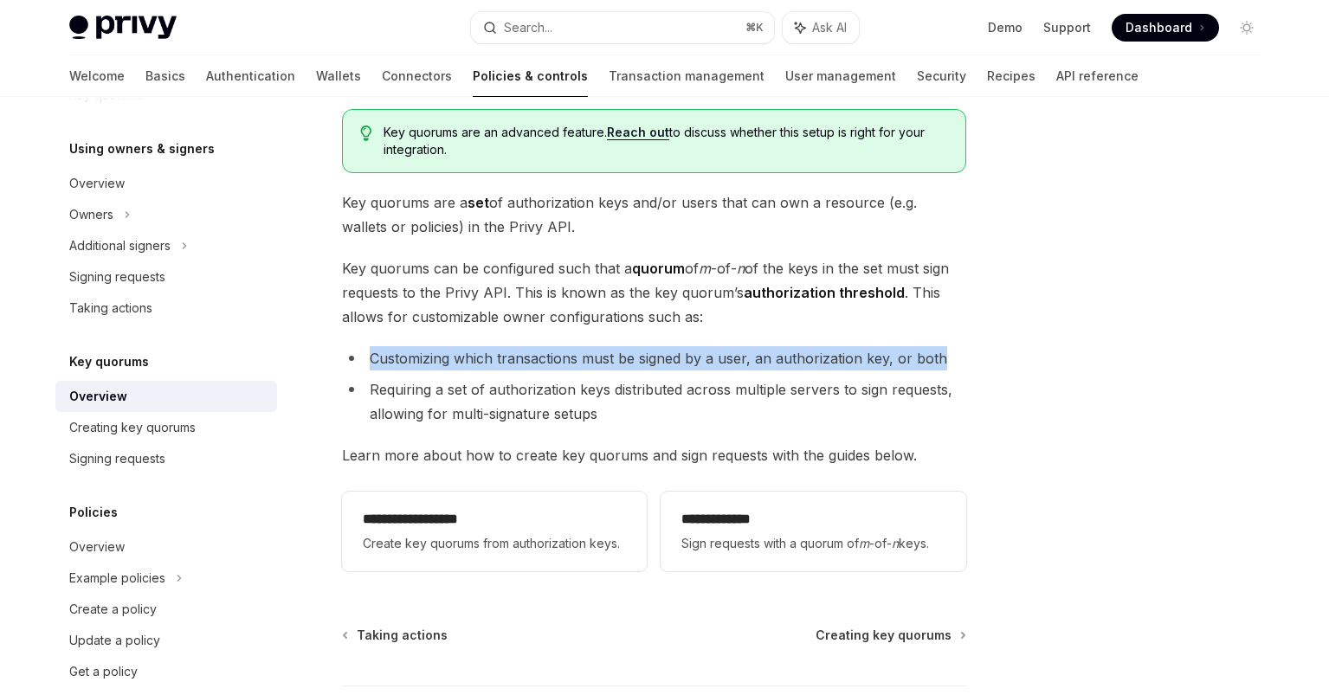
click at [364, 349] on li "Customizing which transactions must be signed by a user, an authorization key, …" at bounding box center [654, 358] width 624 height 24
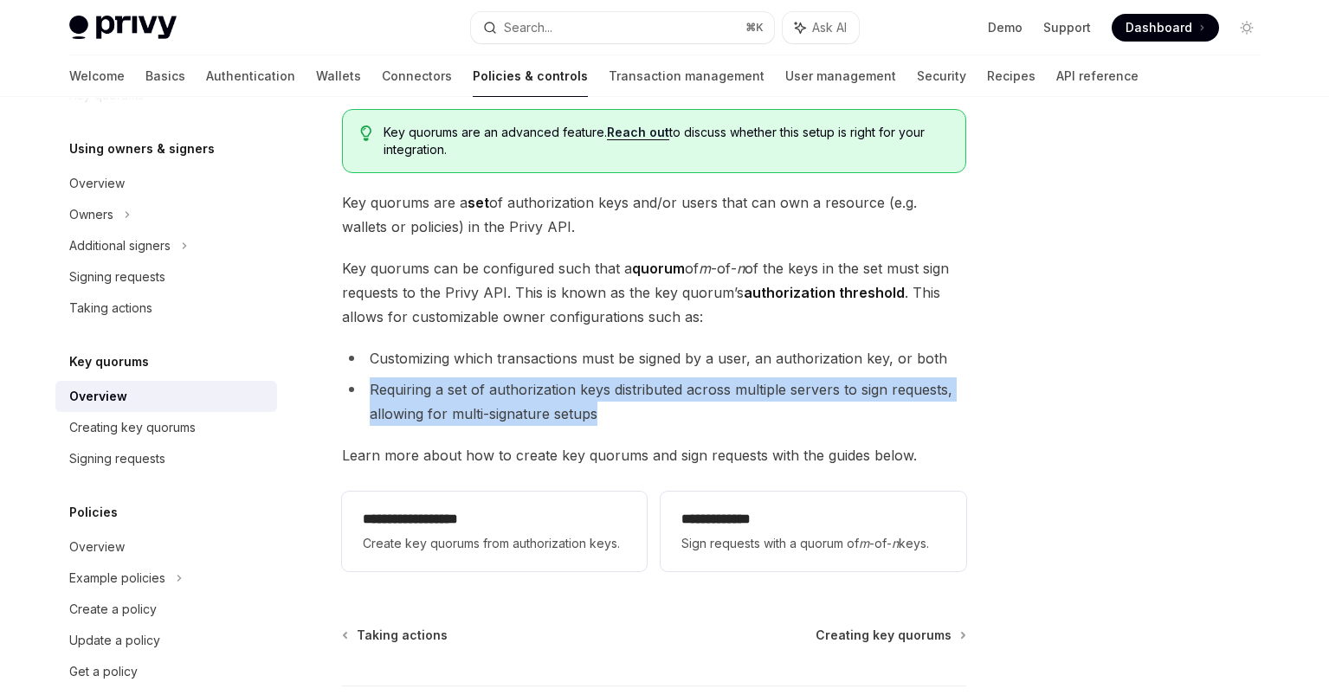
drag, startPoint x: 366, startPoint y: 382, endPoint x: 619, endPoint y: 404, distance: 253.8
click at [618, 404] on li "Requiring a set of authorization keys distributed across multiple servers to si…" at bounding box center [654, 401] width 624 height 48
click at [619, 404] on li "Requiring a set of authorization keys distributed across multiple servers to si…" at bounding box center [654, 401] width 624 height 48
drag, startPoint x: 650, startPoint y: 407, endPoint x: 337, endPoint y: 383, distance: 314.3
click at [337, 383] on div "**********" at bounding box center [492, 429] width 956 height 813
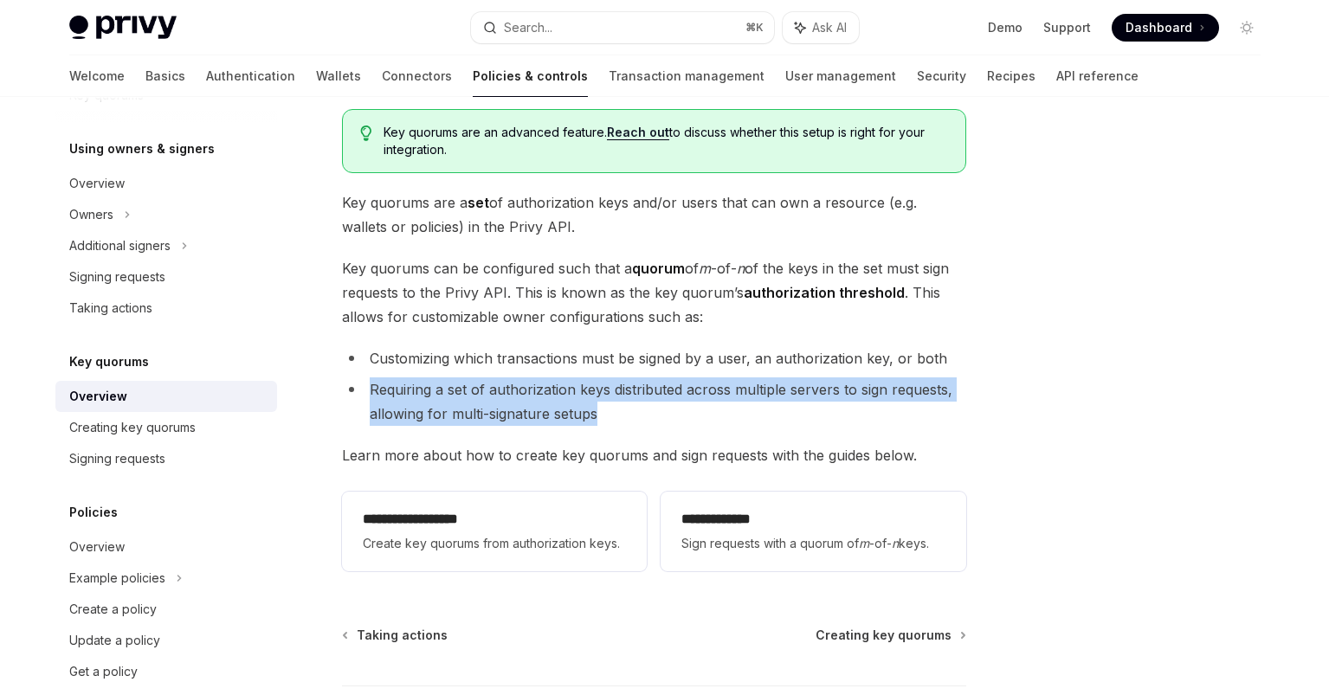
click at [337, 383] on div "**********" at bounding box center [492, 429] width 956 height 813
drag, startPoint x: 351, startPoint y: 383, endPoint x: 629, endPoint y: 405, distance: 279.7
click at [629, 405] on li "Requiring a set of authorization keys distributed across multiple servers to si…" at bounding box center [654, 401] width 624 height 48
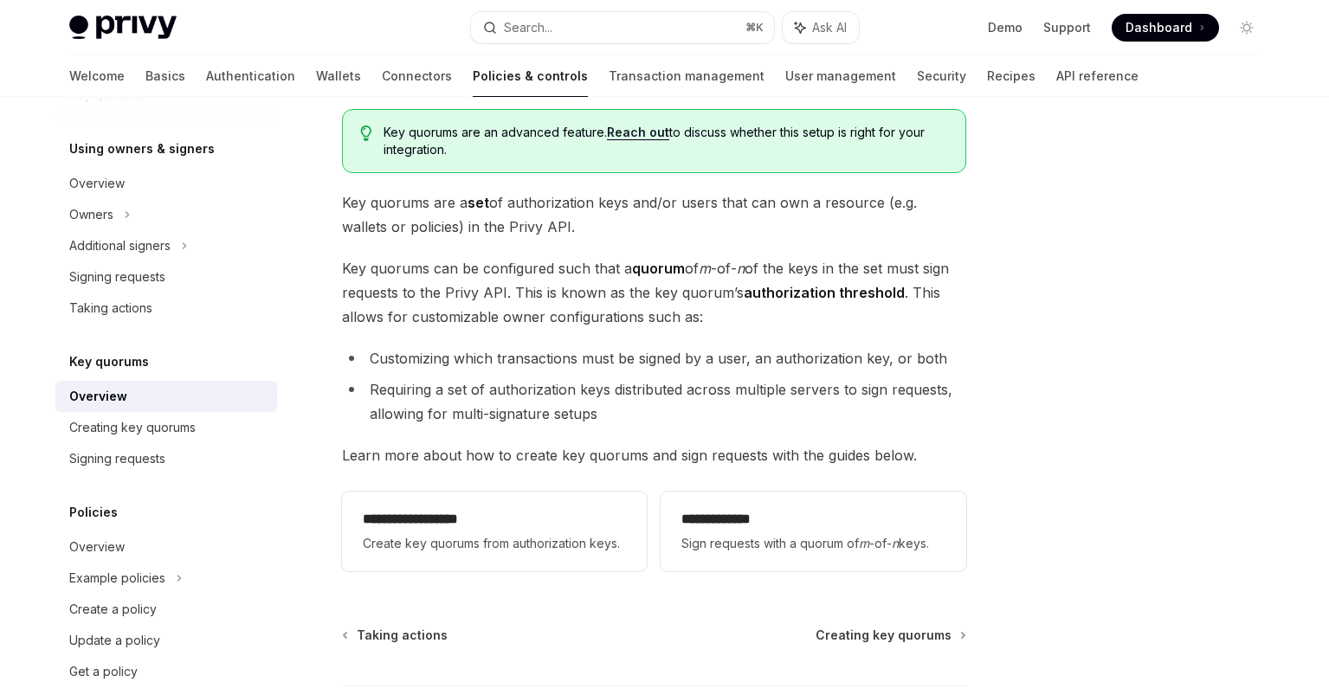
click at [652, 303] on span "Key quorums can be configured such that a quorum of m -of- n of the keys in the…" at bounding box center [654, 292] width 624 height 73
